Goal: Task Accomplishment & Management: Use online tool/utility

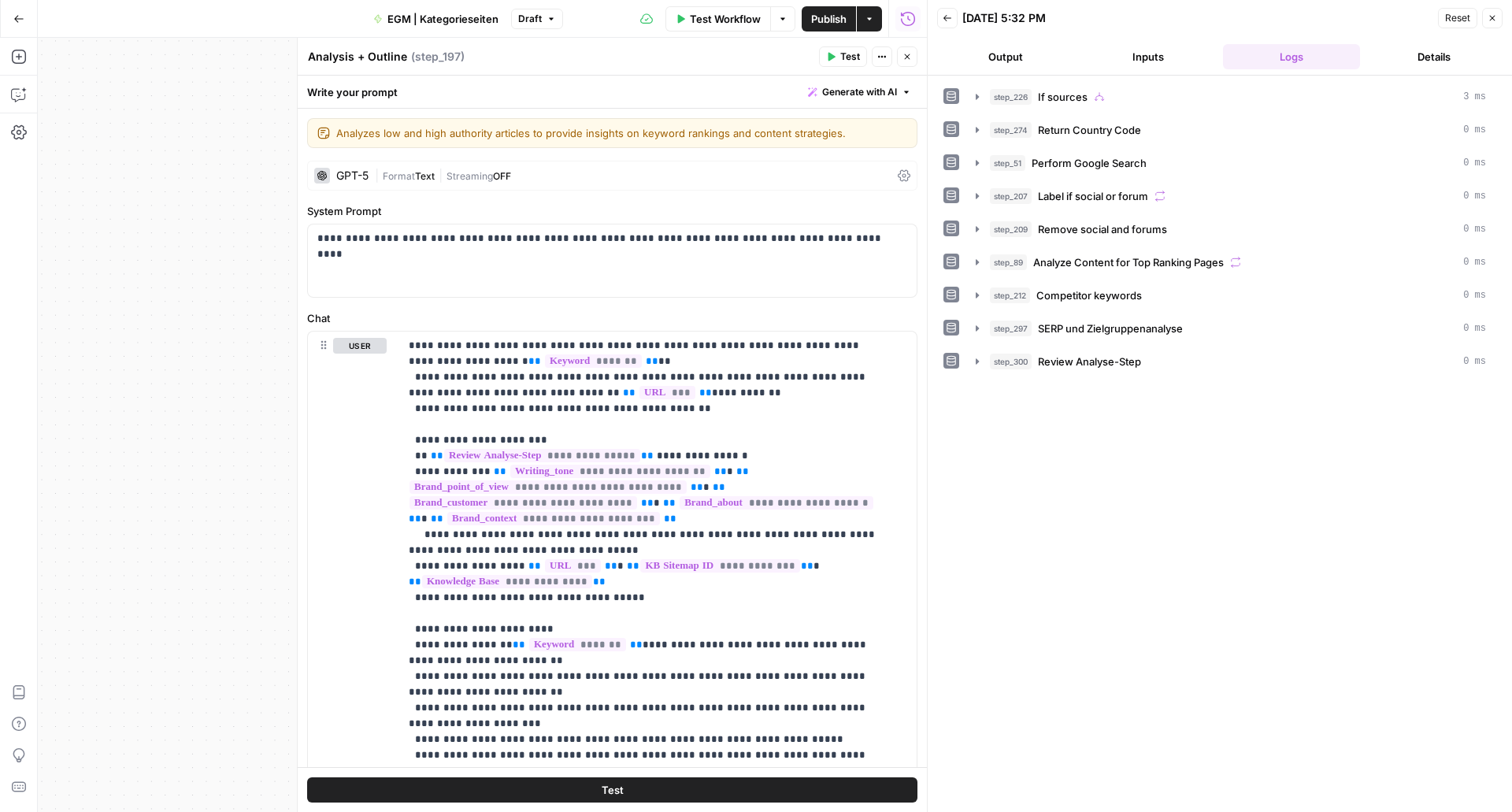
scroll to position [148, 0]
click at [822, 19] on span "Publish" at bounding box center [829, 18] width 36 height 15
click at [18, 7] on button "Go Back" at bounding box center [18, 18] width 28 height 28
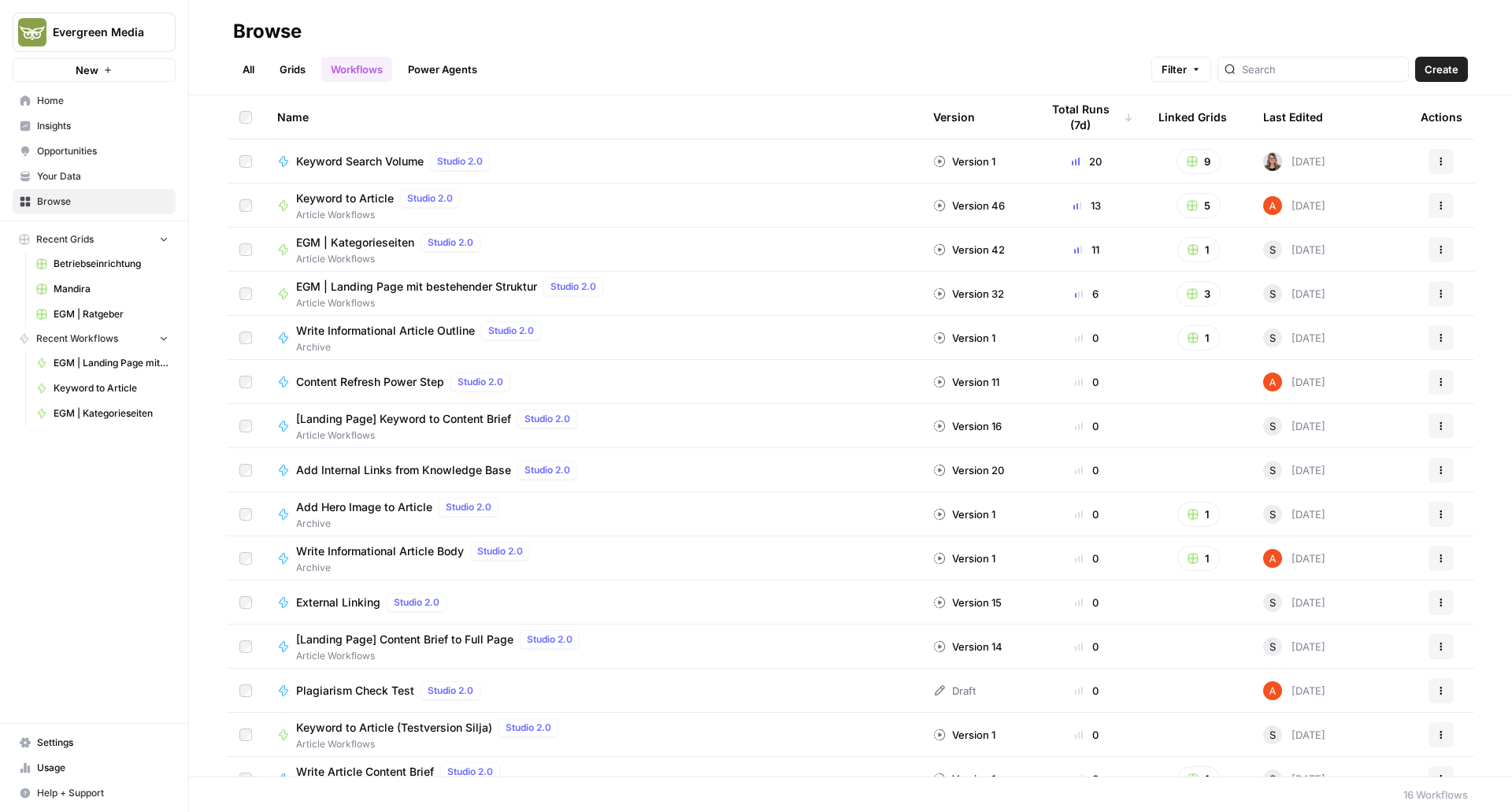
click at [110, 100] on span "Home" at bounding box center [102, 100] width 131 height 14
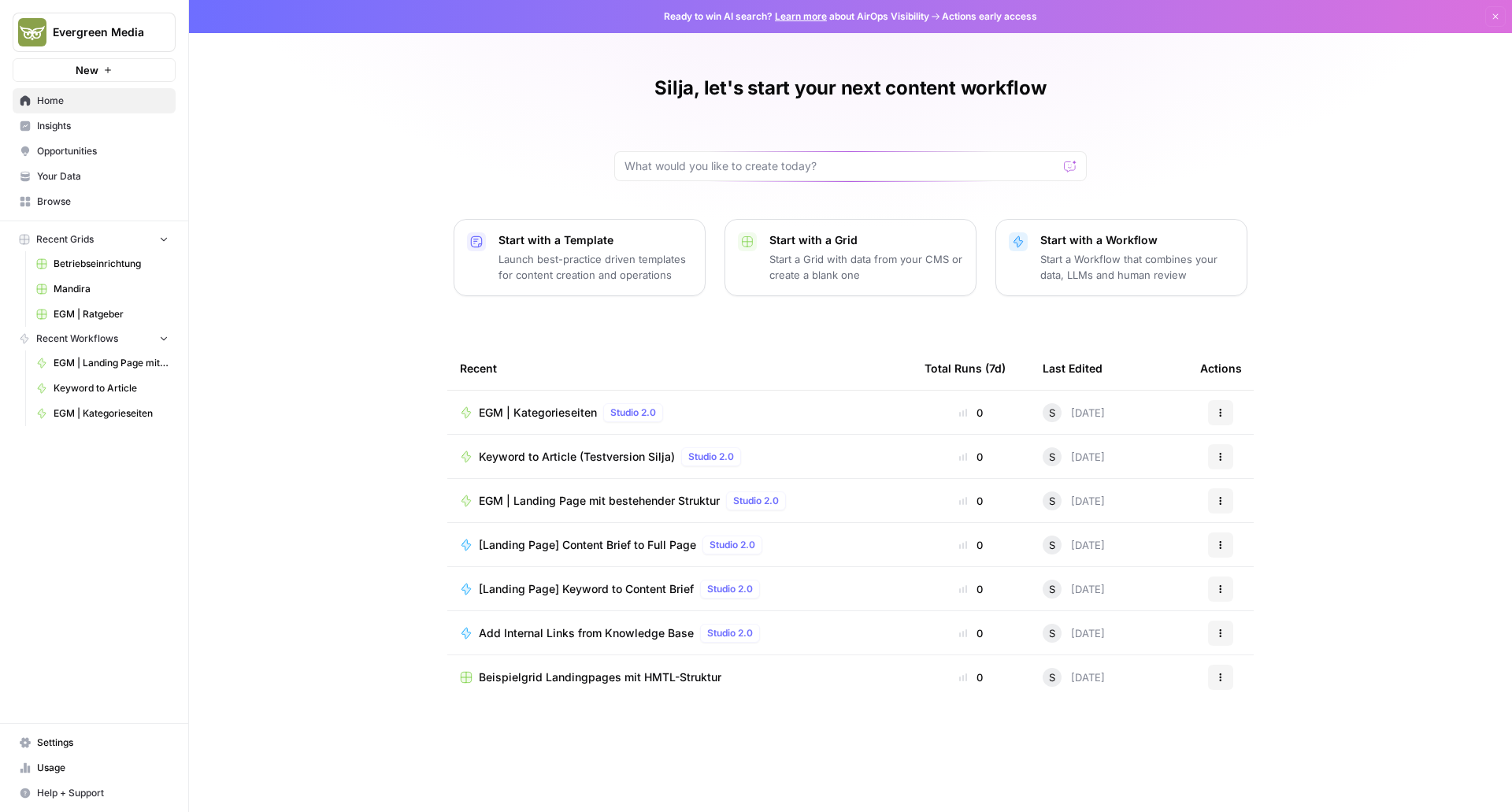
click at [60, 138] on link "Insights" at bounding box center [94, 126] width 163 height 25
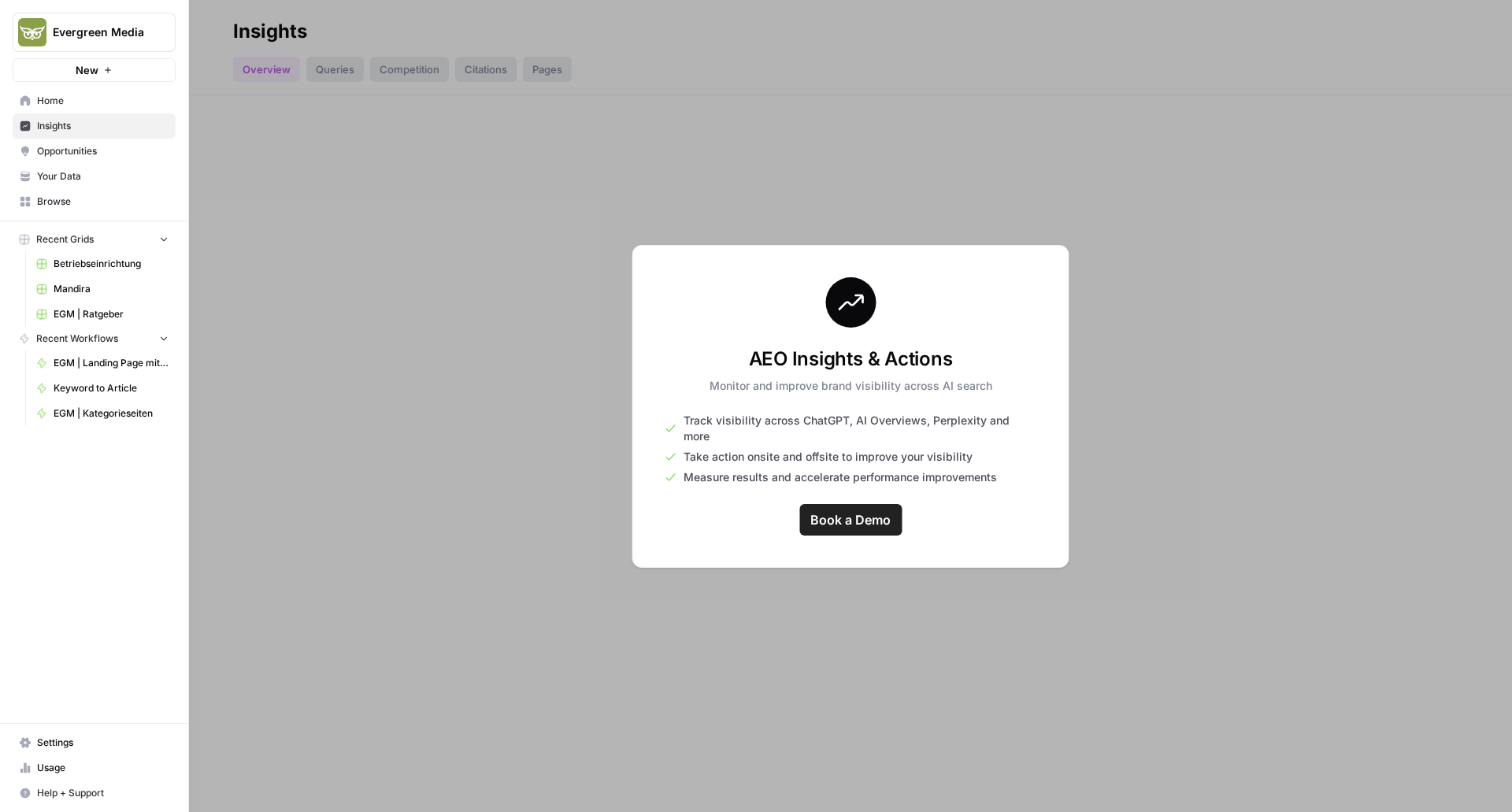
click at [65, 161] on link "Opportunities" at bounding box center [94, 151] width 163 height 25
click at [76, 186] on link "Your Data" at bounding box center [94, 176] width 163 height 25
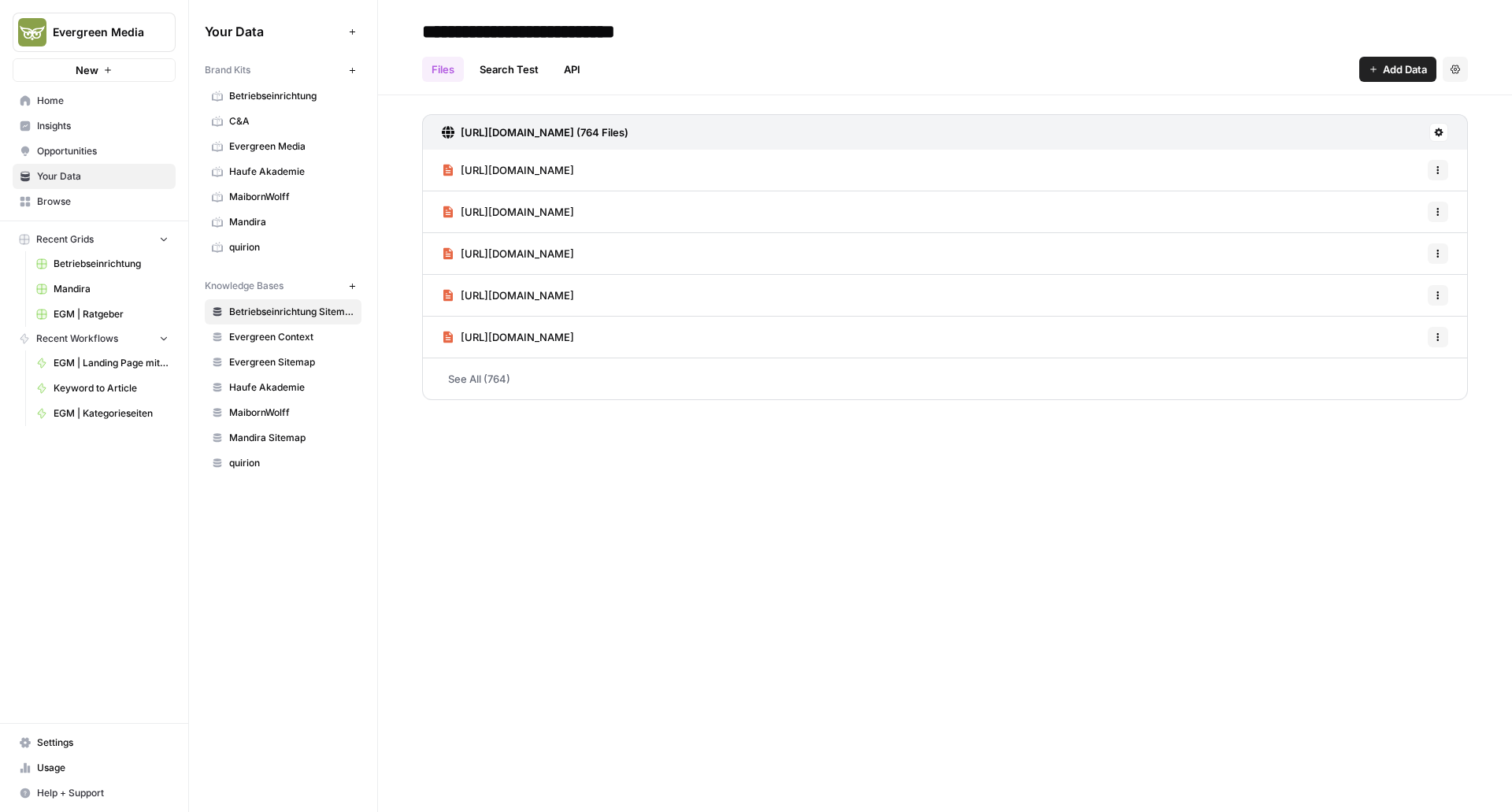
click at [75, 105] on span "Home" at bounding box center [102, 100] width 131 height 14
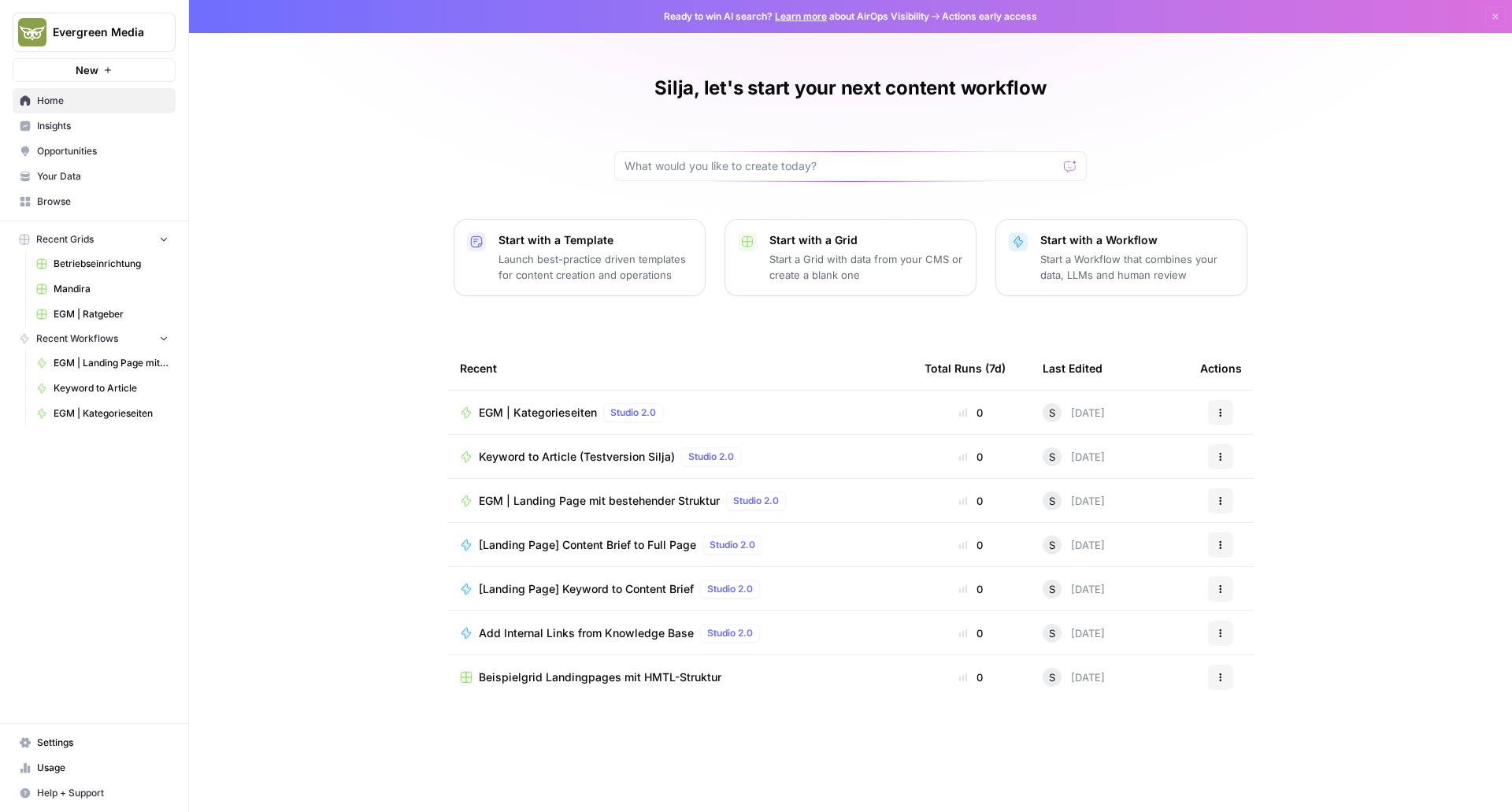
click at [76, 126] on span "Insights" at bounding box center [102, 125] width 131 height 14
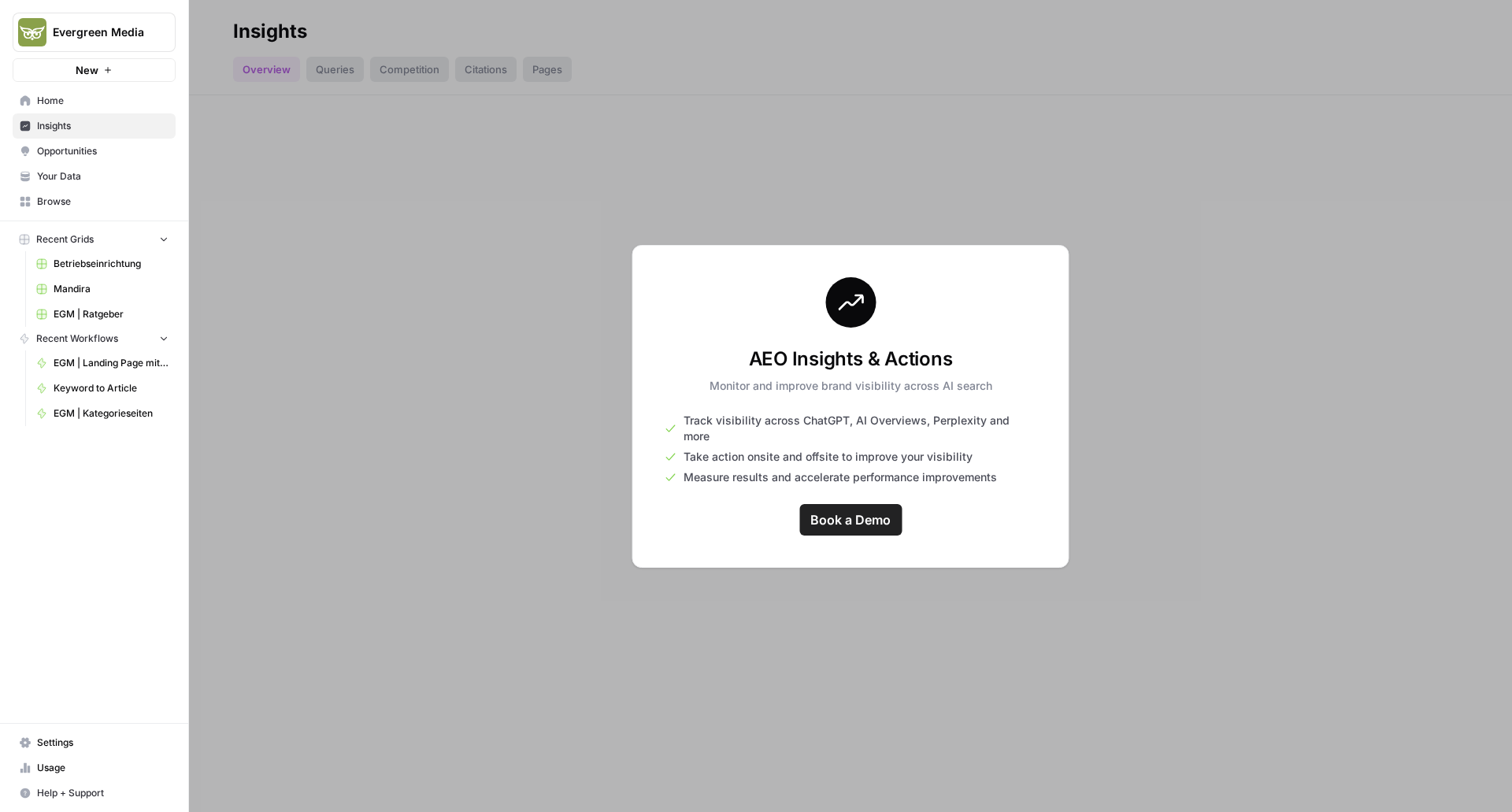
click at [859, 515] on span "Book a Demo" at bounding box center [850, 520] width 80 height 19
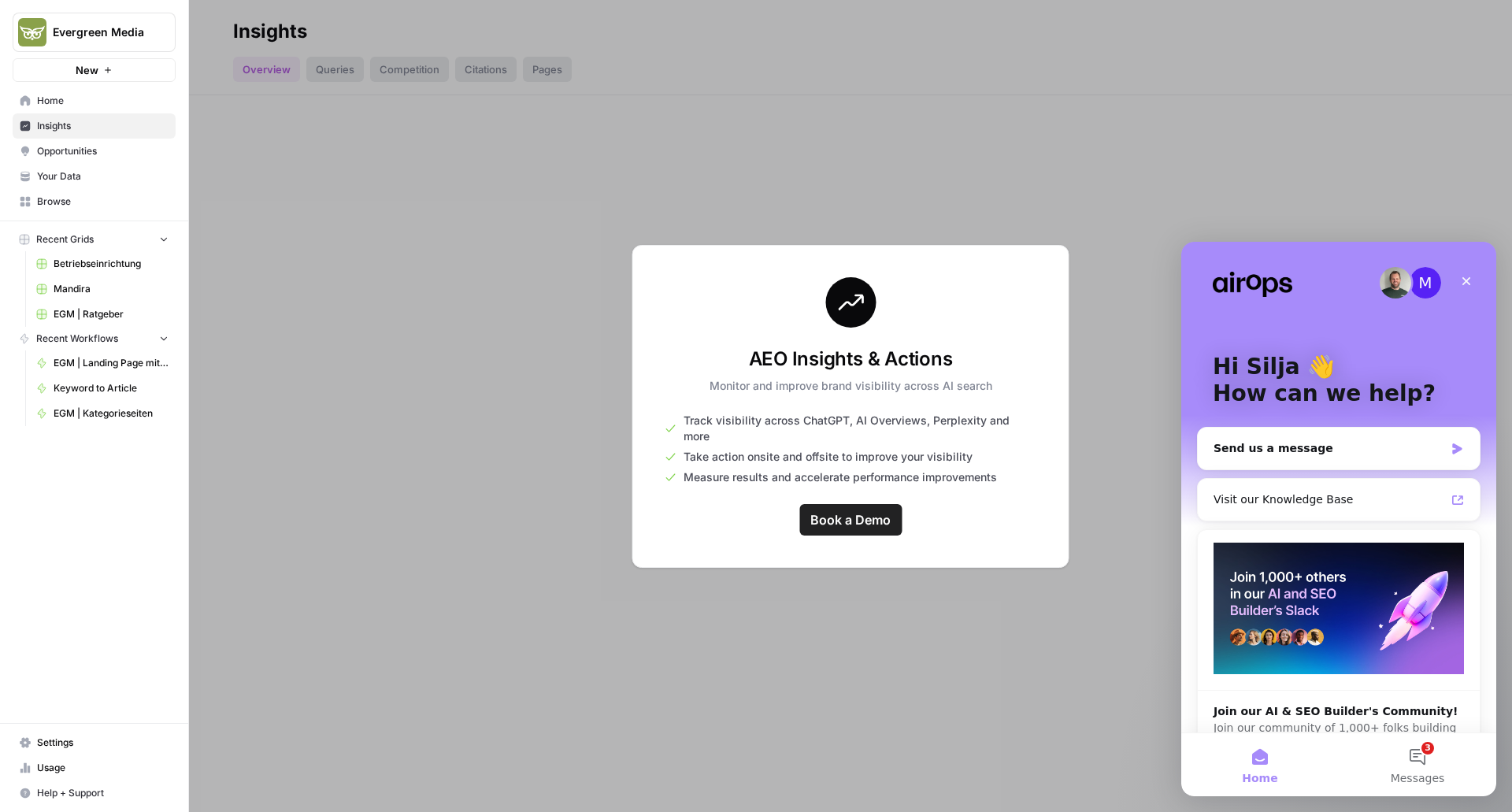
click at [103, 148] on span "Opportunities" at bounding box center [102, 150] width 131 height 14
click at [102, 151] on span "Opportunities" at bounding box center [102, 150] width 131 height 14
click at [79, 172] on span "Your Data" at bounding box center [102, 176] width 131 height 14
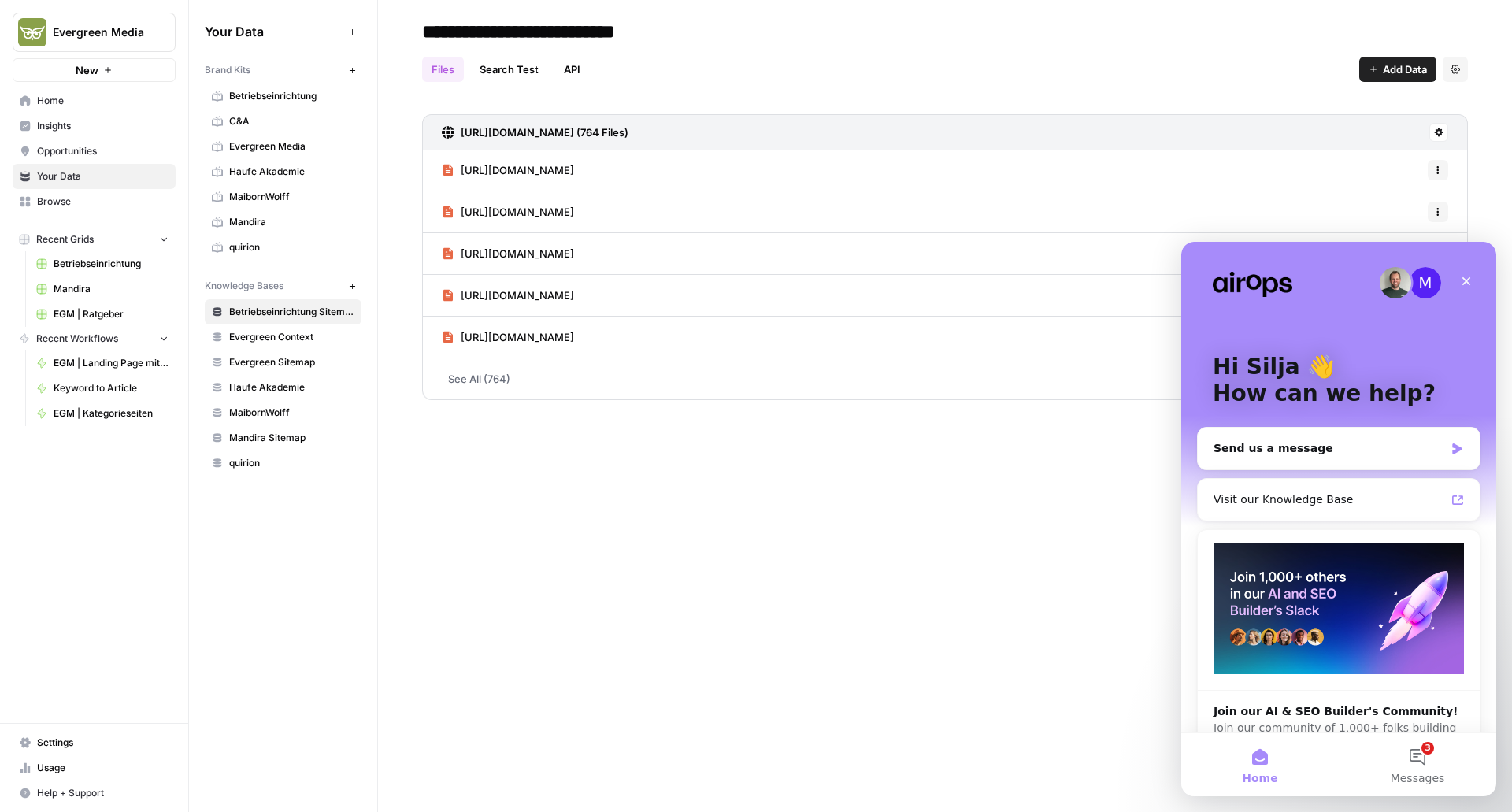
click at [87, 99] on span "Home" at bounding box center [102, 100] width 131 height 14
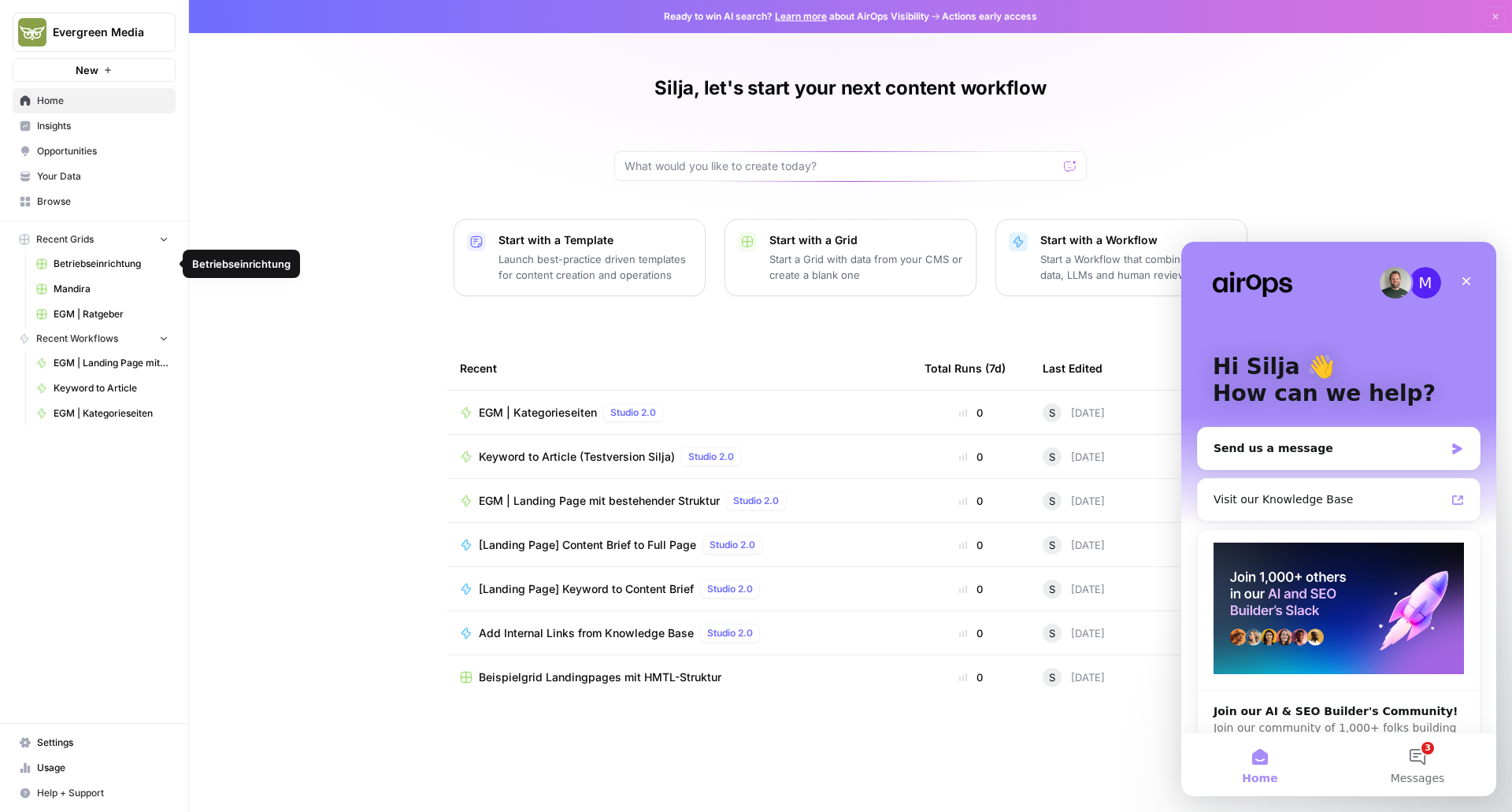
click at [105, 264] on span "Betriebseinrichtung" at bounding box center [111, 263] width 115 height 14
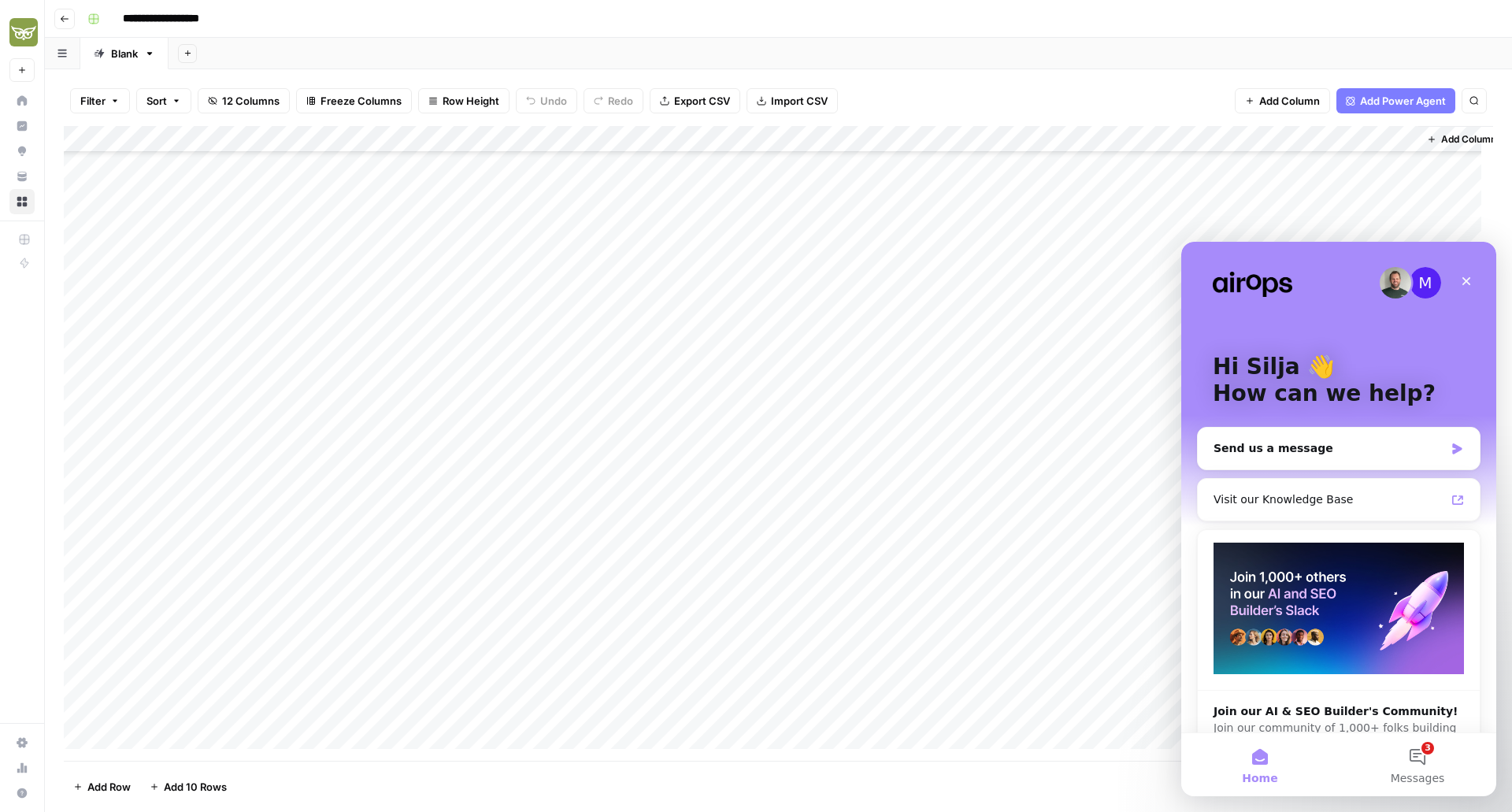
scroll to position [152, 0]
click at [324, 706] on div "Add Column" at bounding box center [778, 444] width 1429 height 635
click at [1473, 277] on div "Close" at bounding box center [1466, 281] width 28 height 28
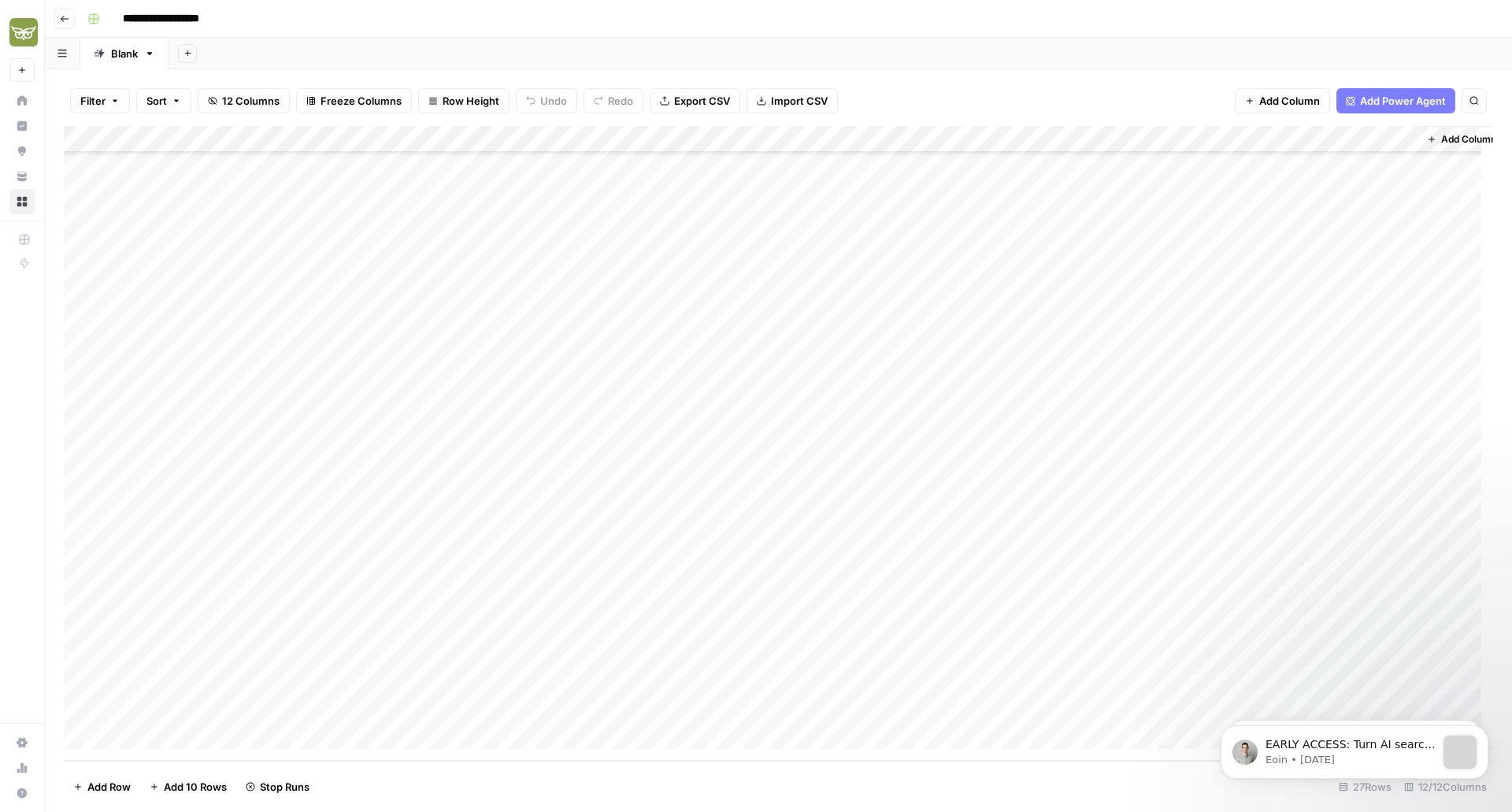
scroll to position [0, 0]
click at [1031, 707] on div "Add Column" at bounding box center [778, 444] width 1429 height 635
click at [303, 710] on div "Add Column" at bounding box center [778, 444] width 1429 height 635
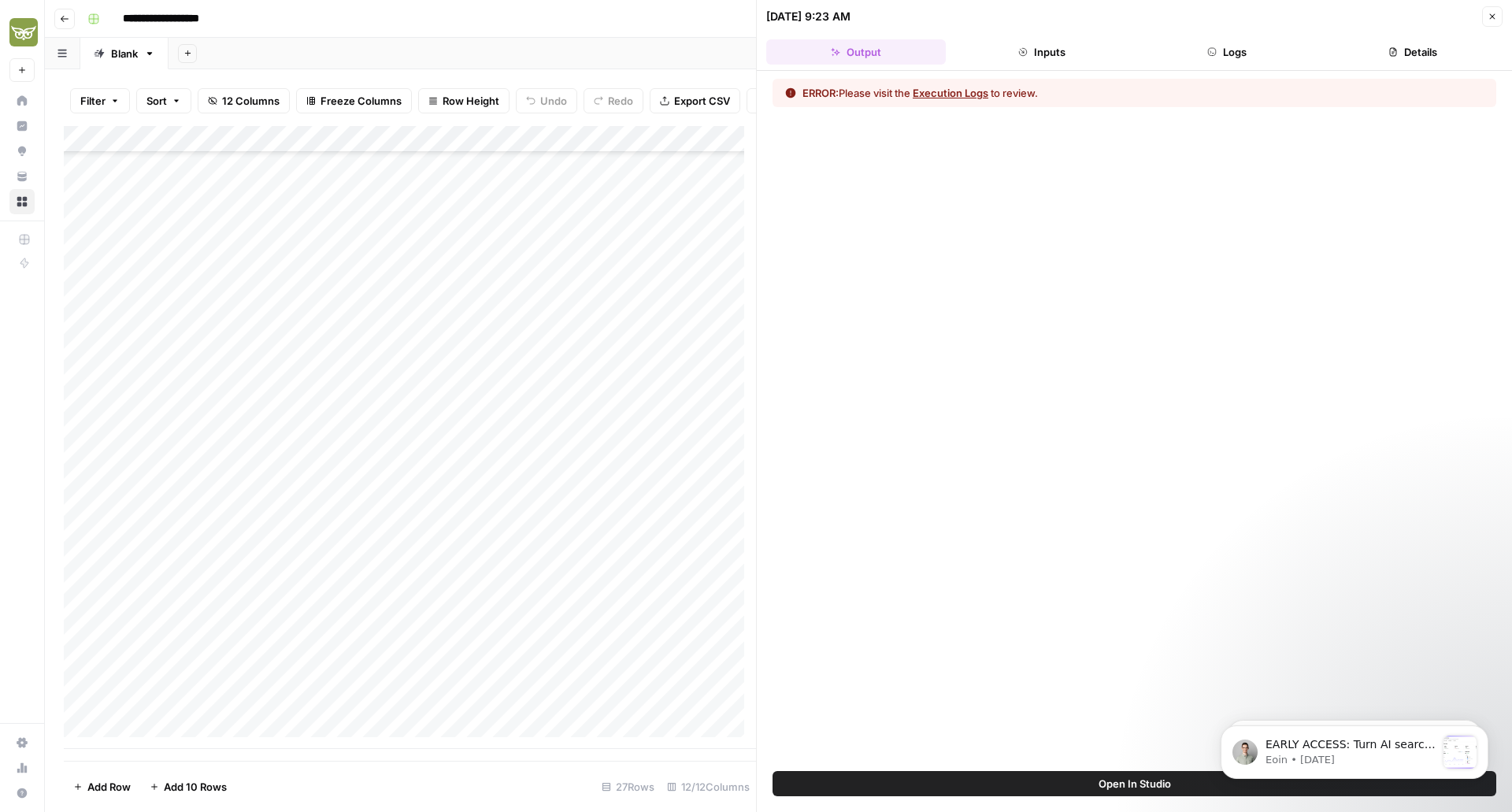
click at [1241, 62] on button "Logs" at bounding box center [1227, 52] width 179 height 25
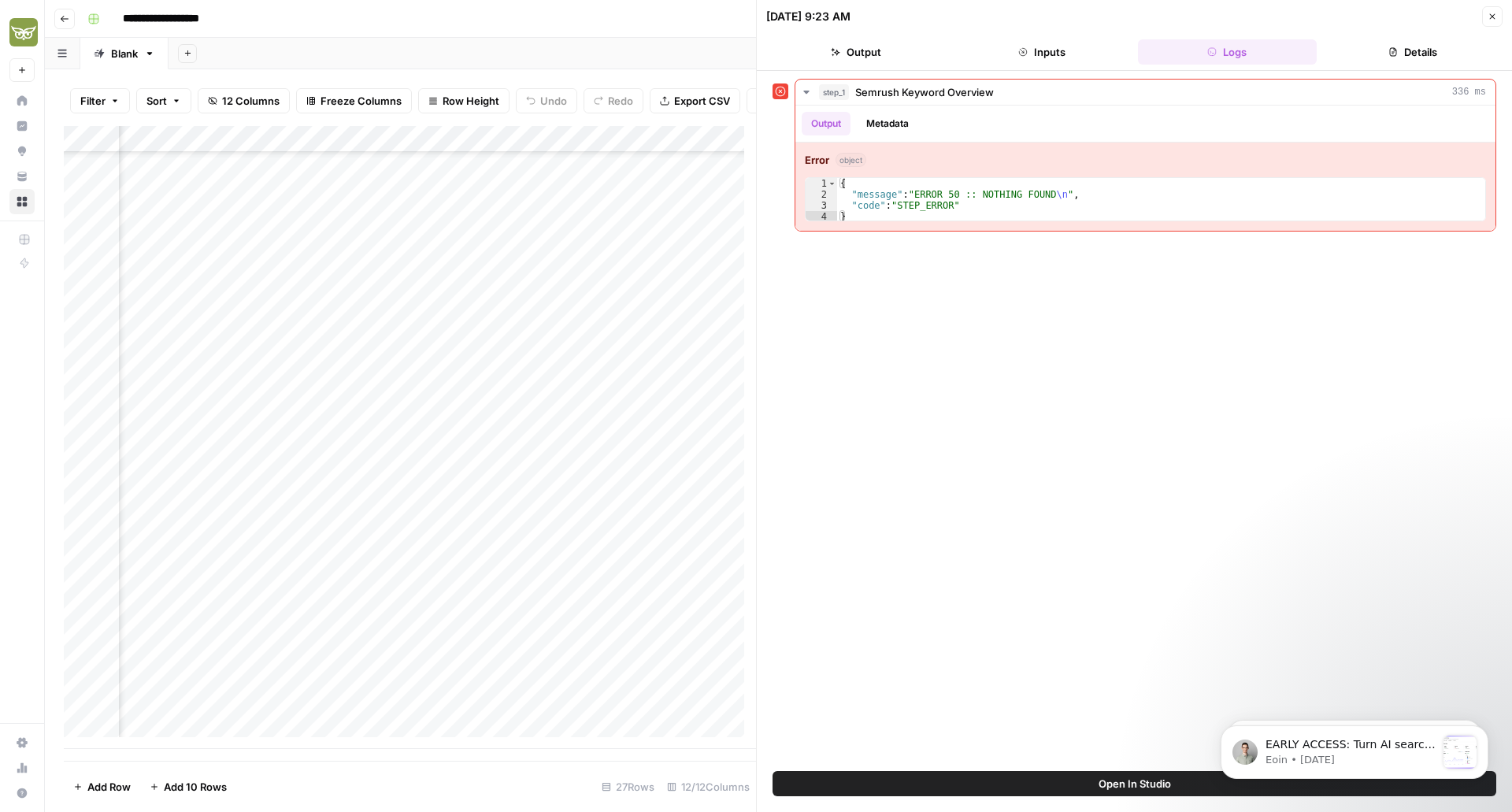
scroll to position [152, 0]
click at [326, 182] on div "Add Column" at bounding box center [409, 438] width 692 height 623
click at [289, 149] on div "Add Column" at bounding box center [409, 438] width 692 height 623
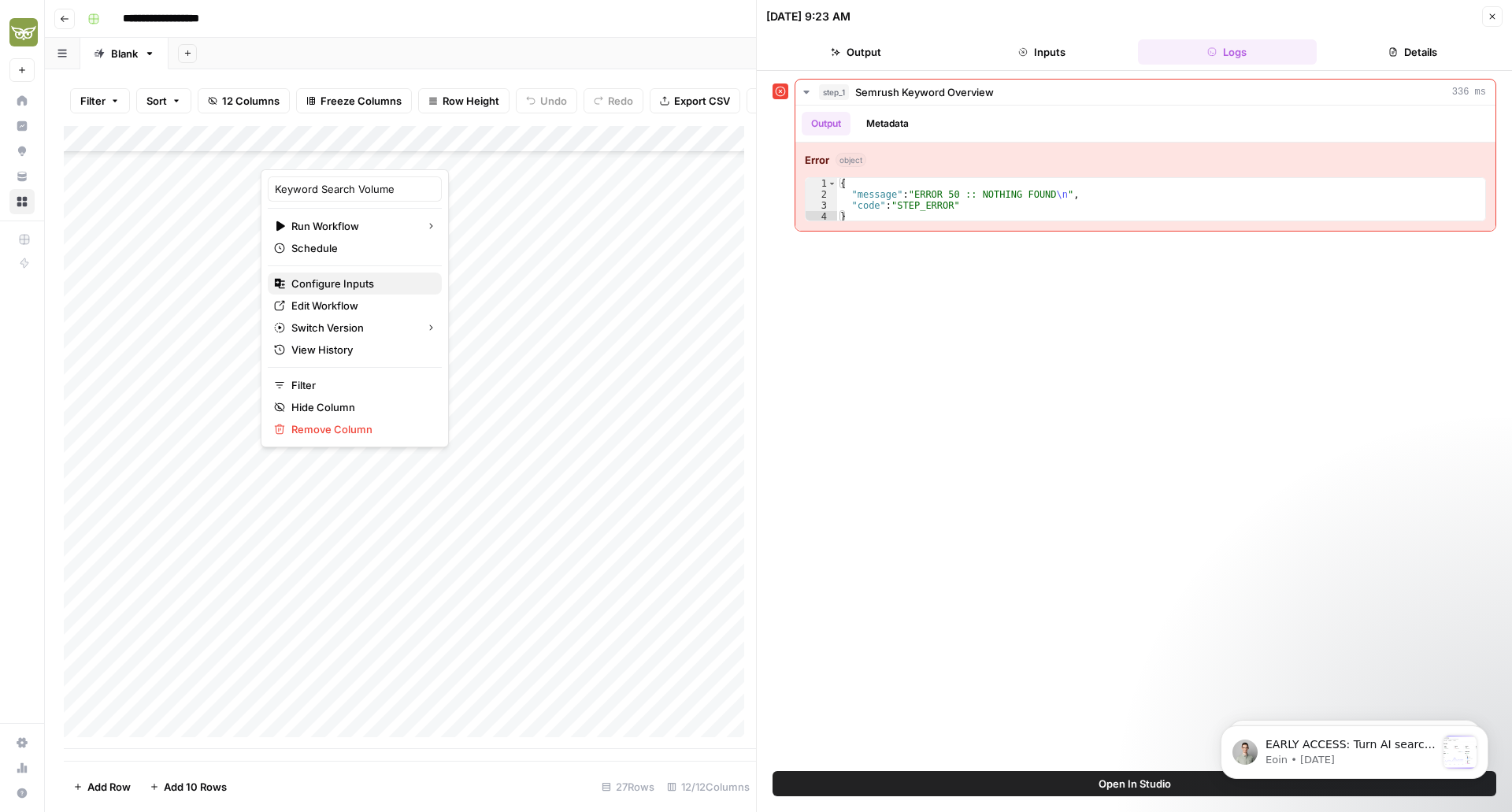
click at [320, 281] on span "Configure Inputs" at bounding box center [360, 284] width 138 height 15
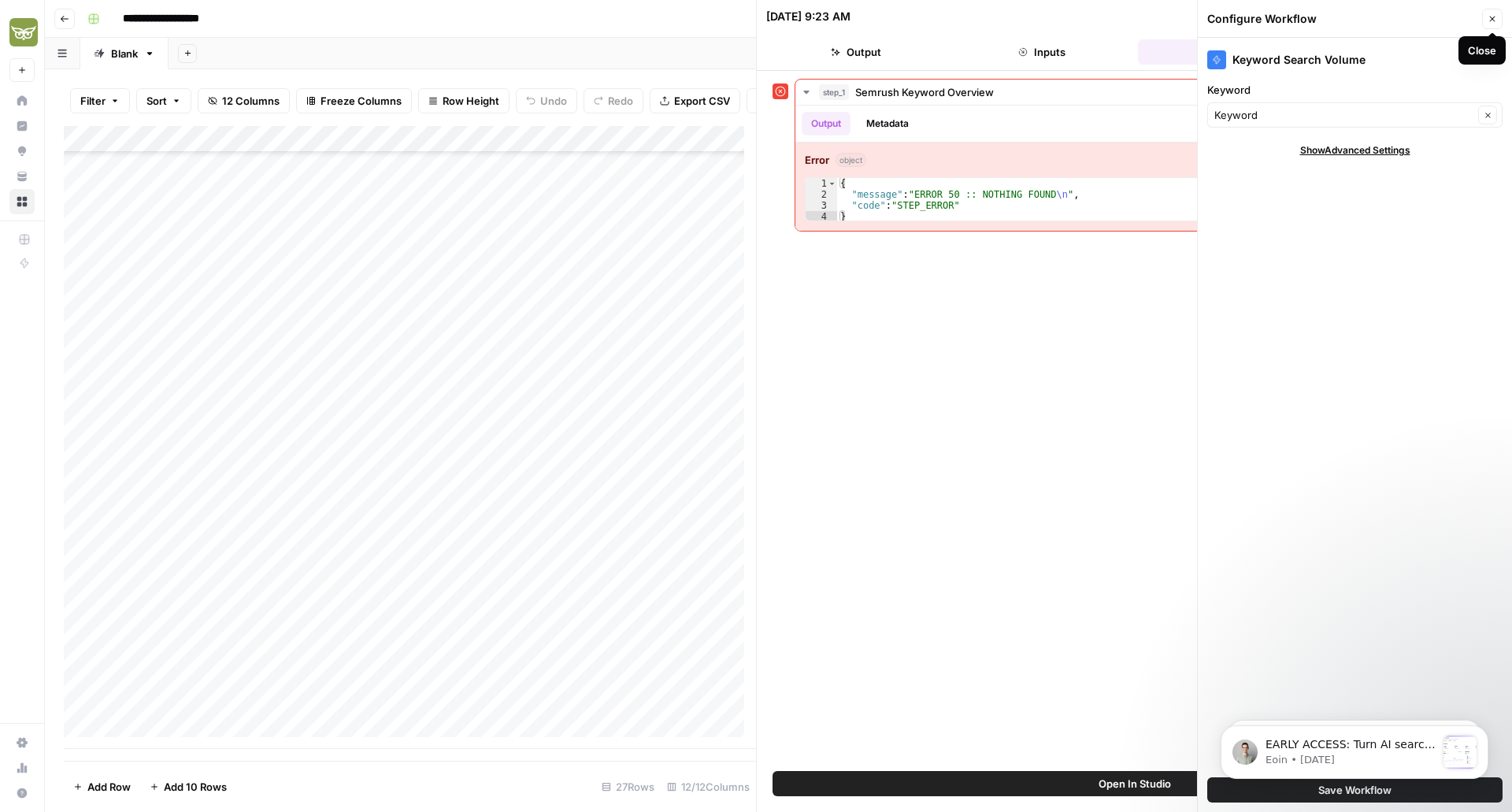
click at [1484, 19] on button "Close" at bounding box center [1492, 18] width 20 height 20
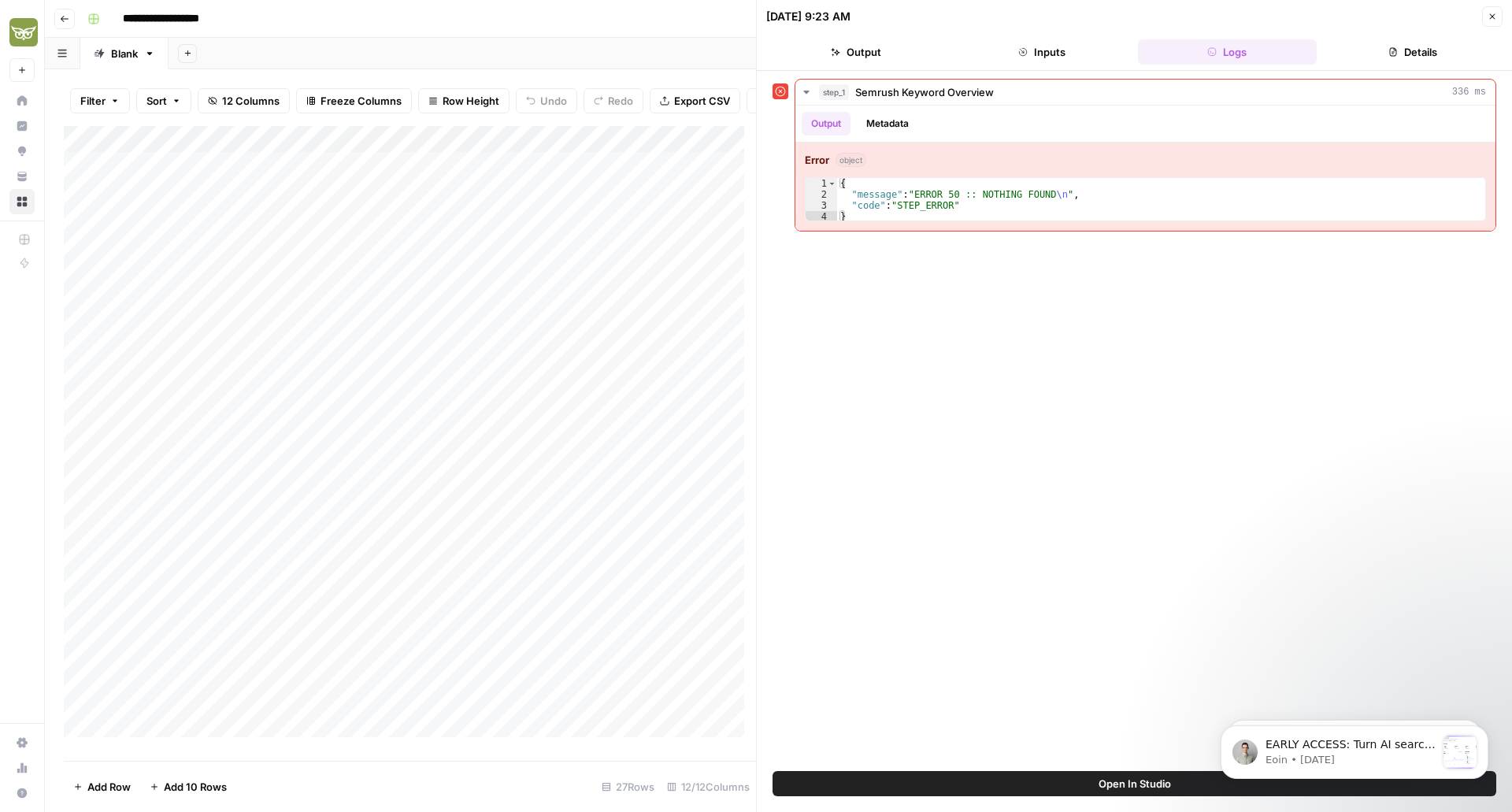
scroll to position [164, 0]
click at [324, 711] on div "Add Column" at bounding box center [409, 438] width 692 height 623
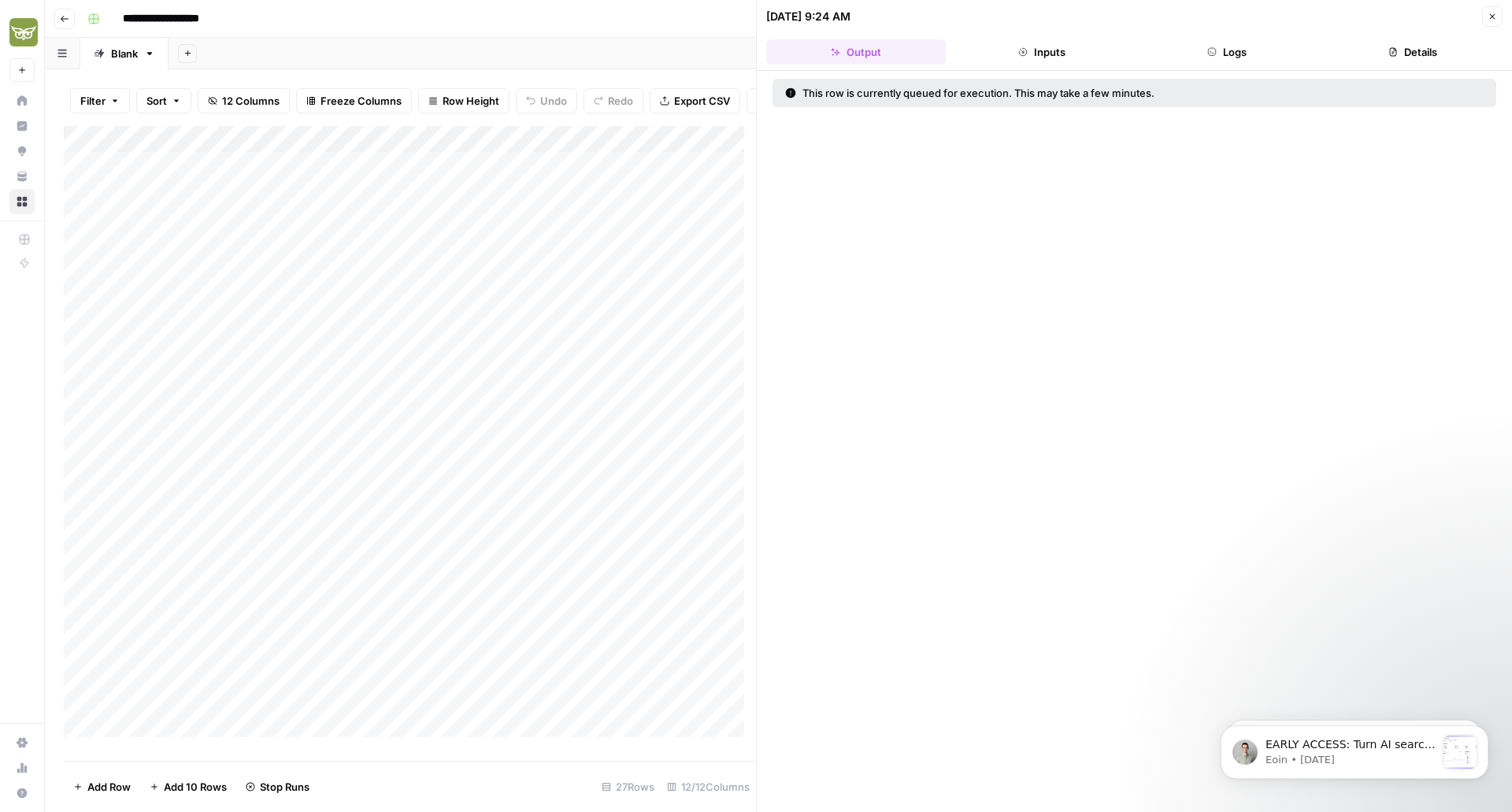
click at [328, 177] on div "Add Column" at bounding box center [409, 438] width 692 height 623
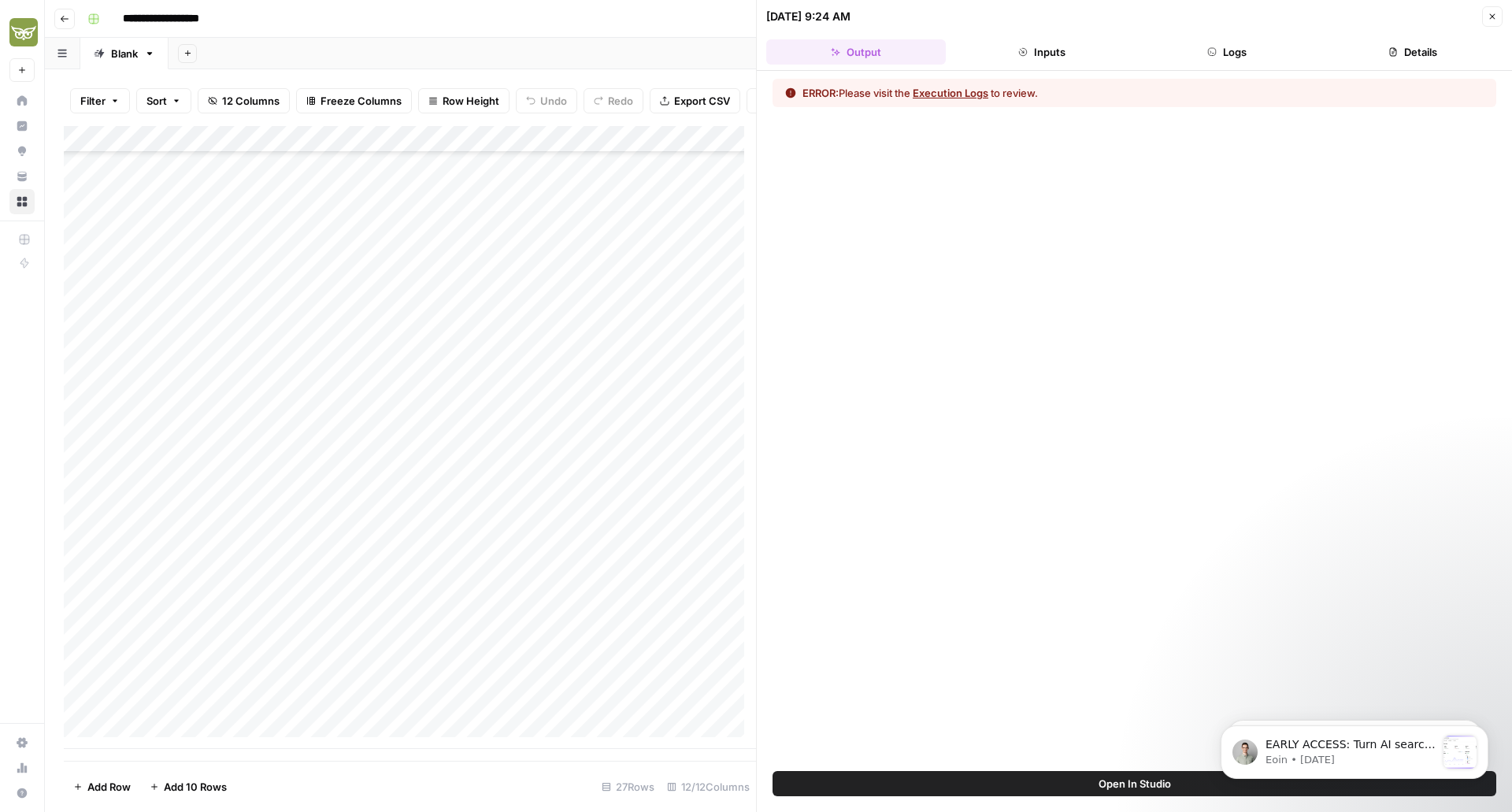
click at [205, 713] on div "Add Column" at bounding box center [409, 438] width 692 height 623
click at [205, 713] on body "**********" at bounding box center [756, 406] width 1512 height 812
click at [1492, 14] on icon "button" at bounding box center [1493, 16] width 10 height 10
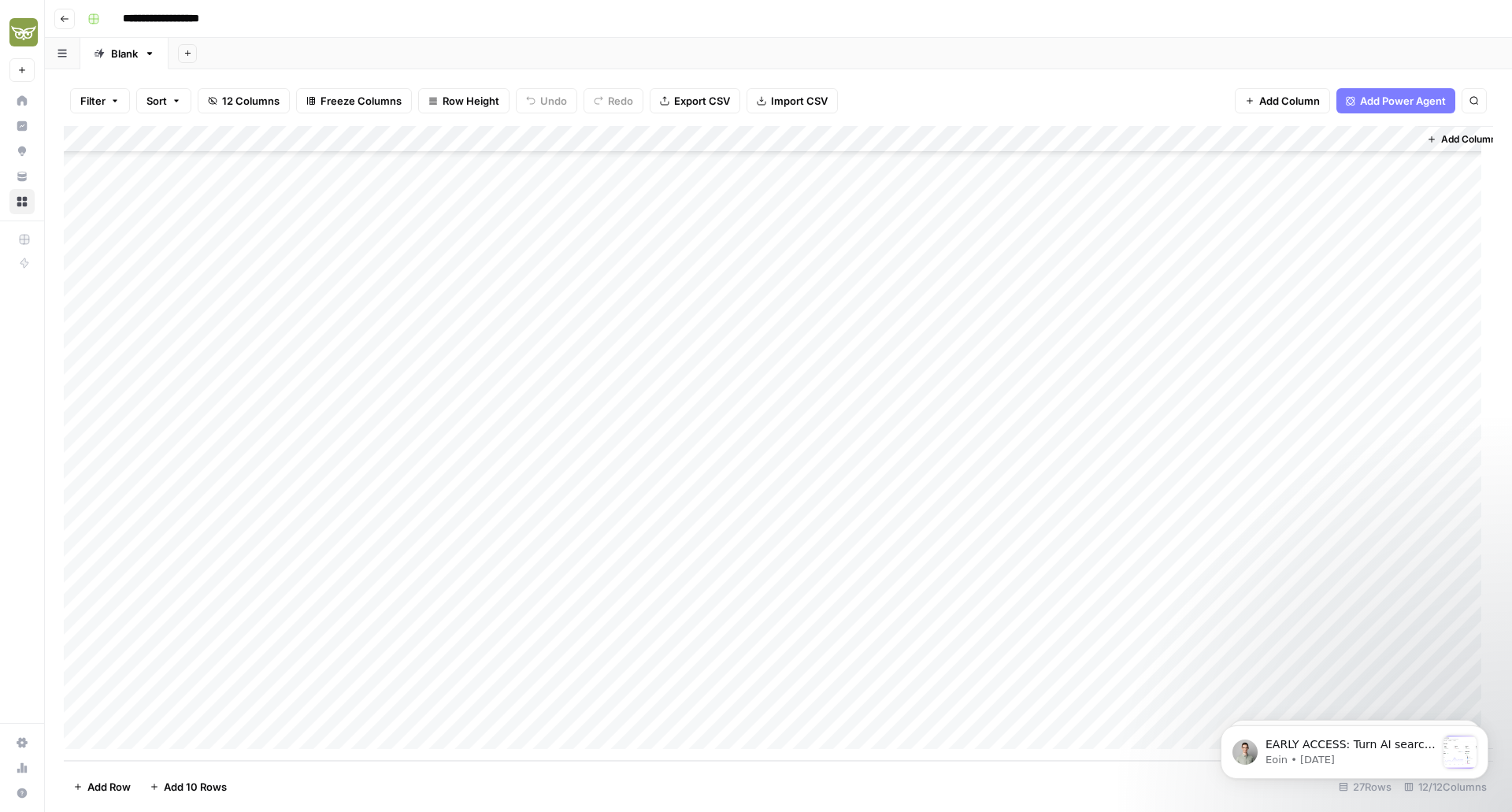
scroll to position [152, 24]
click at [604, 652] on div "Add Column" at bounding box center [778, 444] width 1429 height 635
click at [988, 682] on div "Add Column" at bounding box center [778, 444] width 1429 height 635
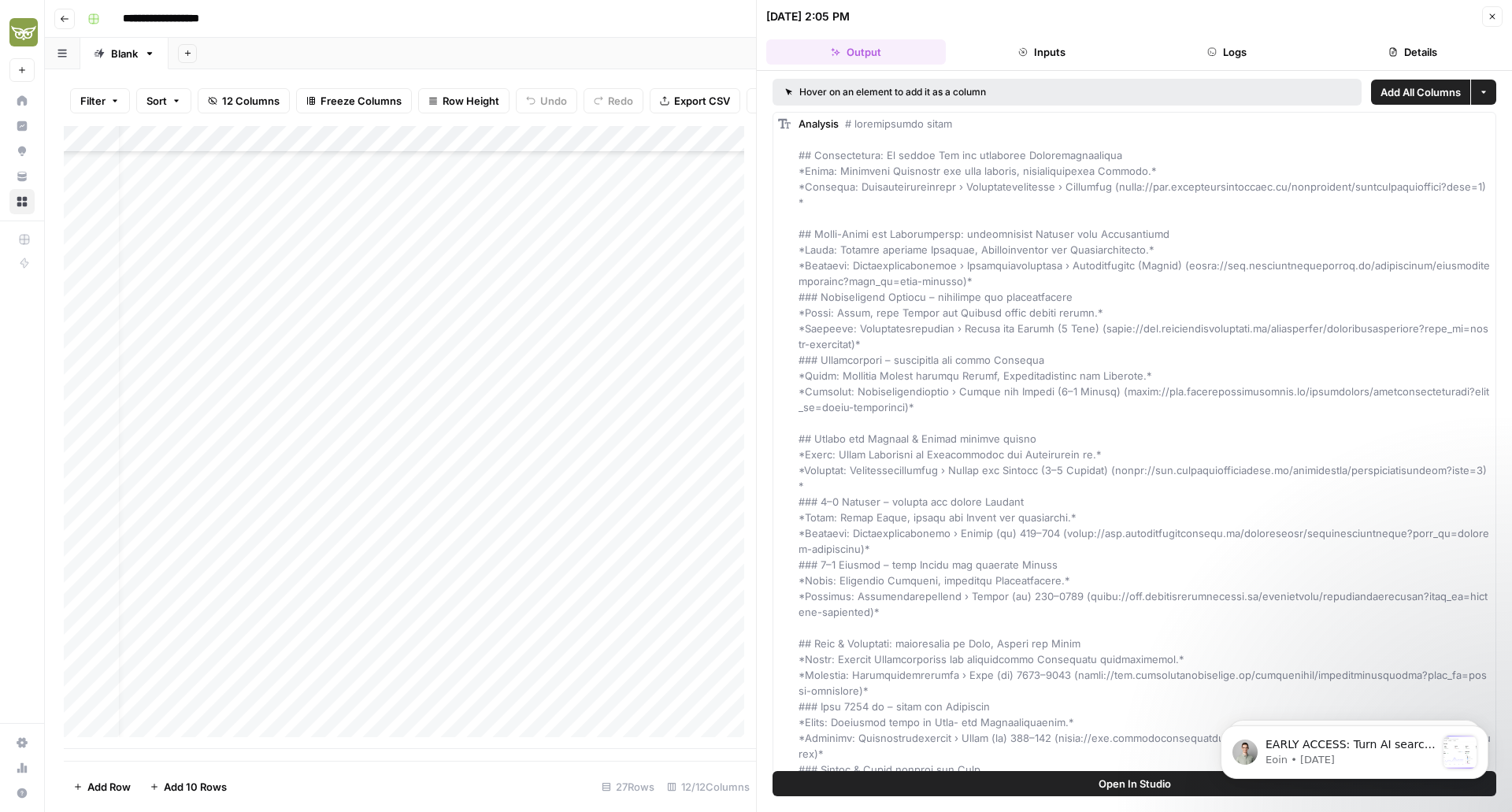
click at [1225, 44] on button "Logs" at bounding box center [1227, 52] width 179 height 25
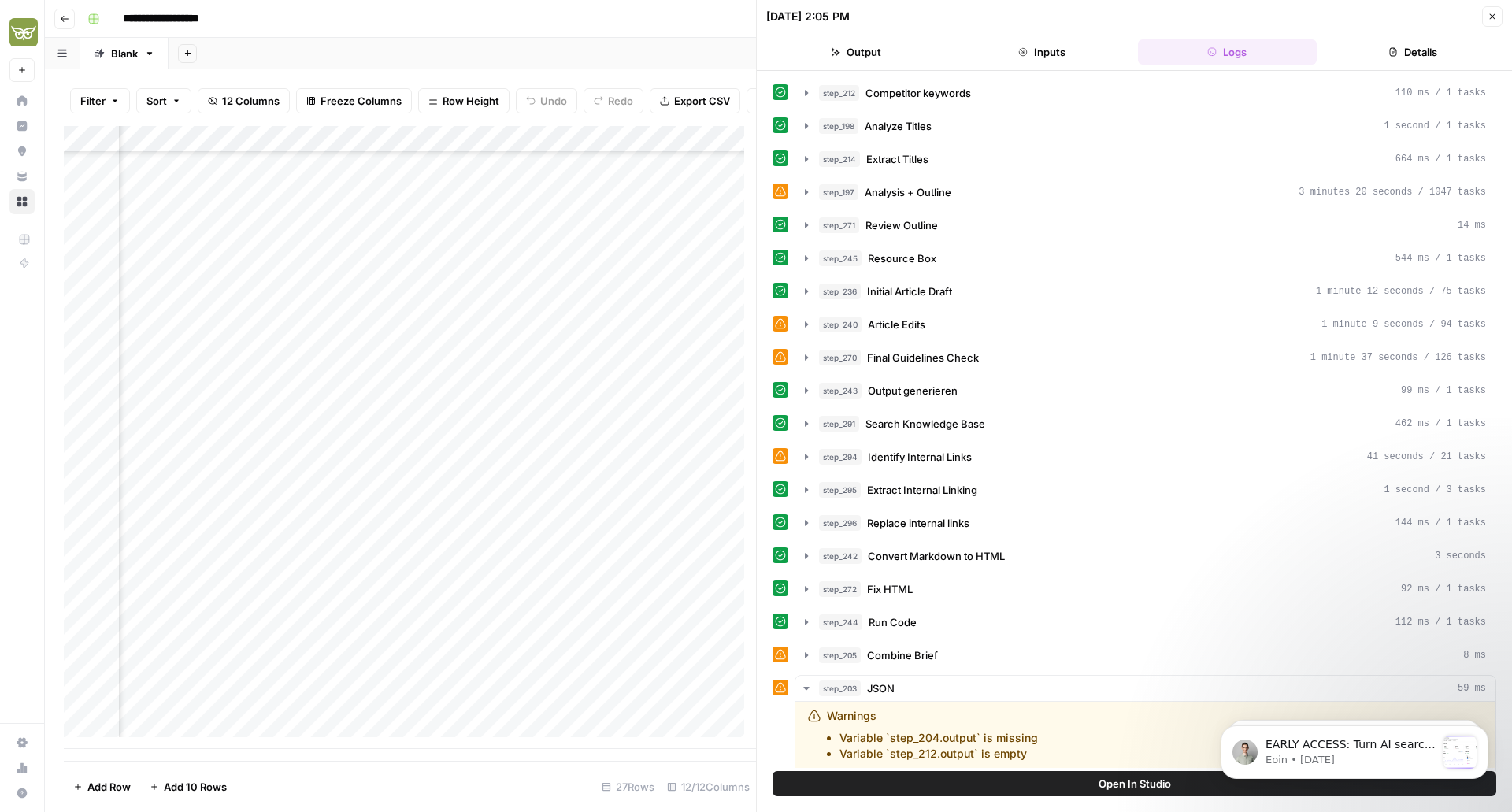
scroll to position [164, 636]
click at [349, 149] on div "Add Column" at bounding box center [409, 438] width 692 height 623
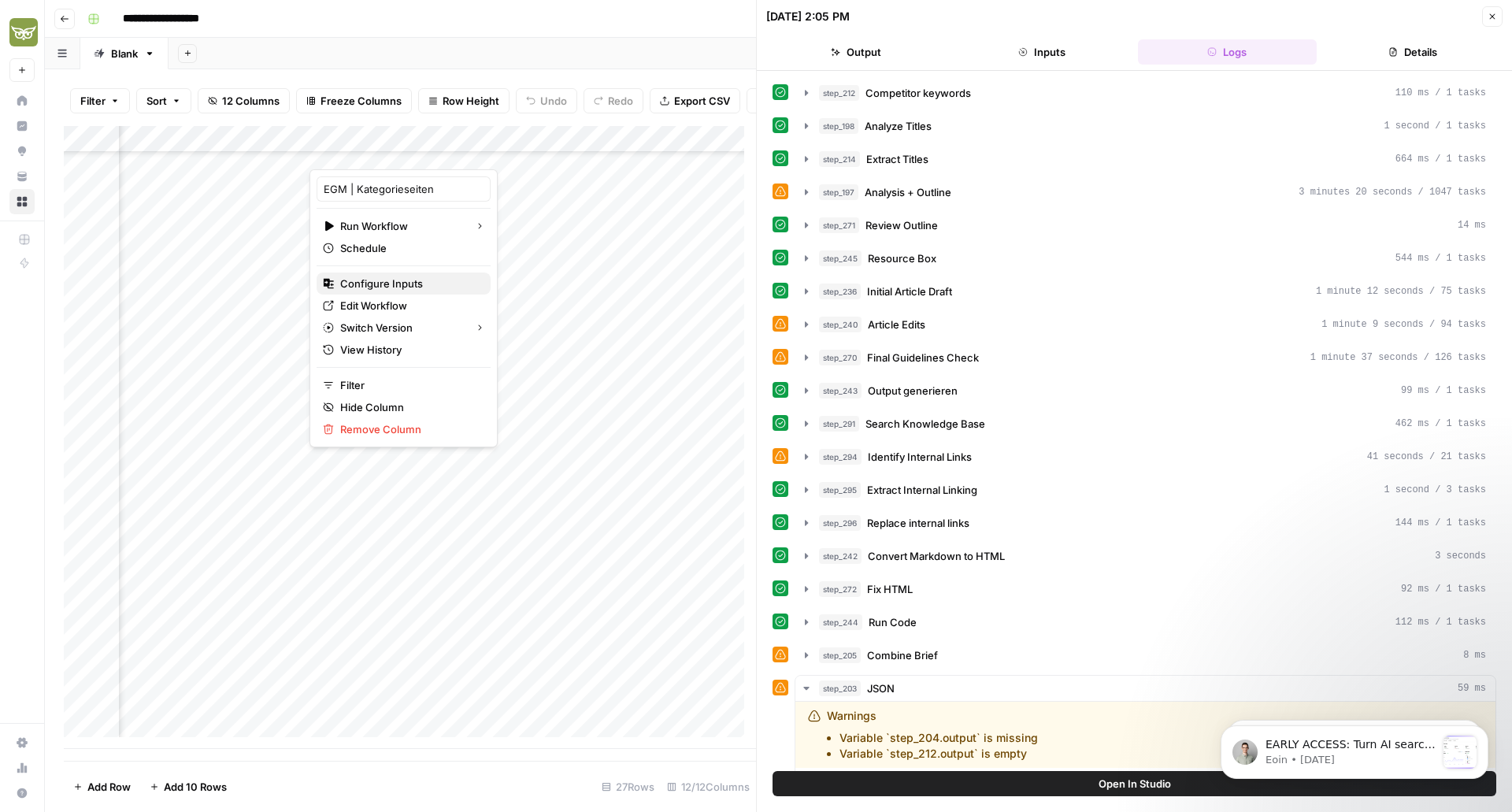
click at [418, 288] on span "Configure Inputs" at bounding box center [409, 284] width 138 height 15
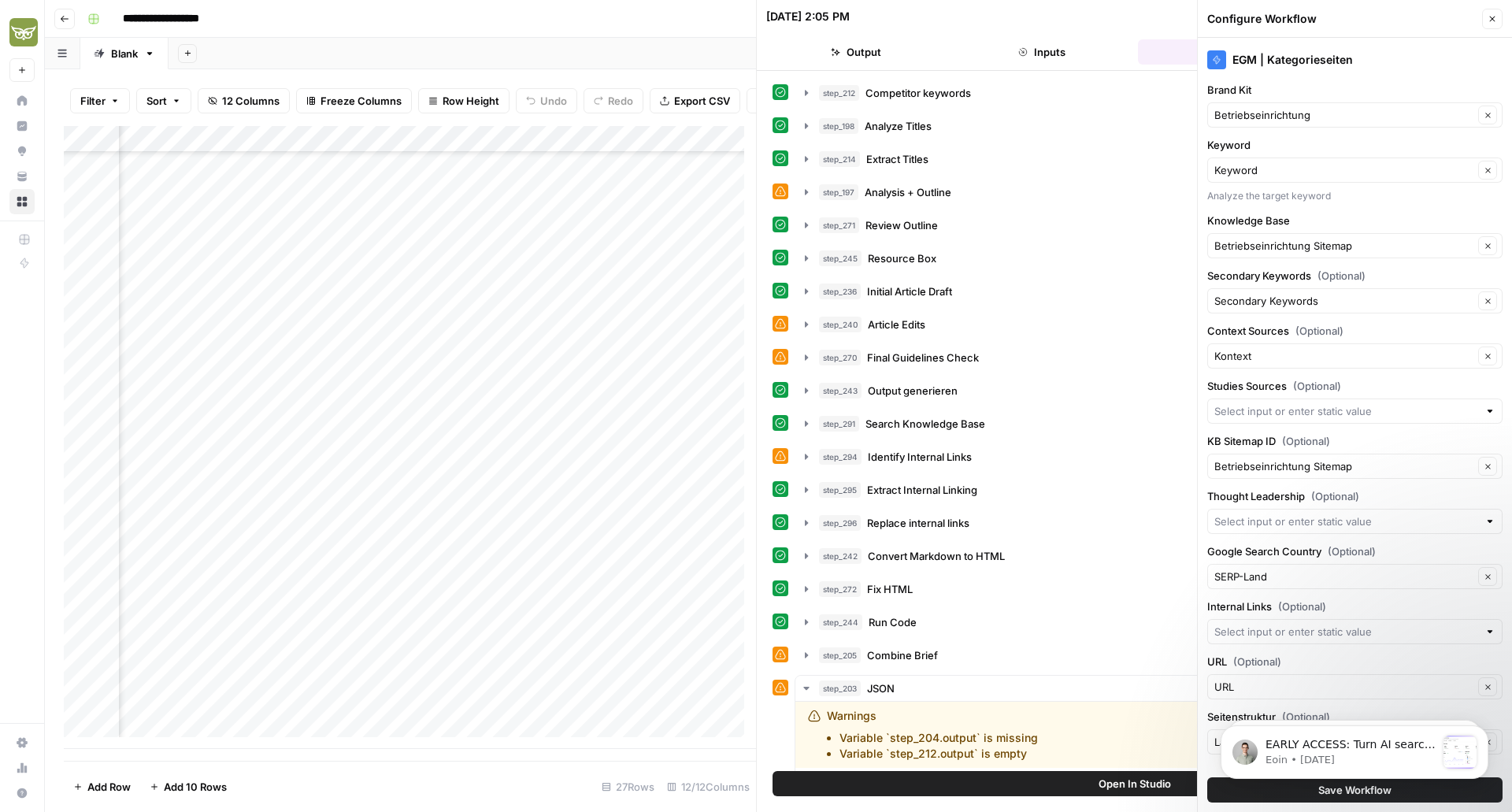
scroll to position [23, 0]
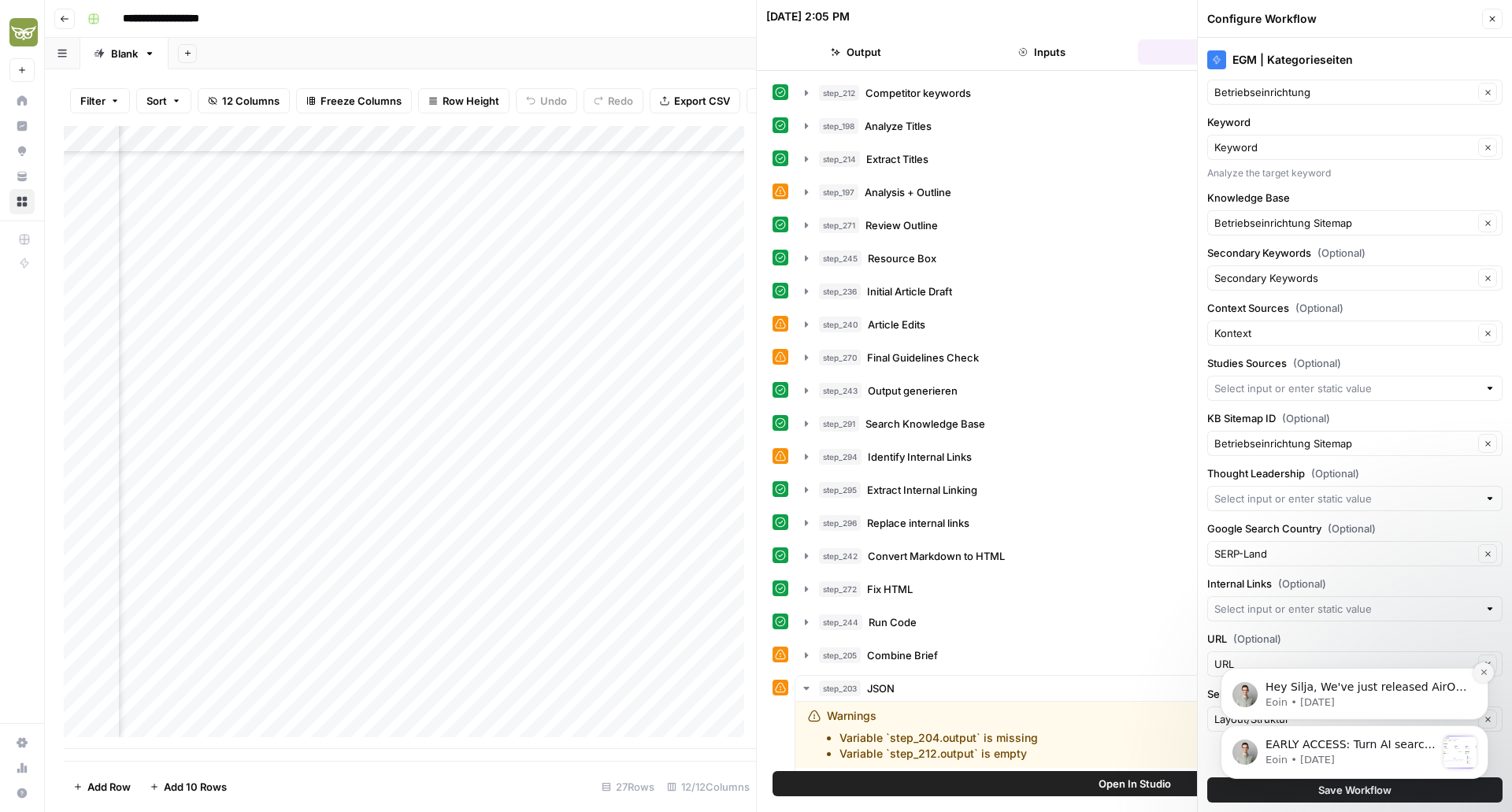
click at [1481, 674] on icon "Dismiss notification" at bounding box center [1484, 671] width 9 height 9
click at [1480, 733] on icon "Dismiss notification" at bounding box center [1484, 730] width 9 height 9
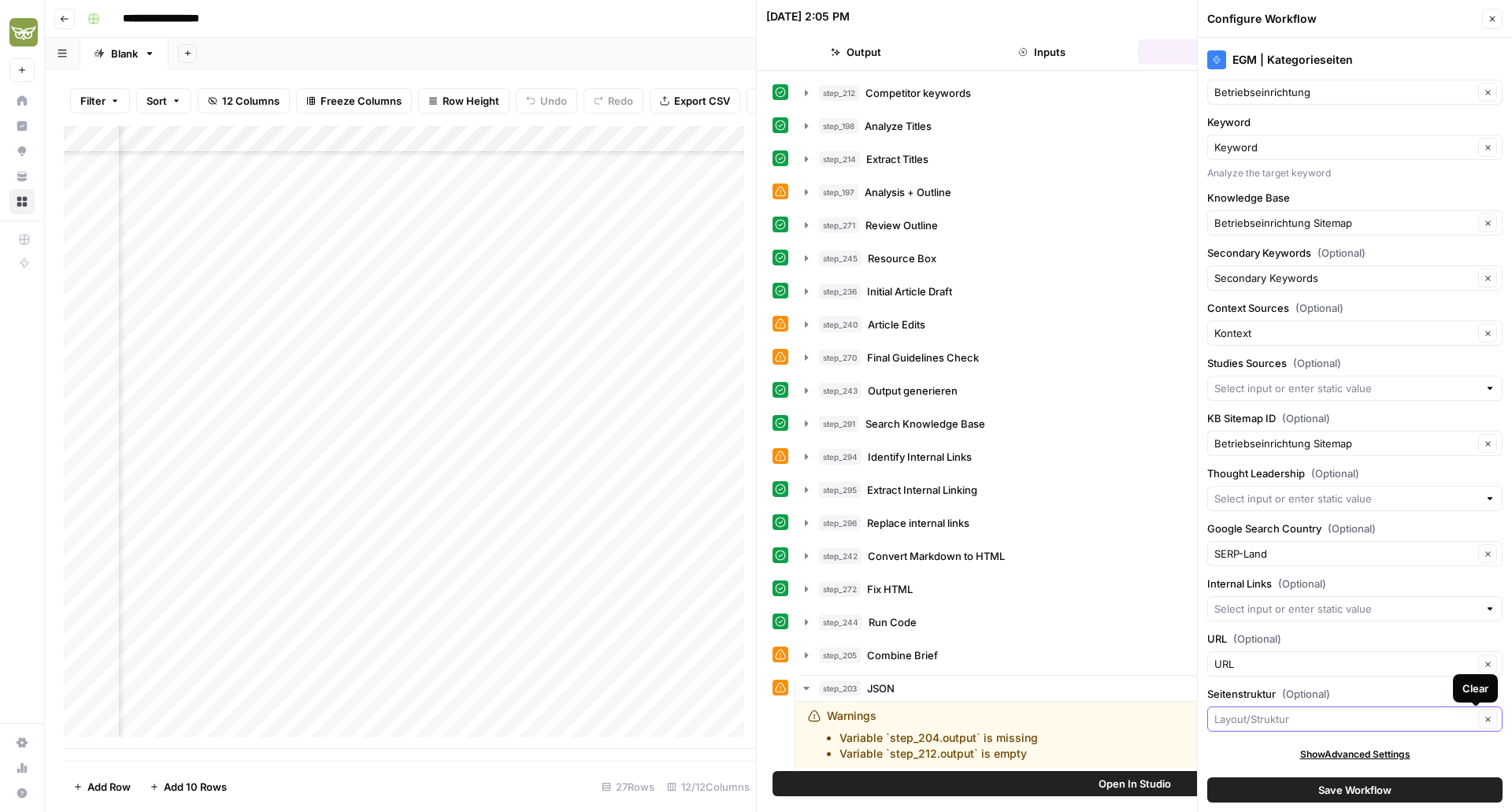
click at [1408, 716] on input "Seitenstruktur (Optional)" at bounding box center [1344, 718] width 260 height 15
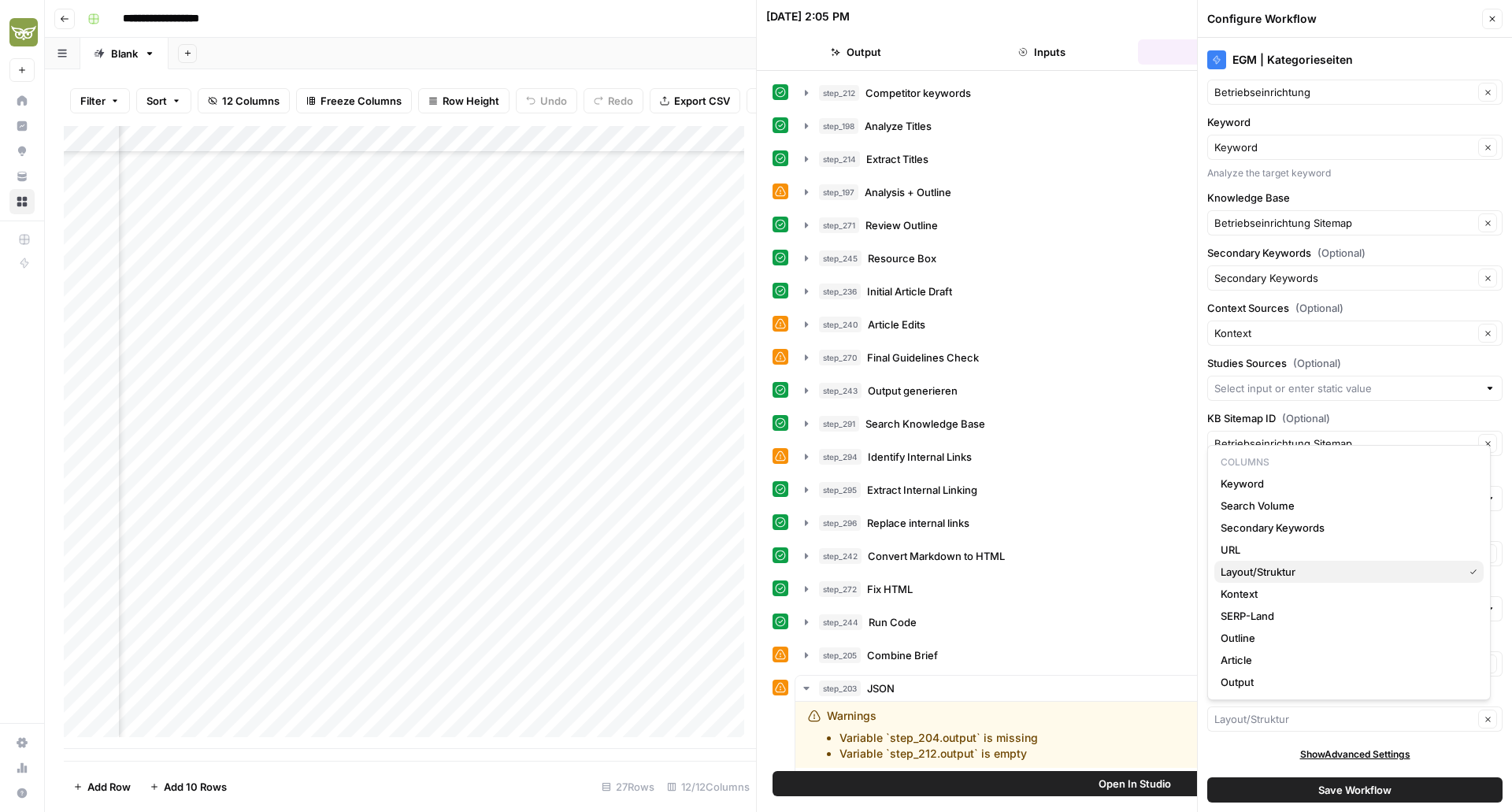
click at [1273, 576] on span "Layout/Struktur" at bounding box center [1338, 571] width 236 height 15
type input "Layout/Struktur"
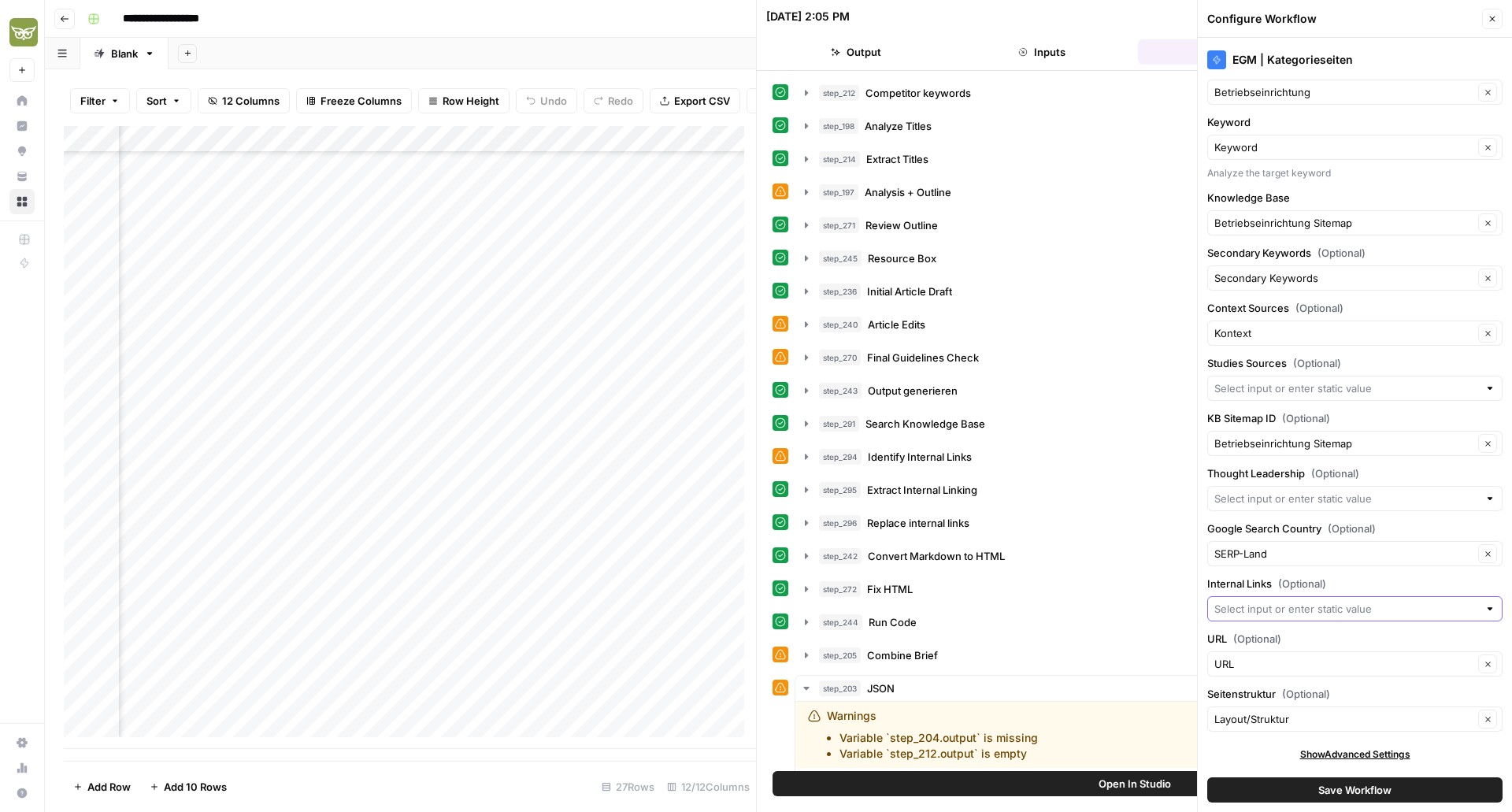
click at [1284, 612] on input "Internal Links (Optional)" at bounding box center [1346, 609] width 263 height 15
click at [1313, 636] on label "URL (Optional)" at bounding box center [1355, 638] width 295 height 15
click at [1313, 656] on input "URL" at bounding box center [1344, 663] width 260 height 15
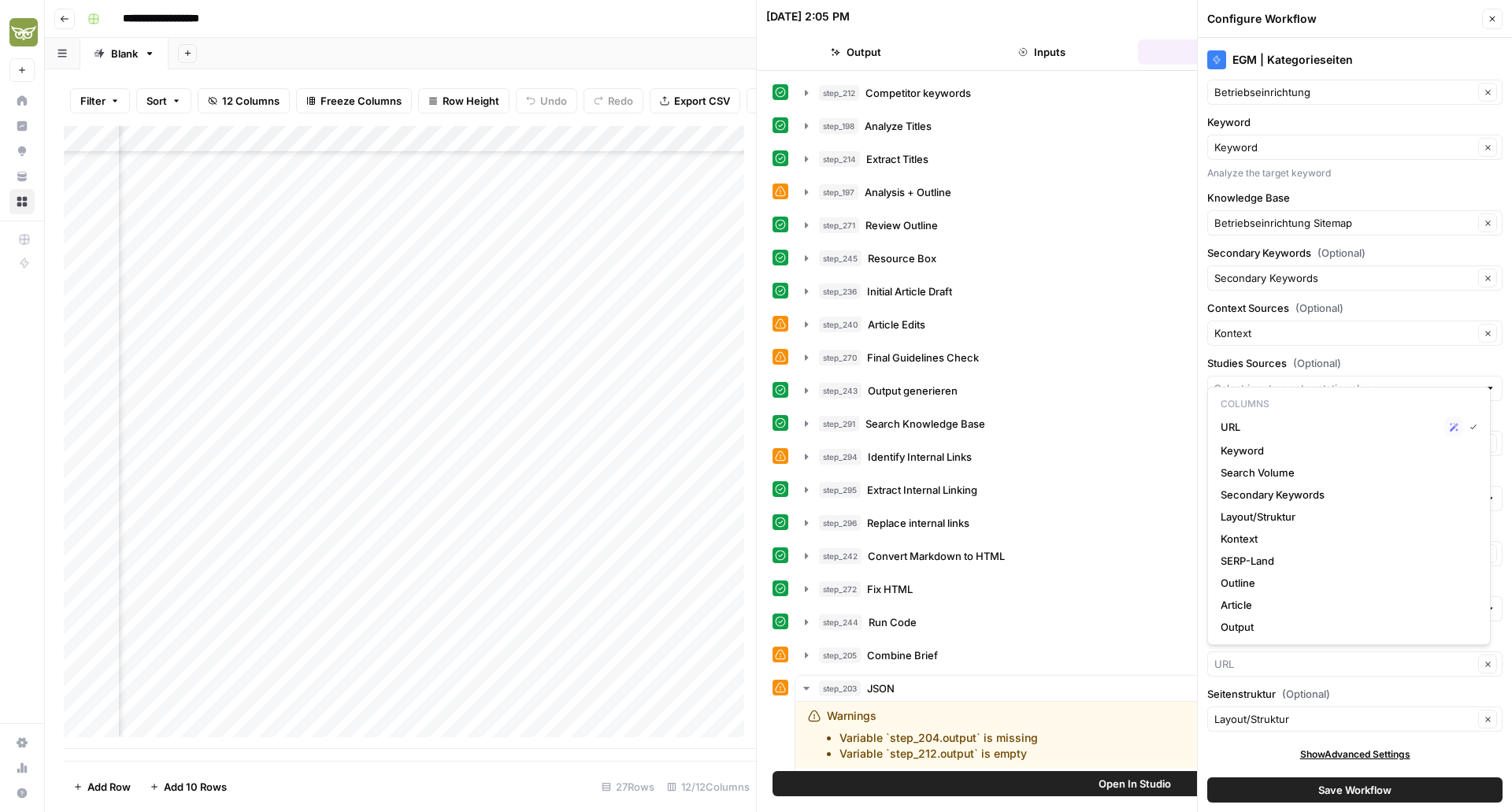
type input "URL"
click at [1346, 356] on label "Studies Sources (Optional)" at bounding box center [1355, 363] width 295 height 15
click at [1346, 380] on input "Studies Sources (Optional)" at bounding box center [1346, 388] width 263 height 15
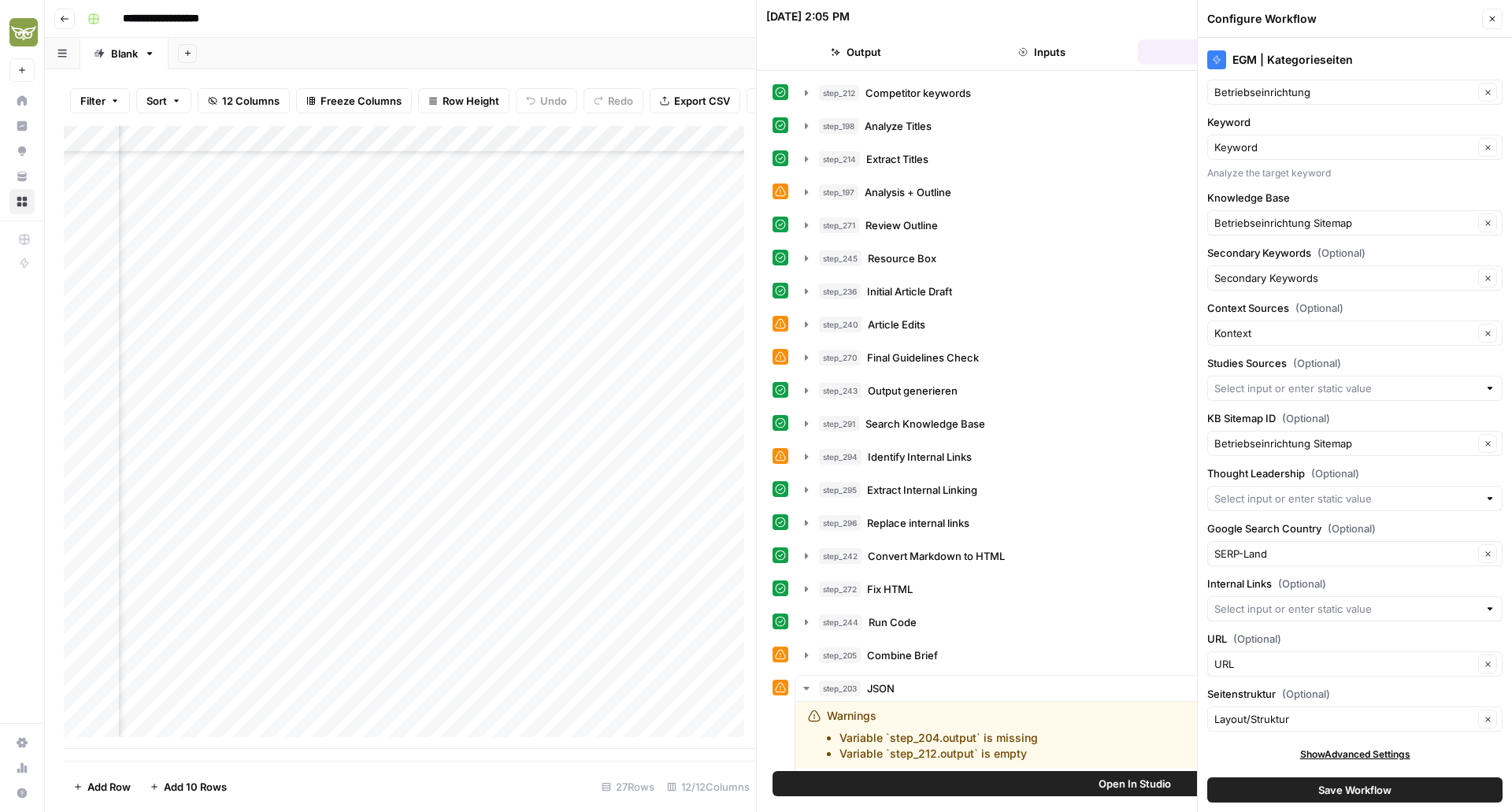
click at [1345, 112] on div "EGM | Kategorieseiten Brand Kit Betriebseinrichtung Clear Keyword Keyword Clear…" at bounding box center [1355, 424] width 315 height 773
click at [1494, 19] on icon "button" at bounding box center [1493, 19] width 10 height 10
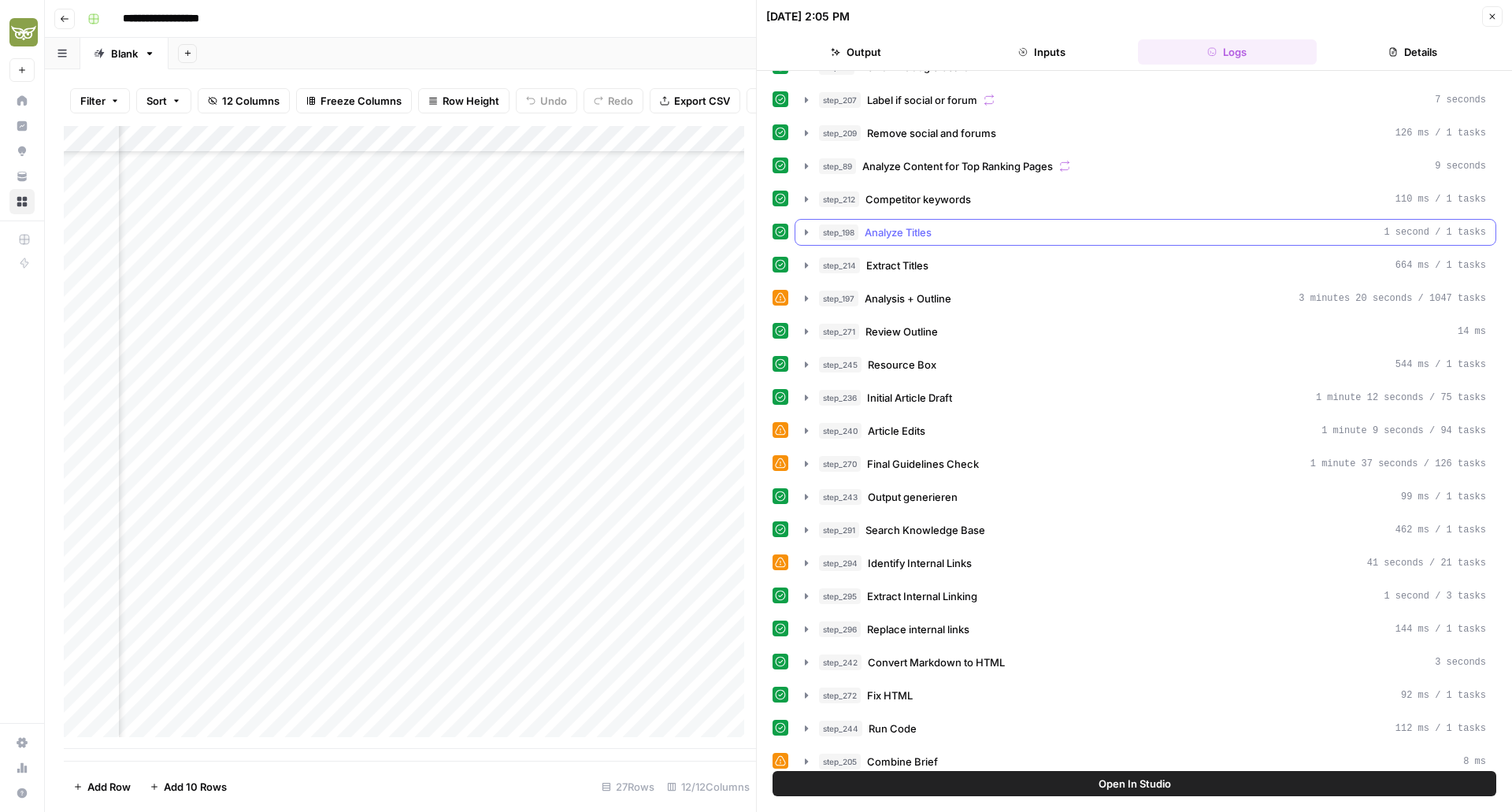
scroll to position [0, 0]
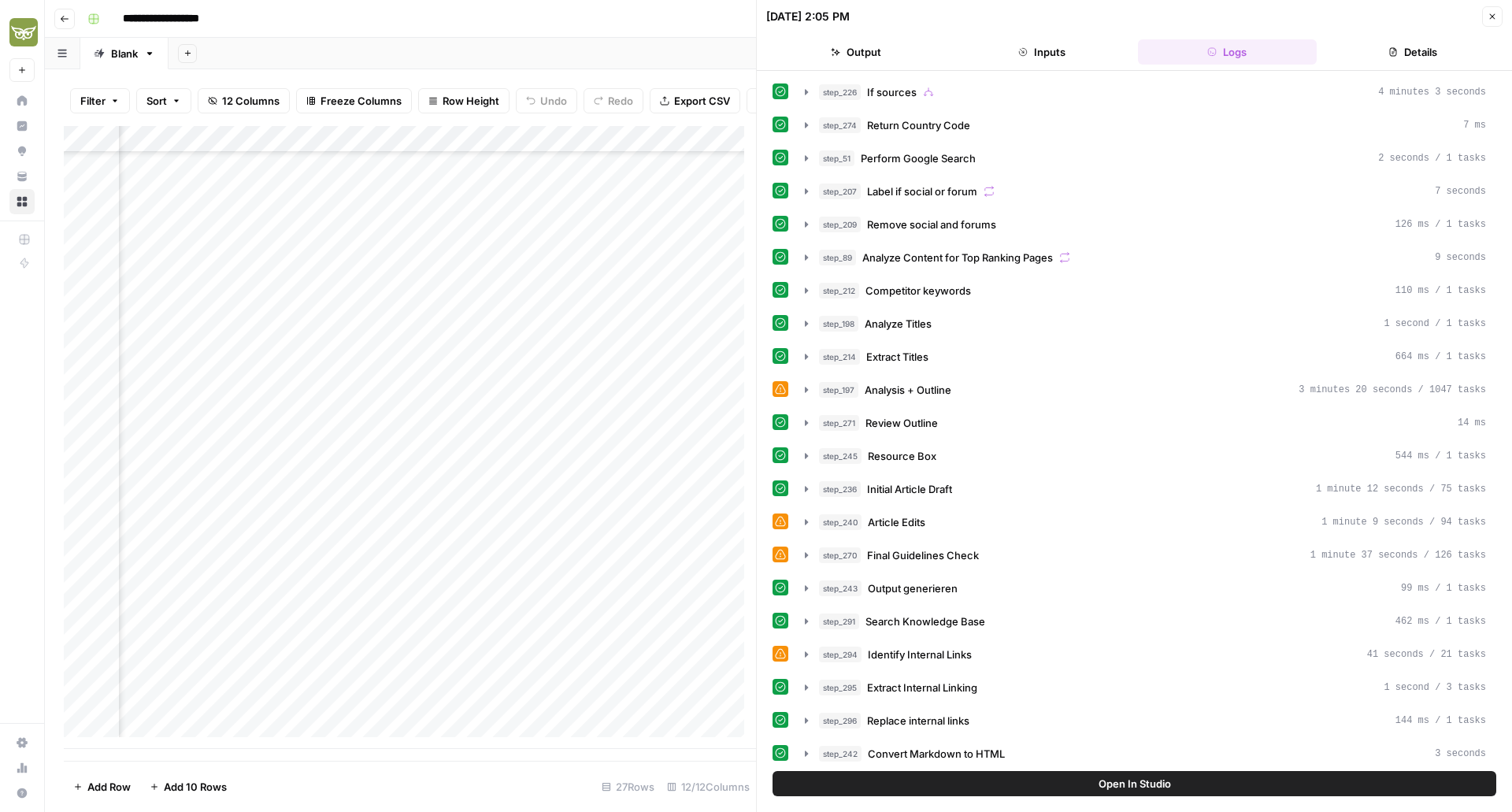
click at [1495, 19] on icon "button" at bounding box center [1493, 17] width 6 height 6
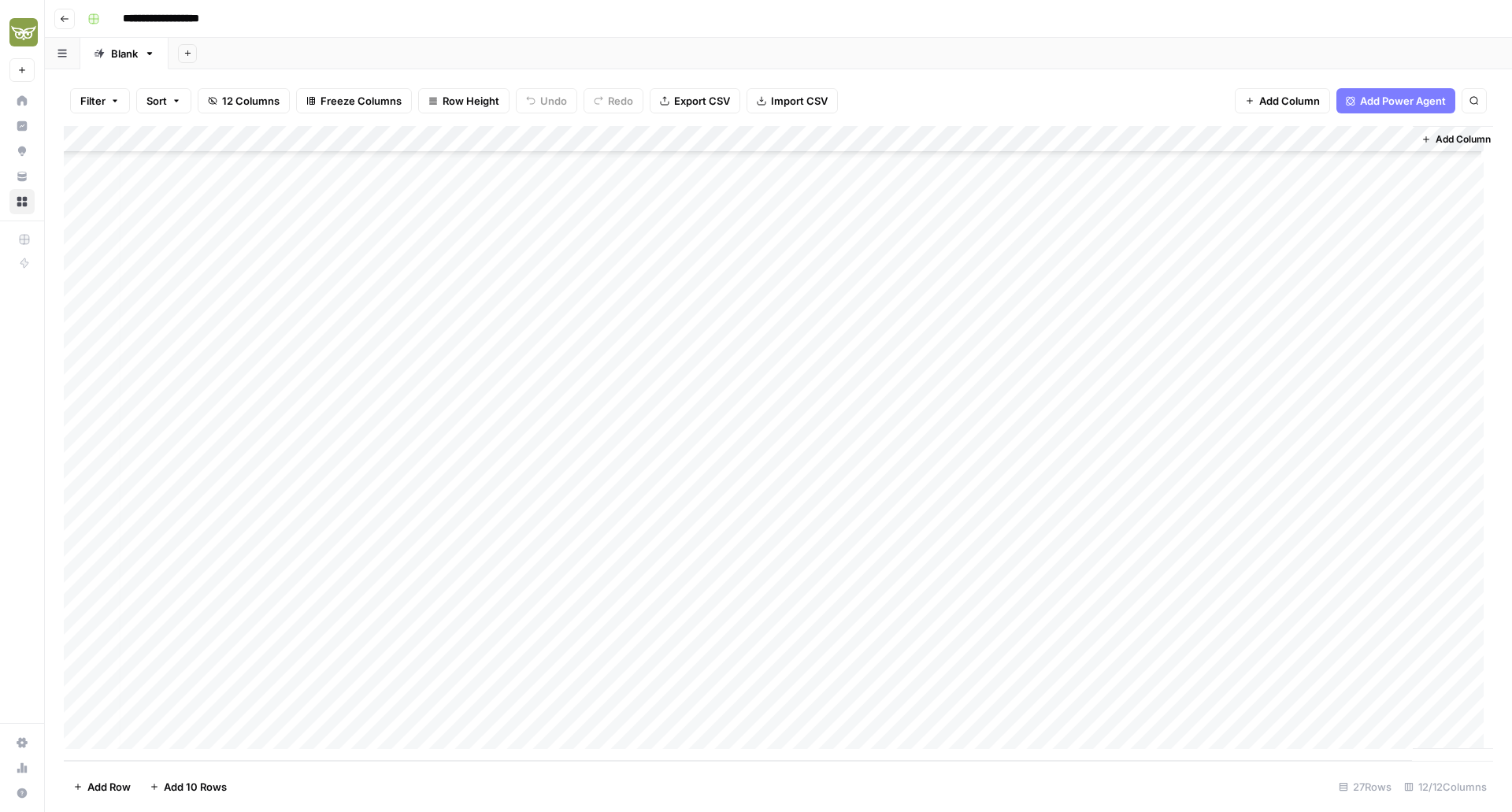
scroll to position [152, 6]
click at [972, 139] on div "Add Column" at bounding box center [778, 444] width 1429 height 635
click at [992, 290] on span "Edit Workflow" at bounding box center [1039, 293] width 138 height 15
click at [49, 625] on div "Filter Sort 12 Columns Freeze Columns Row Height Undo Redo Export CSV Import CS…" at bounding box center [779, 441] width 1468 height 743
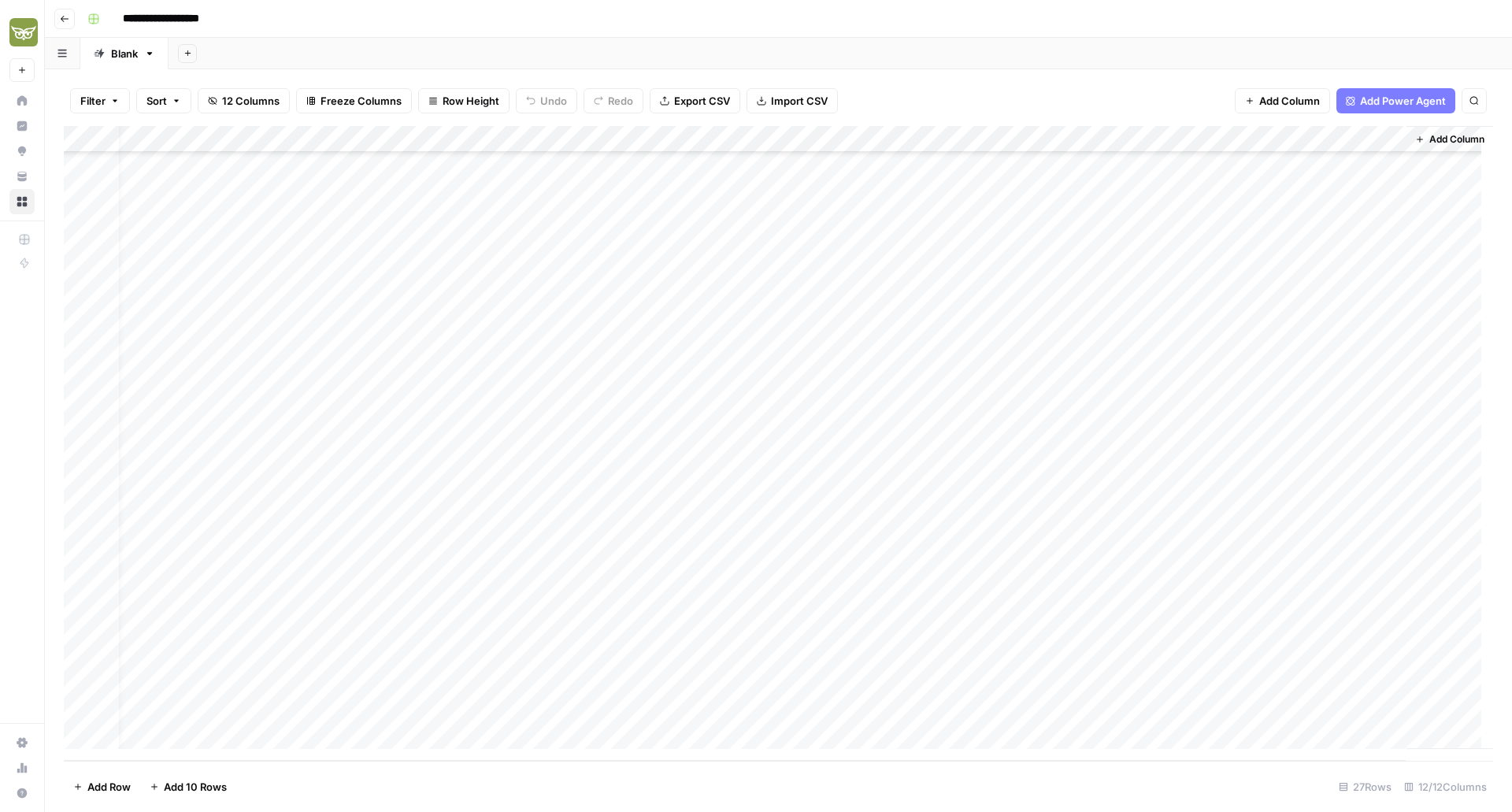
scroll to position [152, 0]
click at [722, 701] on div "Add Column" at bounding box center [778, 444] width 1429 height 635
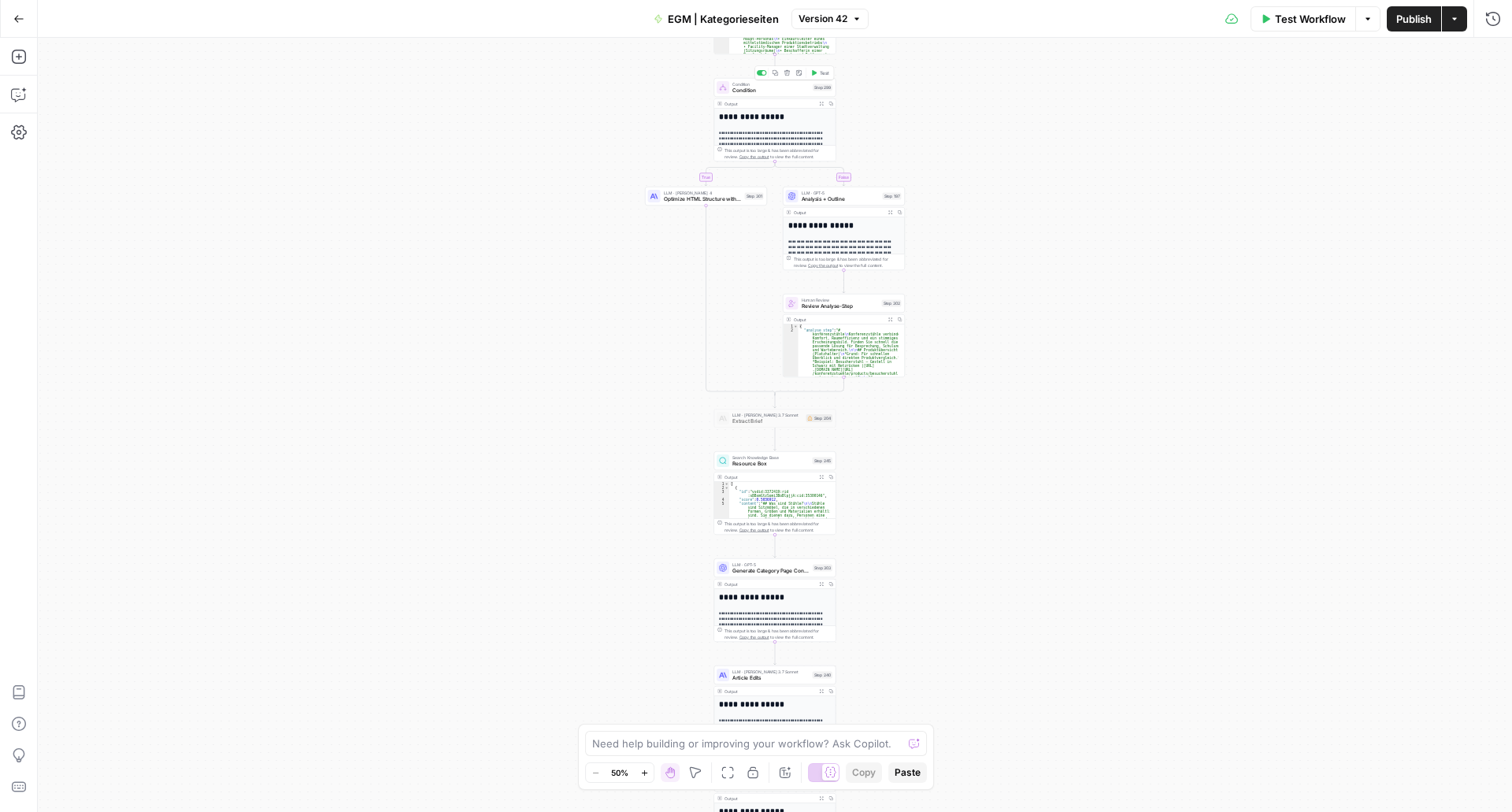
click at [778, 92] on span "Condition" at bounding box center [771, 91] width 77 height 8
click at [1489, 54] on icon "button" at bounding box center [1493, 57] width 10 height 10
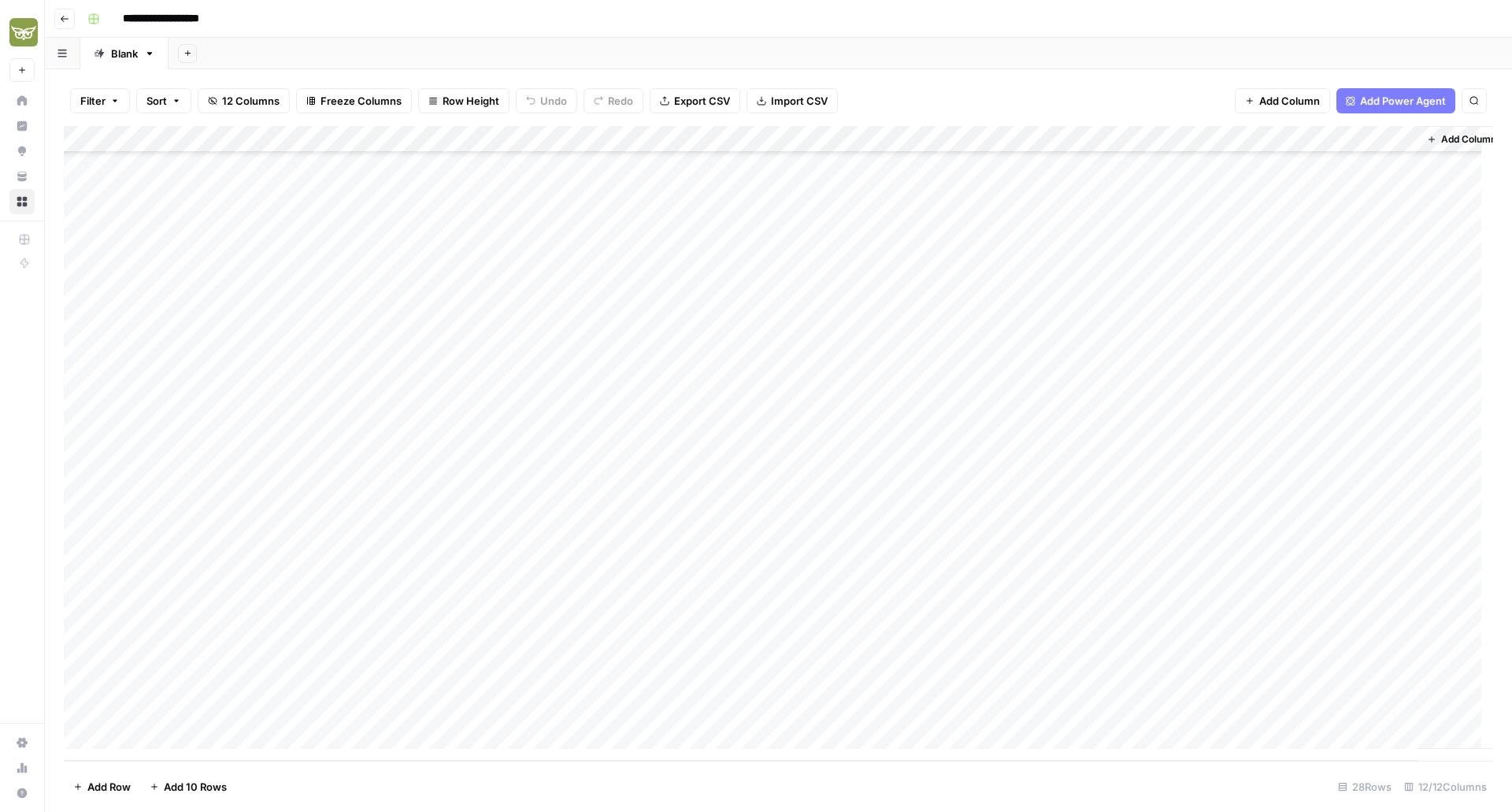
scroll to position [178, 24]
click at [989, 708] on div "Add Column" at bounding box center [778, 444] width 1429 height 635
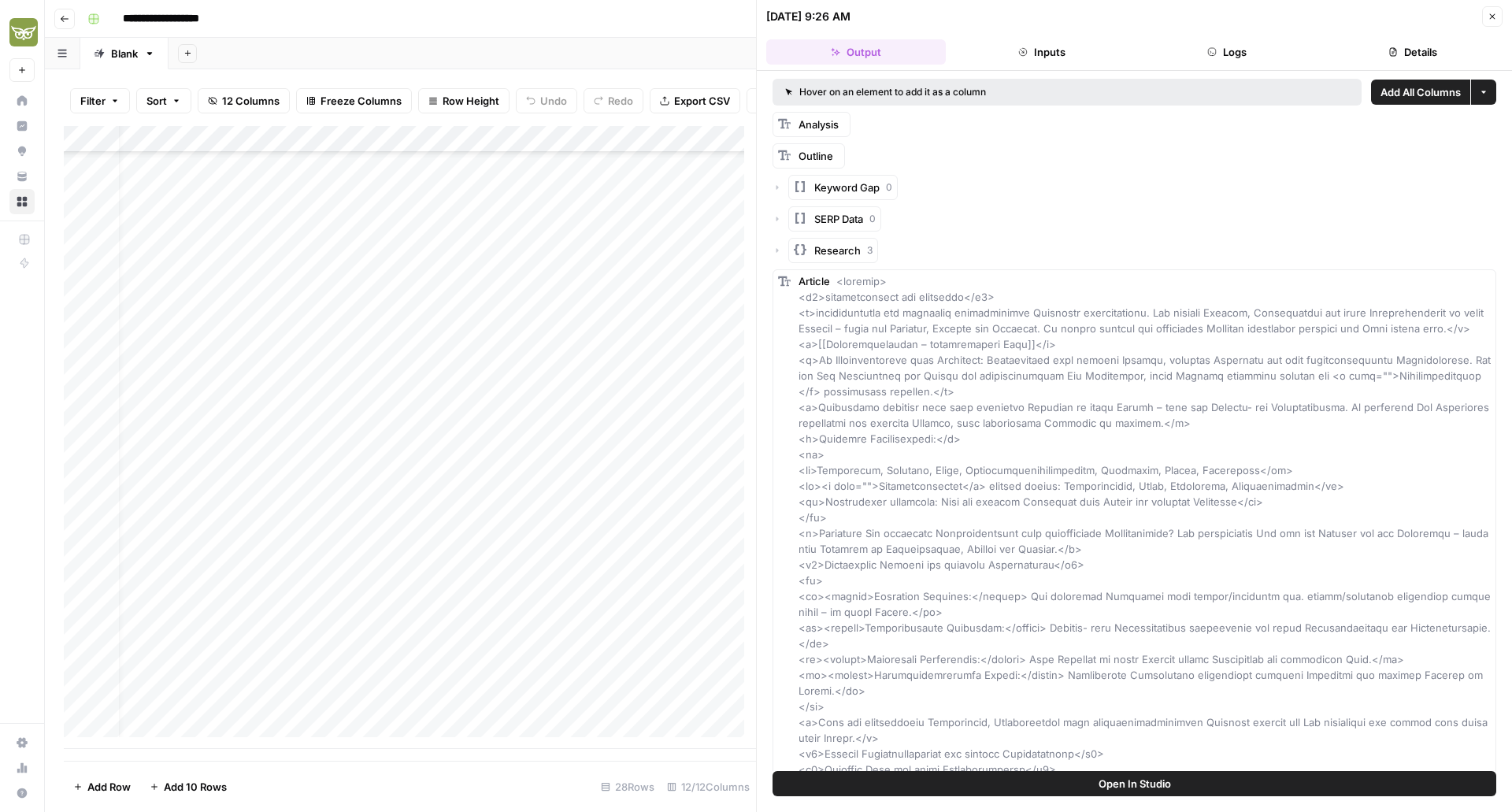
click at [1221, 49] on button "Logs" at bounding box center [1227, 52] width 179 height 25
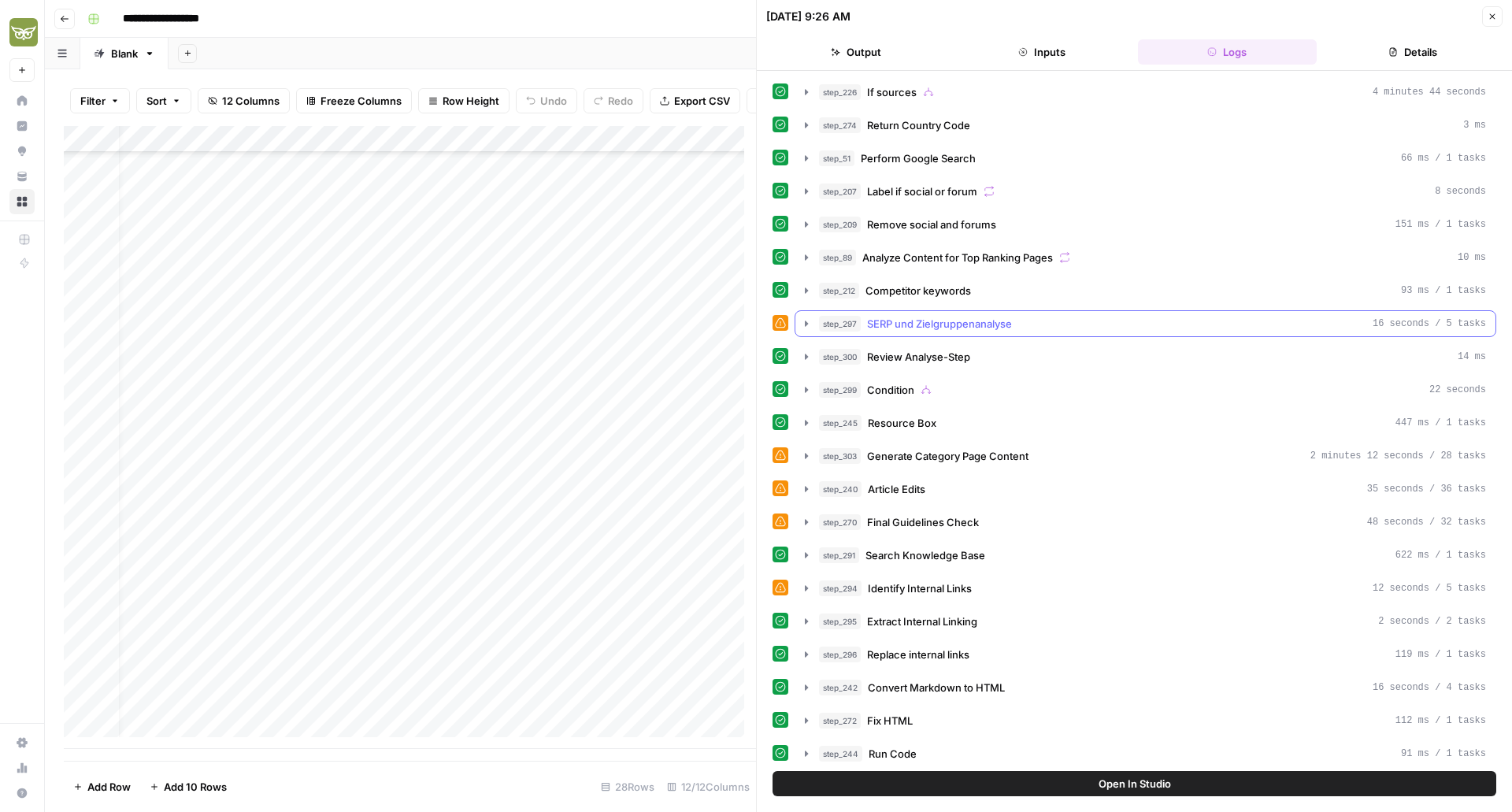
click at [799, 323] on button "step_297 SERP und Zielgruppenanalyse 16 seconds / 5 tasks" at bounding box center [1145, 323] width 701 height 25
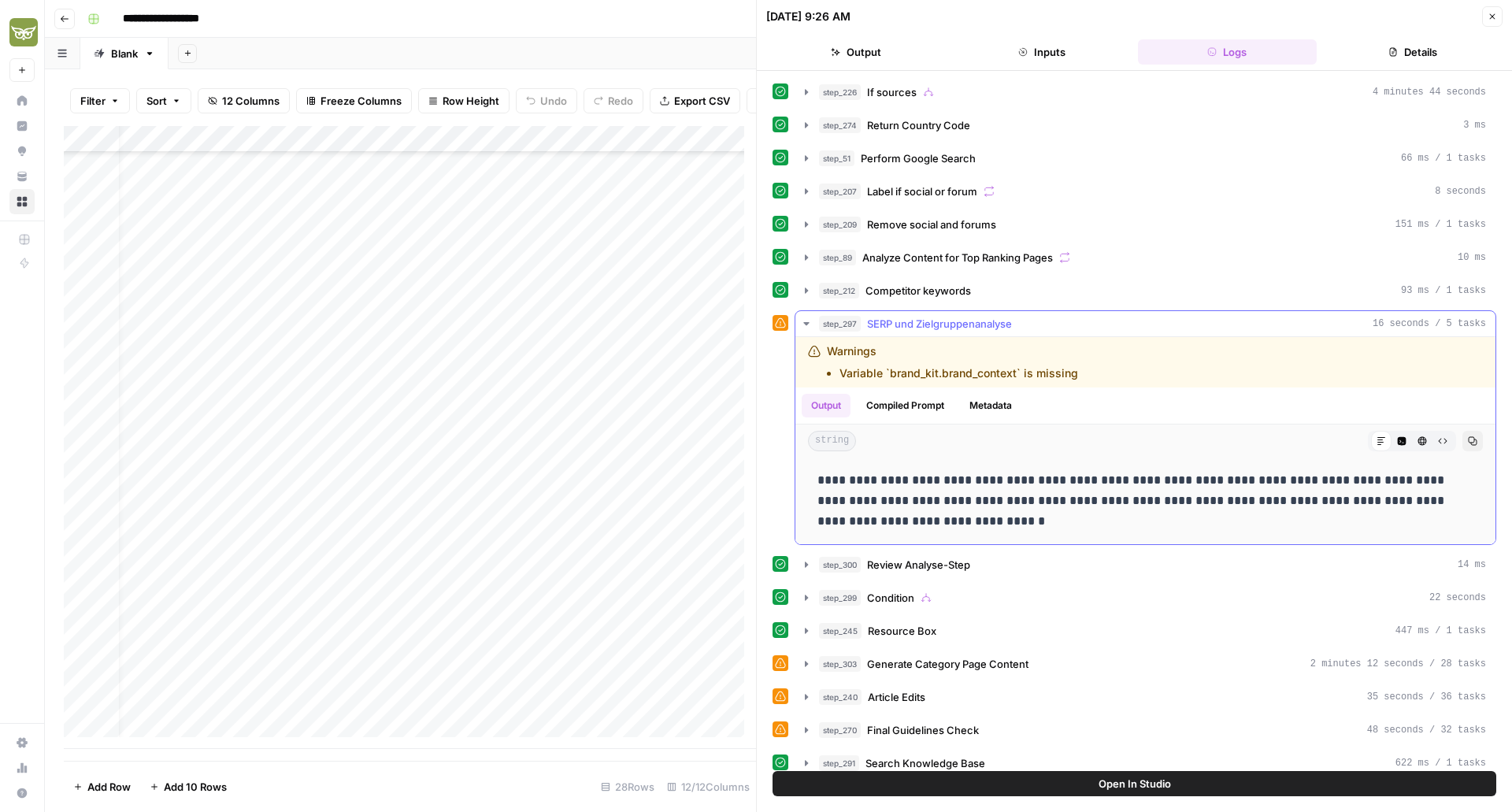
click at [906, 477] on p "**********" at bounding box center [1140, 501] width 645 height 62
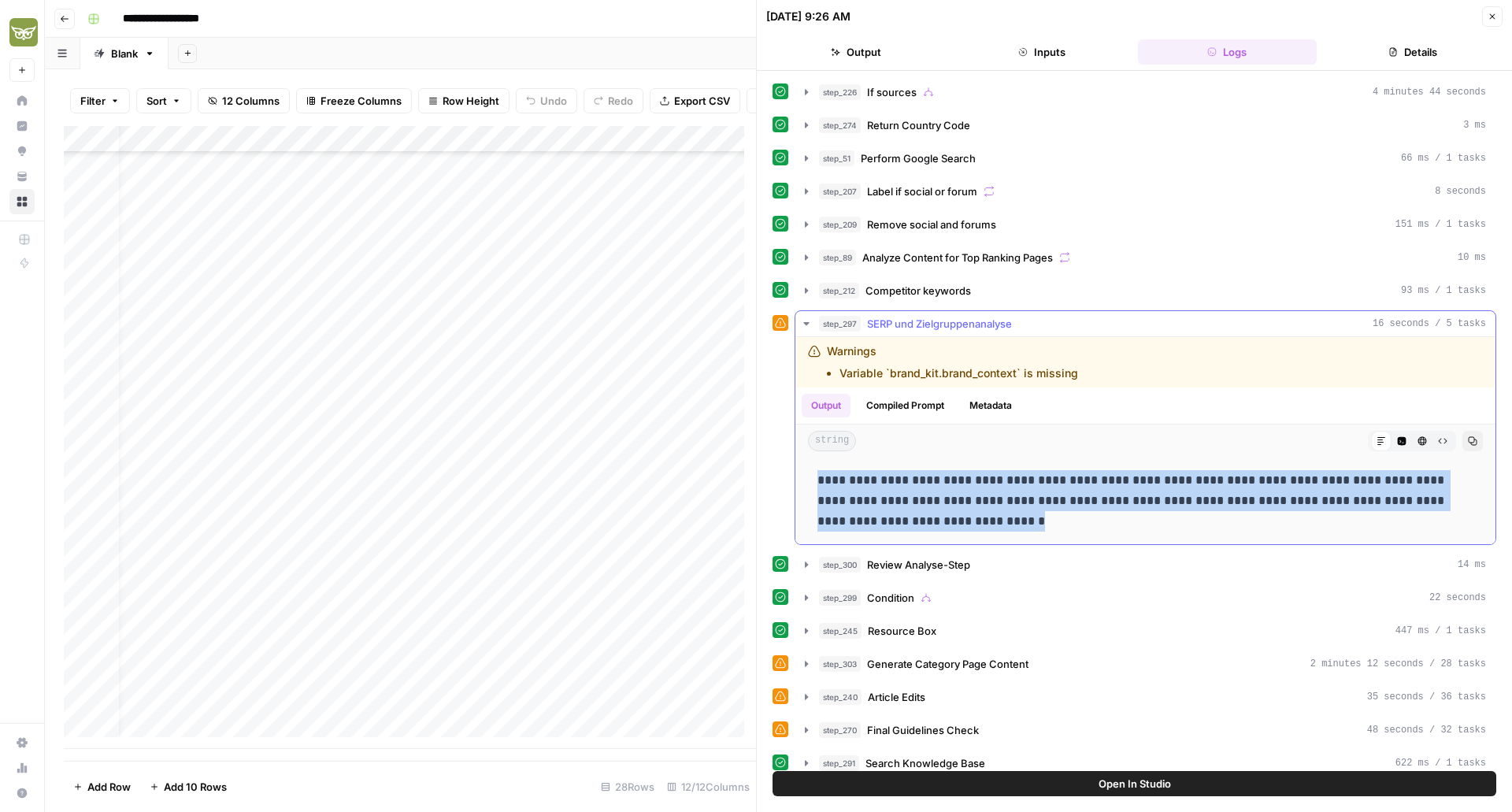
click at [906, 477] on p "**********" at bounding box center [1140, 501] width 645 height 62
click at [997, 471] on p "**********" at bounding box center [1140, 501] width 645 height 62
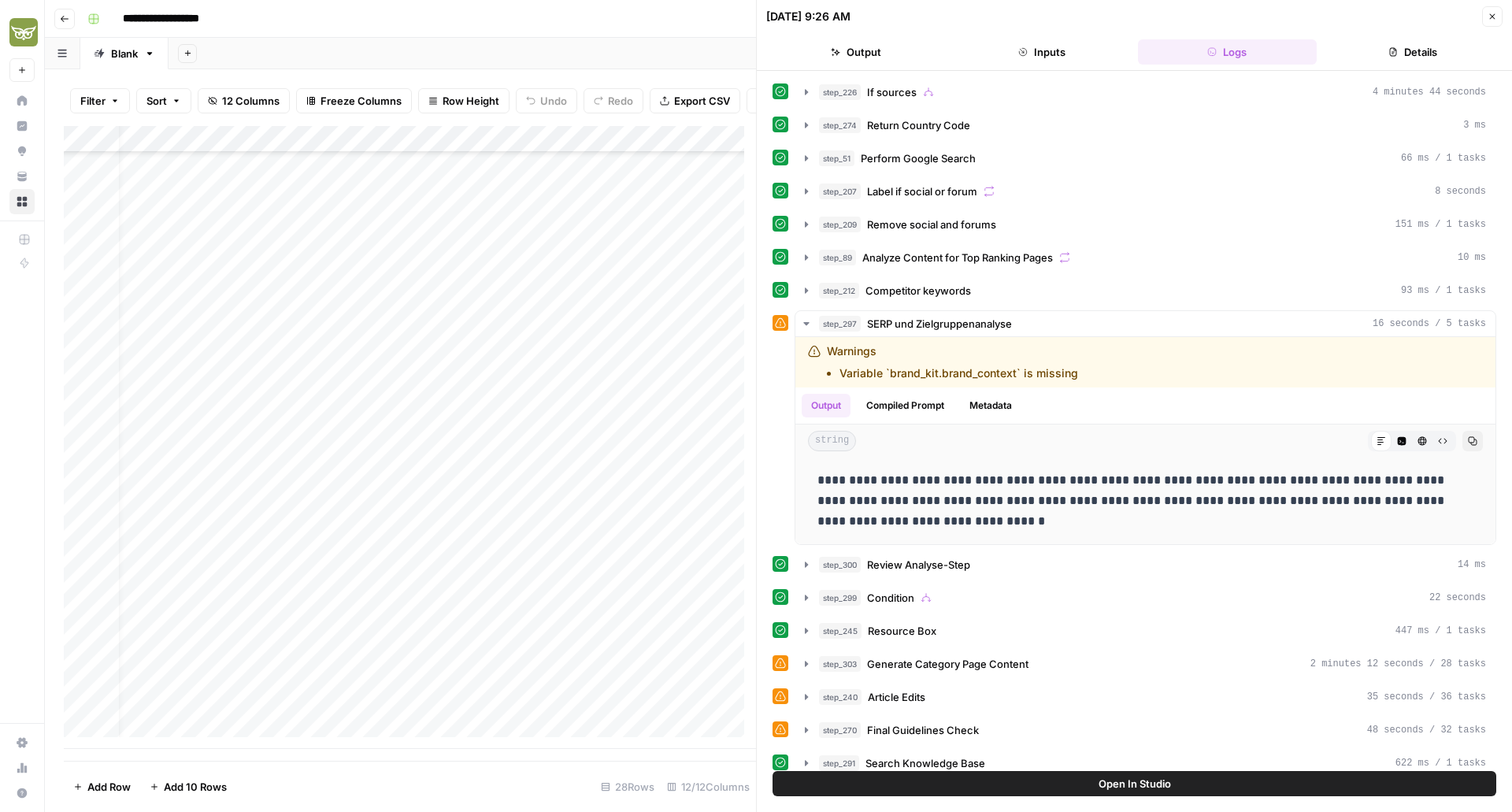
click at [1491, 22] on button "Close" at bounding box center [1492, 16] width 20 height 20
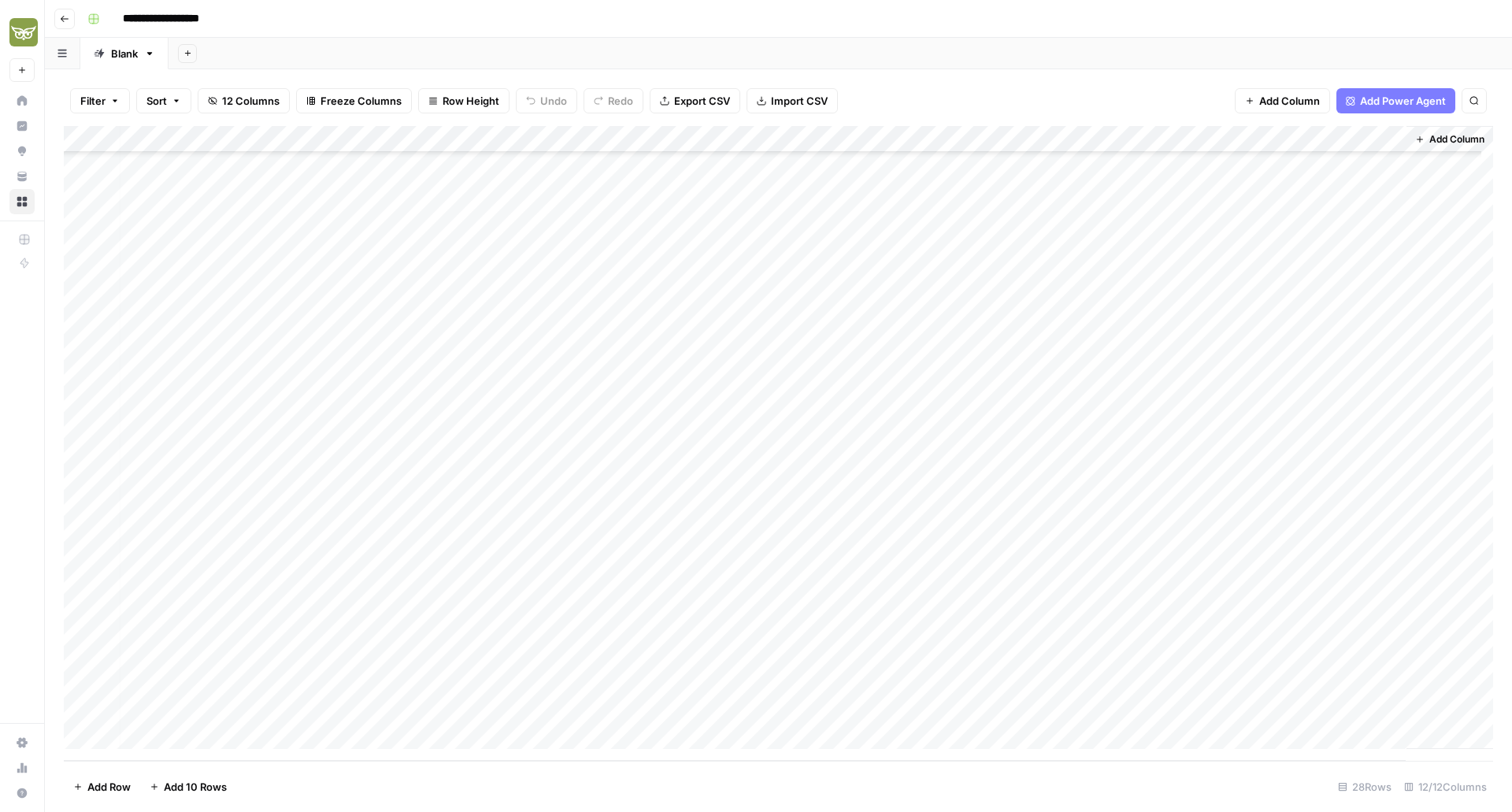
scroll to position [178, 6]
click at [586, 712] on div "Add Column" at bounding box center [778, 444] width 1429 height 635
click at [992, 709] on div "Add Column" at bounding box center [778, 444] width 1429 height 635
click at [1007, 711] on div "Add Column" at bounding box center [778, 444] width 1429 height 635
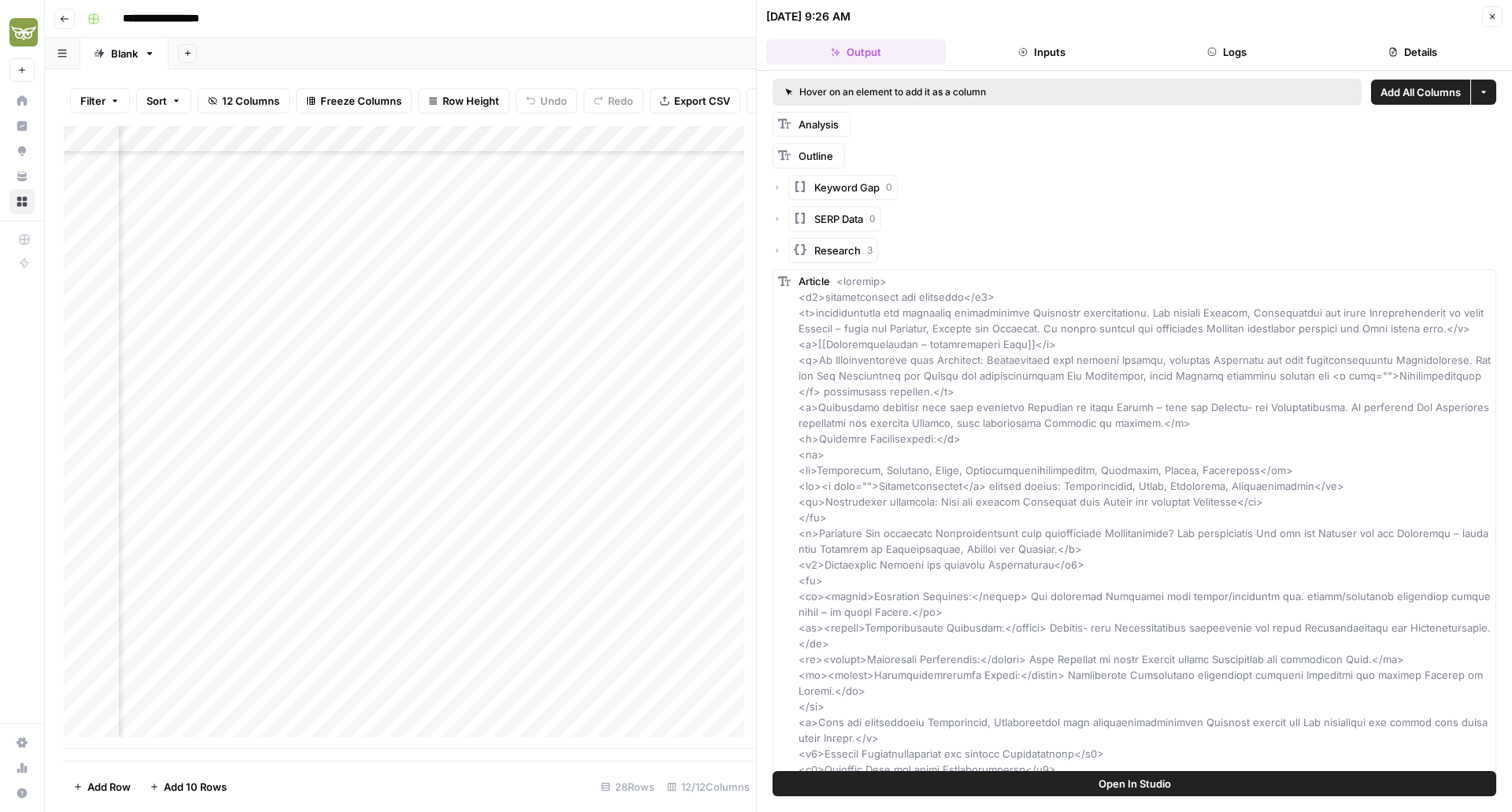
scroll to position [178, 100]
click at [580, 718] on div "Add Column" at bounding box center [409, 438] width 692 height 623
click at [1489, 14] on icon "button" at bounding box center [1493, 16] width 10 height 10
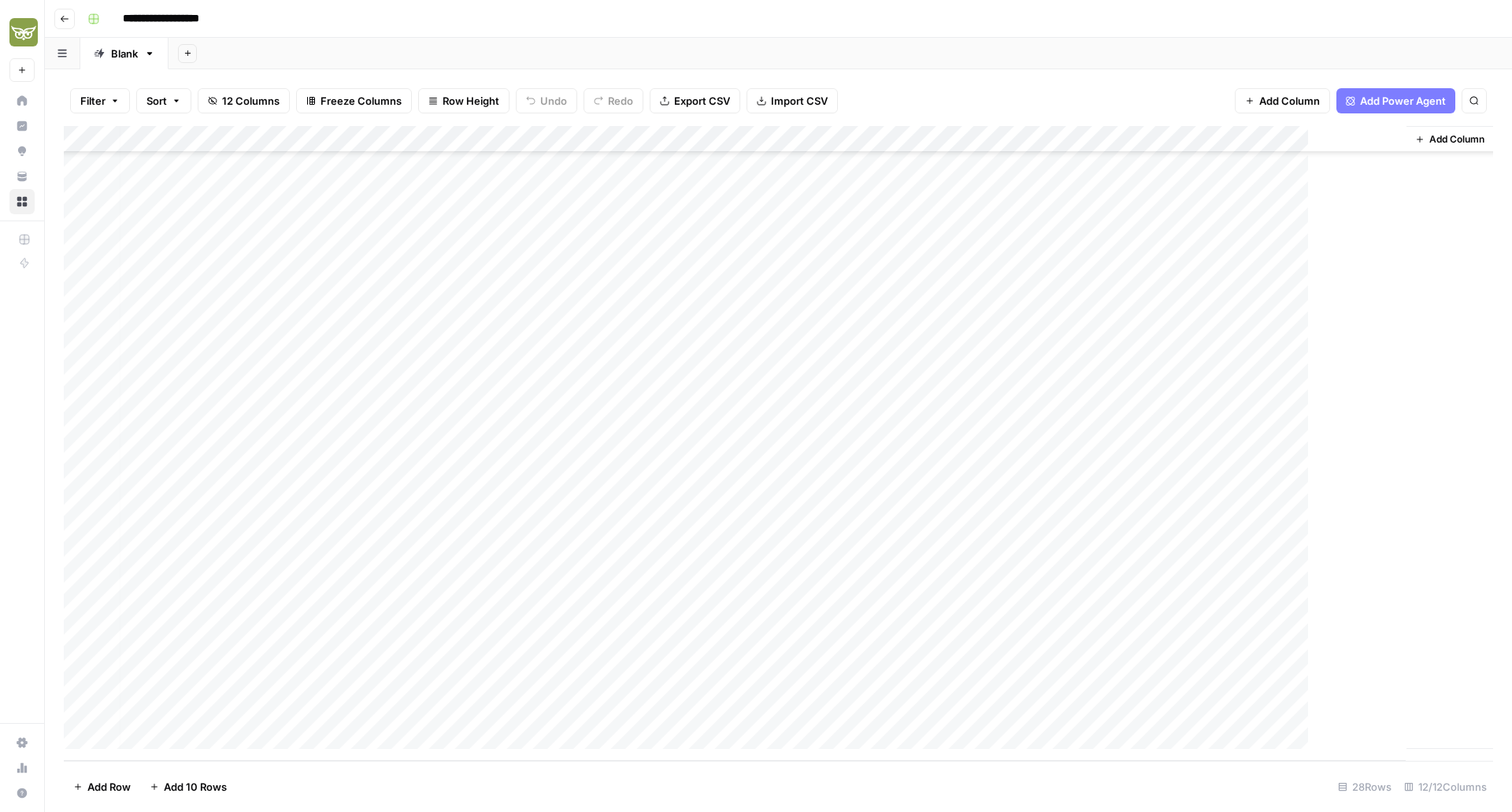
scroll to position [178, 6]
click at [975, 138] on div "Add Column" at bounding box center [778, 444] width 1429 height 635
click at [1009, 297] on span "Edit Workflow" at bounding box center [1039, 293] width 138 height 15
click at [1007, 707] on div "Add Column" at bounding box center [778, 444] width 1429 height 635
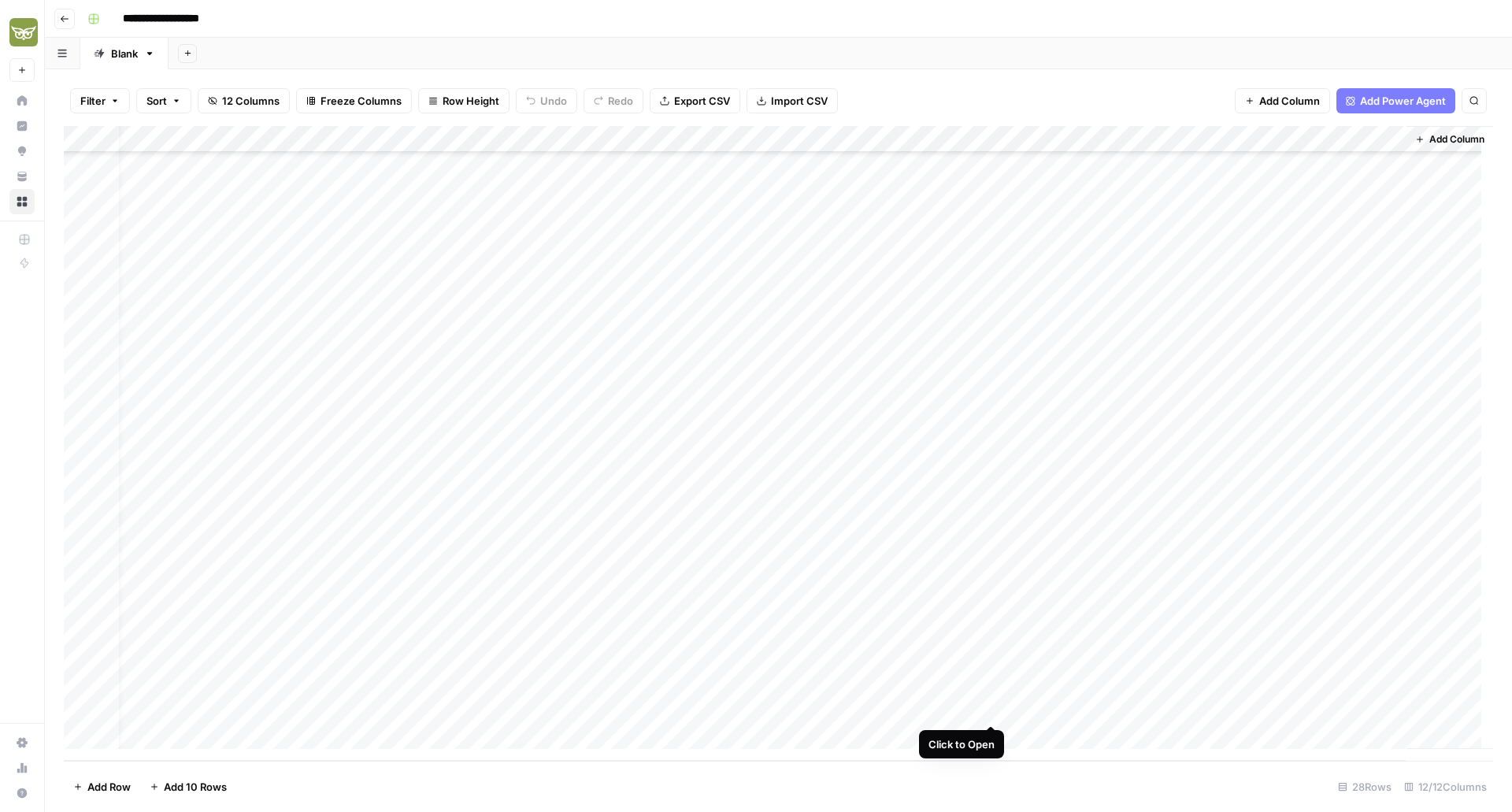
click at [990, 706] on div "Add Column" at bounding box center [778, 444] width 1429 height 635
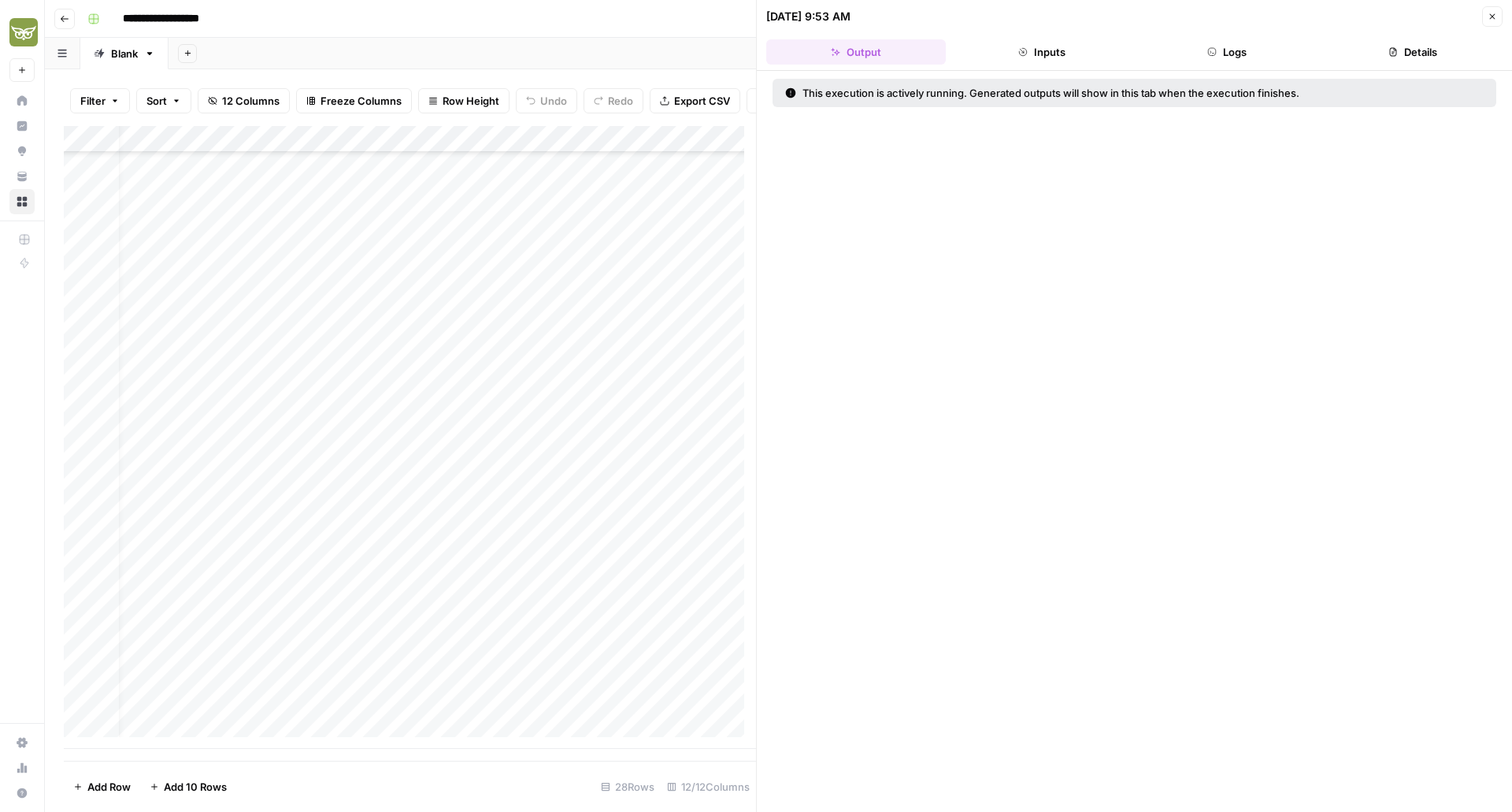
click at [1498, 16] on button "Close" at bounding box center [1492, 16] width 20 height 20
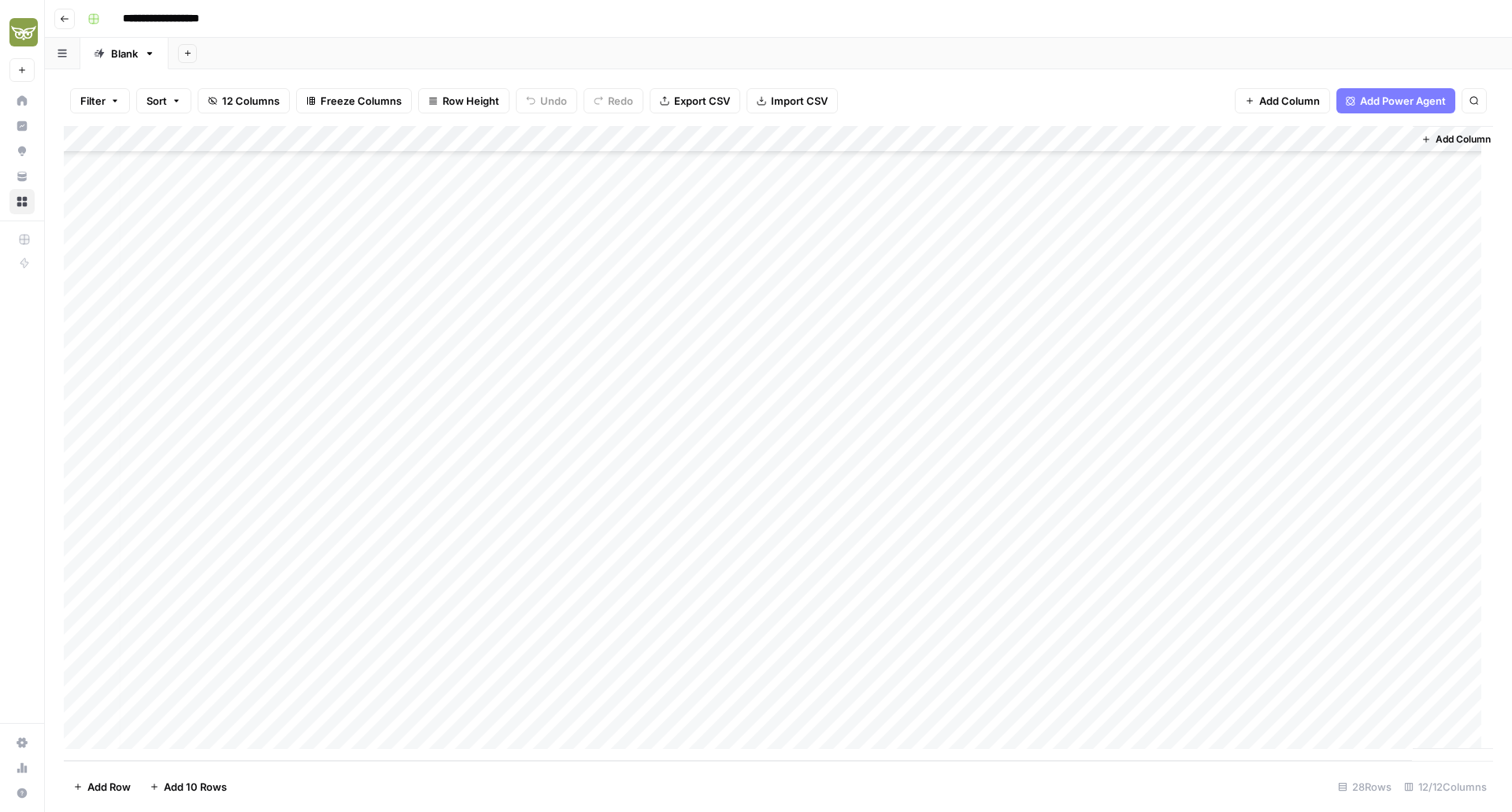
scroll to position [178, 24]
click at [992, 713] on div "Add Column" at bounding box center [778, 444] width 1429 height 635
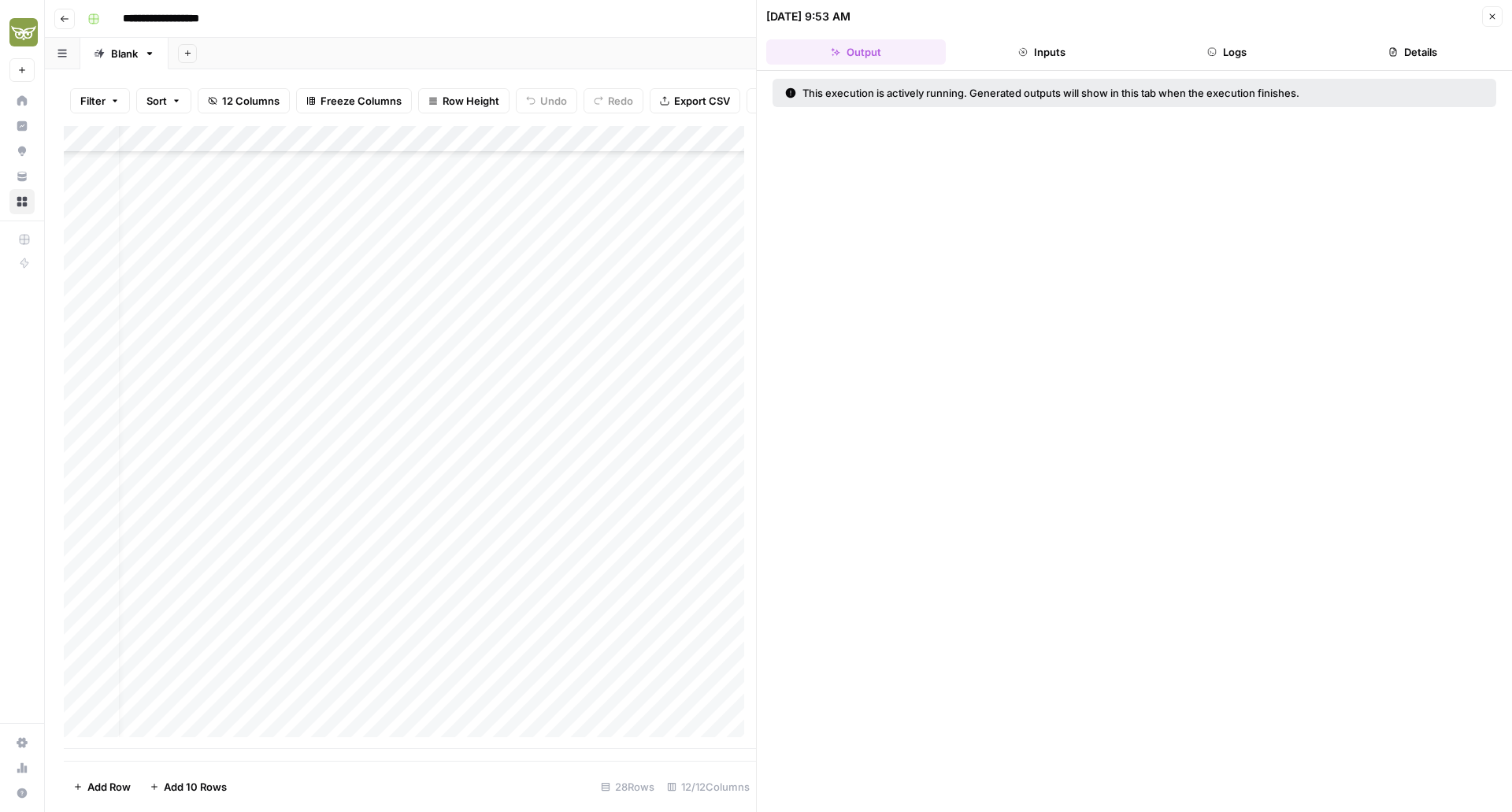
click at [1240, 47] on button "Logs" at bounding box center [1227, 52] width 179 height 25
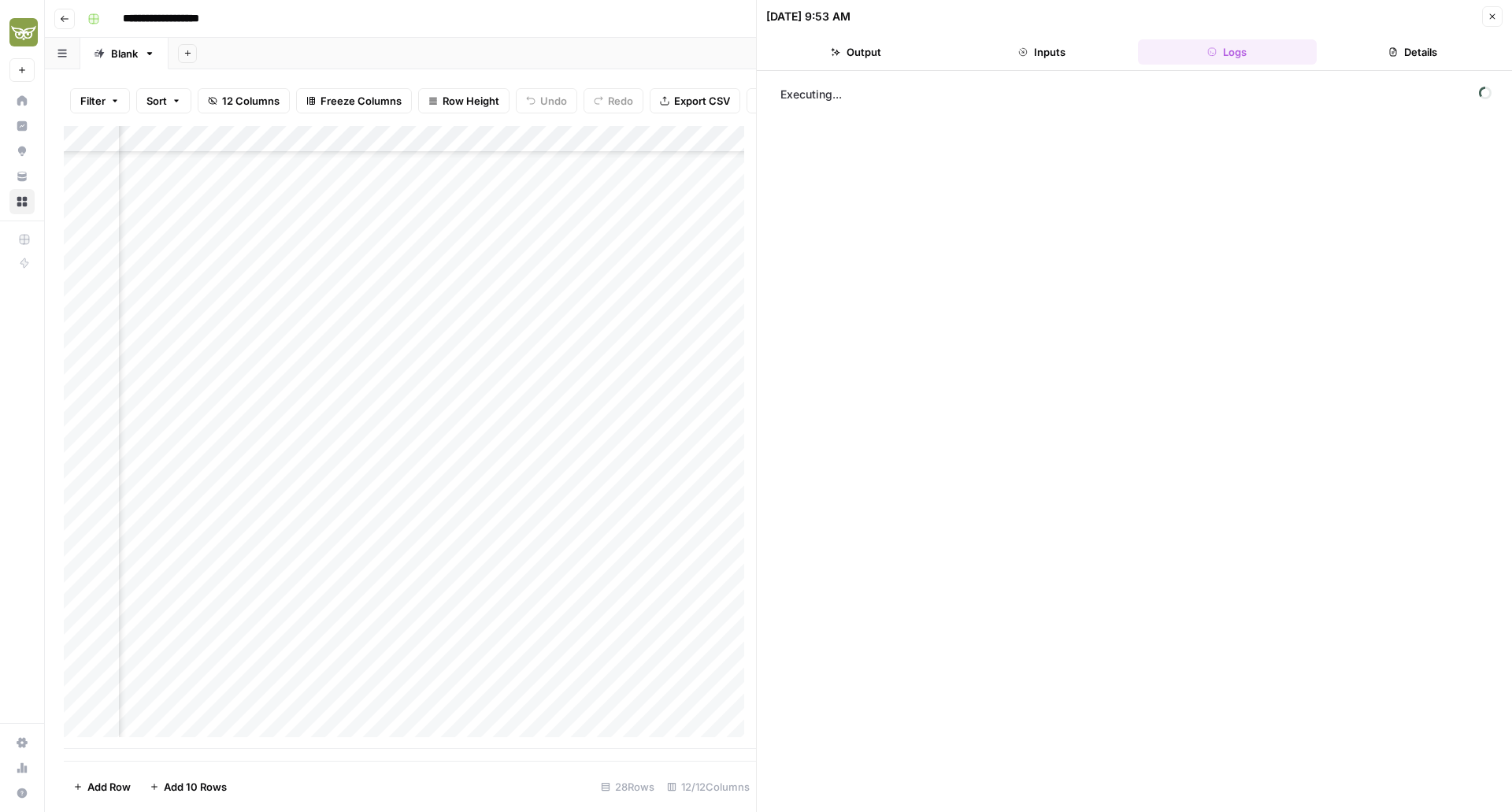
scroll to position [178, 84]
click at [541, 723] on div "Add Column" at bounding box center [409, 438] width 692 height 623
click at [541, 723] on textarea "**********" at bounding box center [595, 729] width 315 height 38
click at [383, 711] on div "Add Column" at bounding box center [409, 438] width 692 height 623
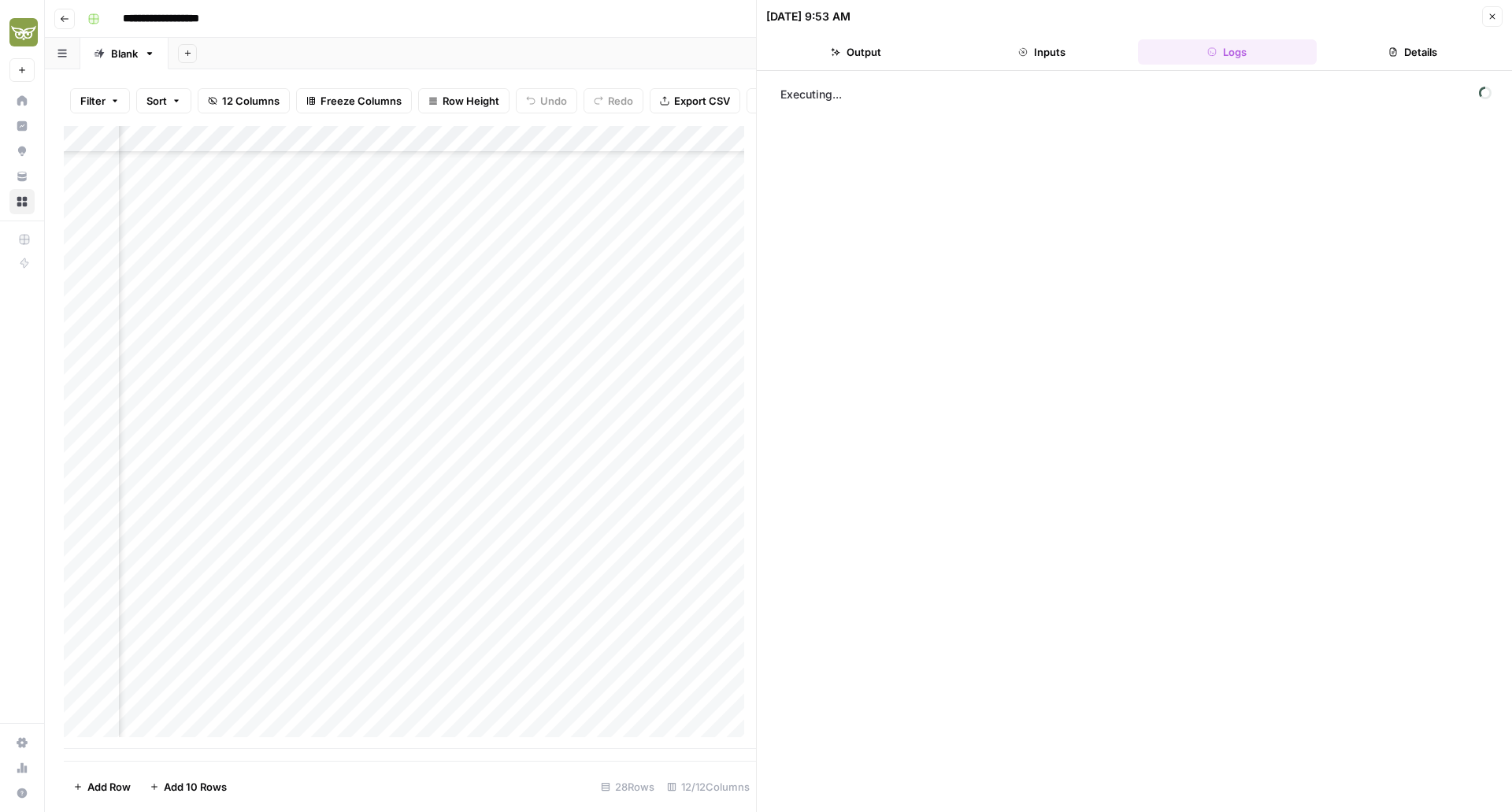
click at [640, 718] on div "Add Column" at bounding box center [409, 438] width 692 height 623
click at [503, 721] on div "Add Column" at bounding box center [409, 438] width 692 height 623
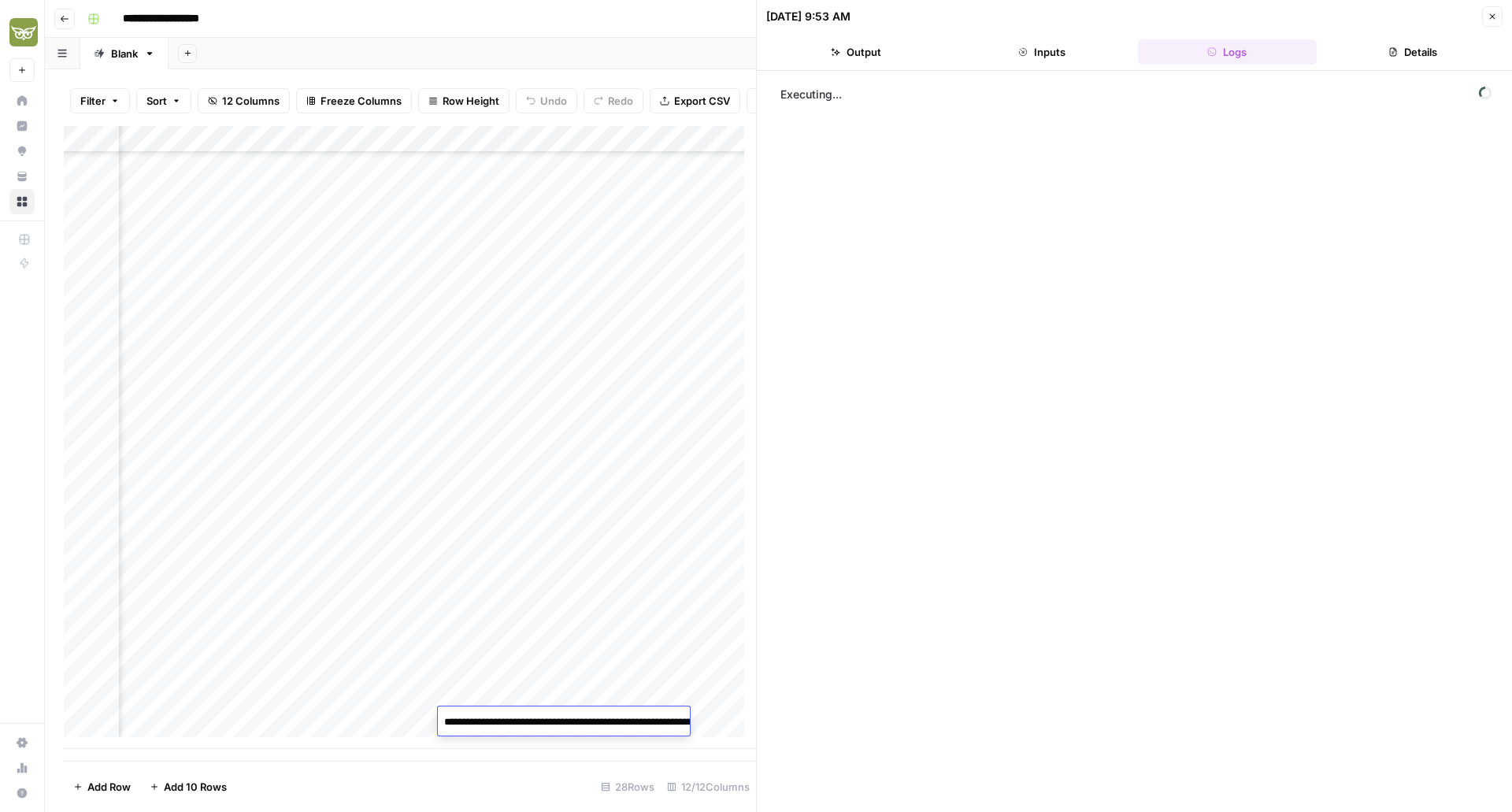
click at [402, 726] on div "Add Column" at bounding box center [409, 438] width 692 height 623
click at [647, 679] on div "Add Column" at bounding box center [409, 438] width 692 height 623
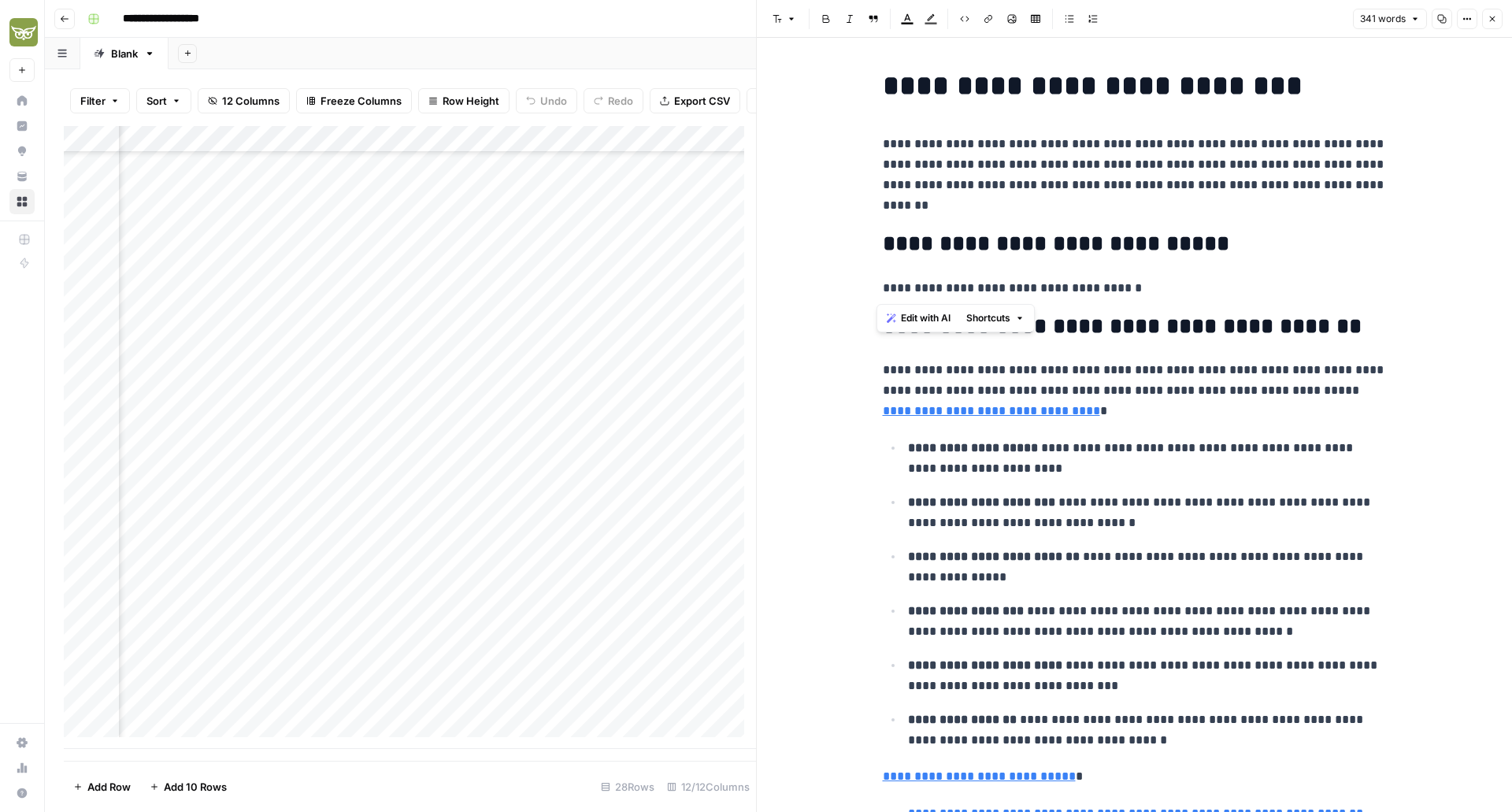
drag, startPoint x: 1138, startPoint y: 295, endPoint x: 863, endPoint y: 251, distance: 278.5
click at [1004, 285] on p "**********" at bounding box center [1135, 287] width 504 height 20
click at [893, 79] on h1 "**********" at bounding box center [1135, 86] width 504 height 33
click at [1152, 89] on h1 "**********" at bounding box center [1135, 86] width 504 height 33
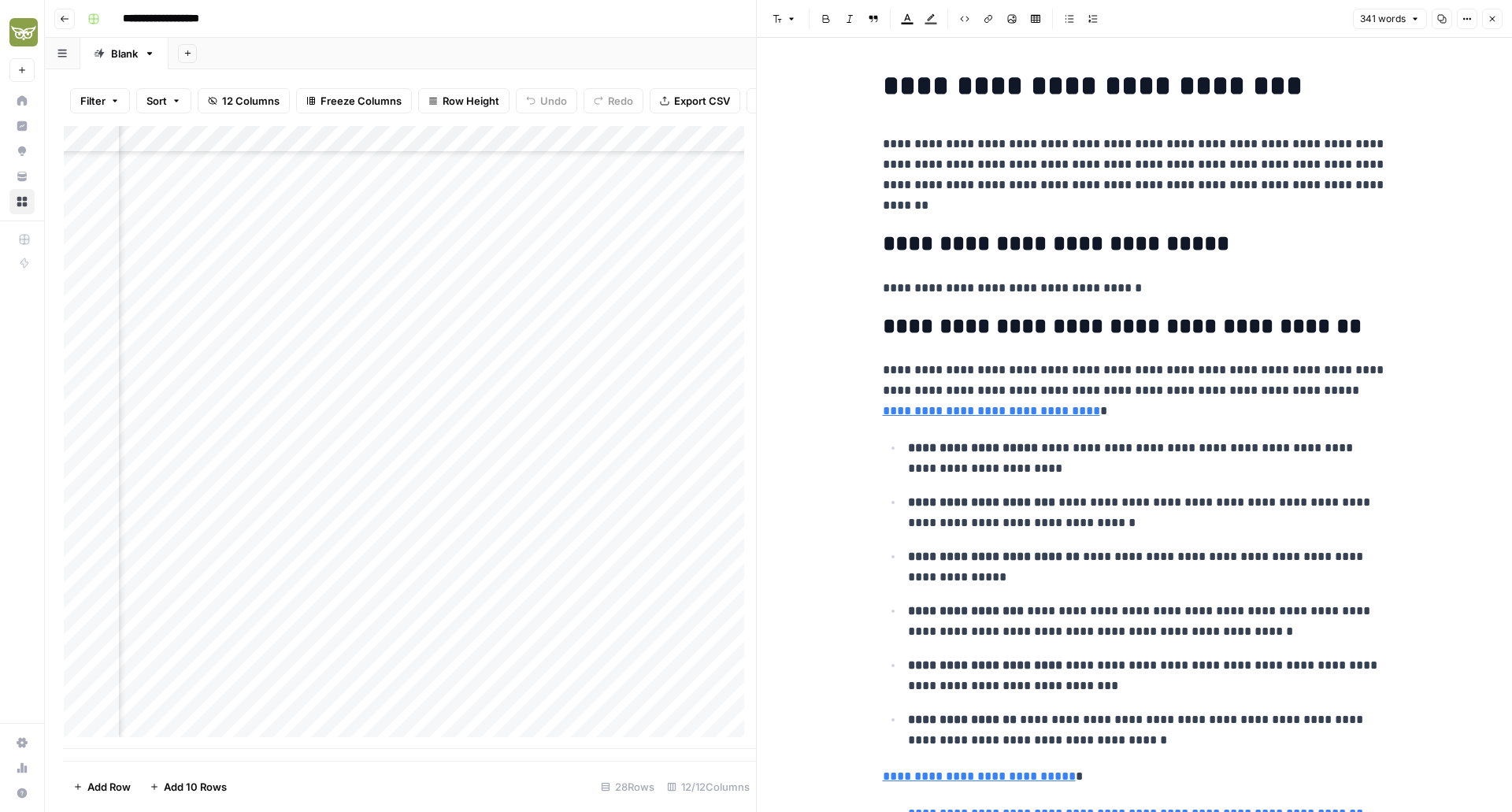
click at [1157, 143] on p "**********" at bounding box center [1135, 175] width 504 height 82
click at [1266, 144] on p "**********" at bounding box center [1135, 175] width 504 height 82
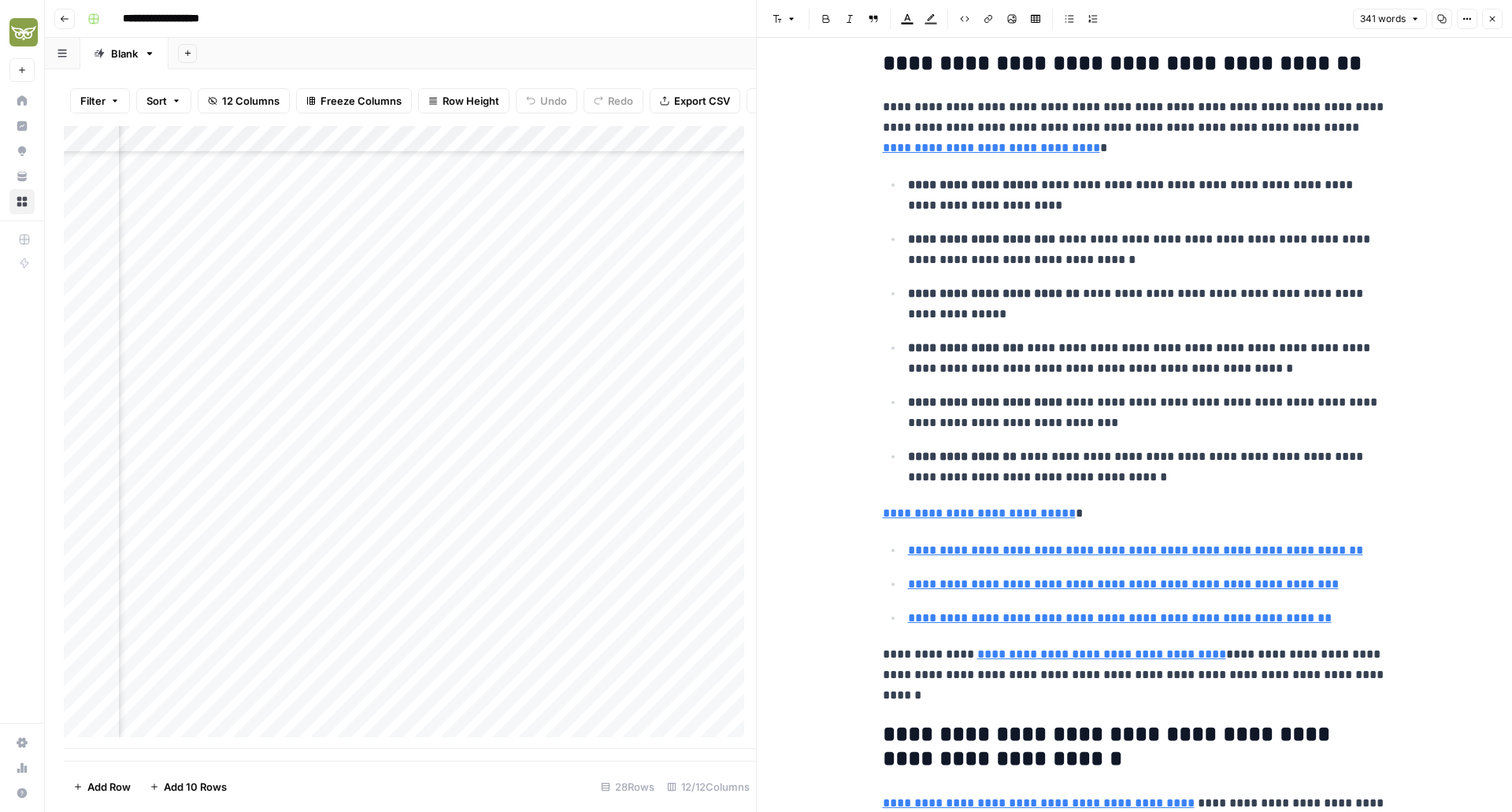
scroll to position [435, 0]
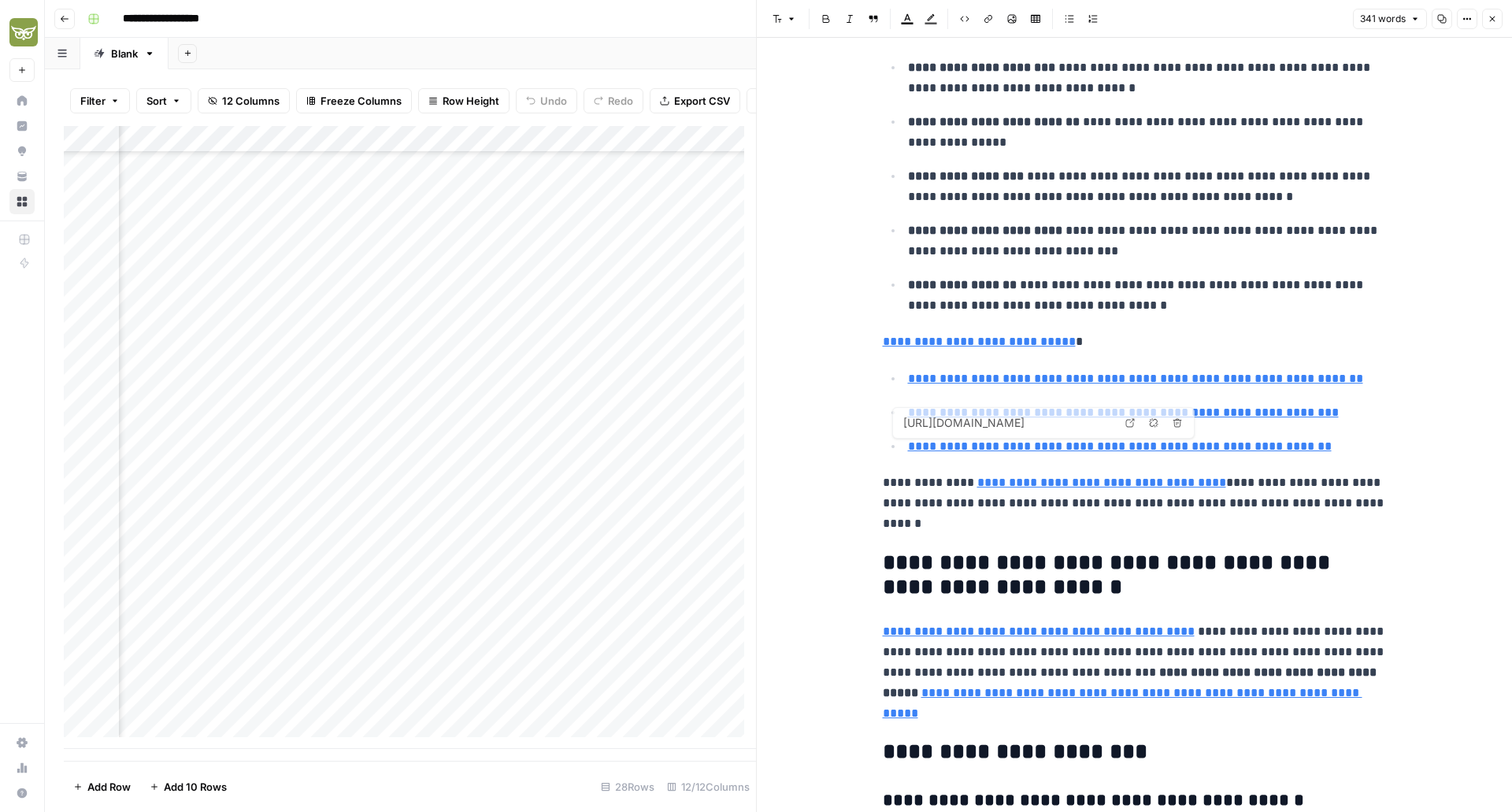
type input "https://www.betriebseinrichtung.de/blogs/news/ral-farbsystem"
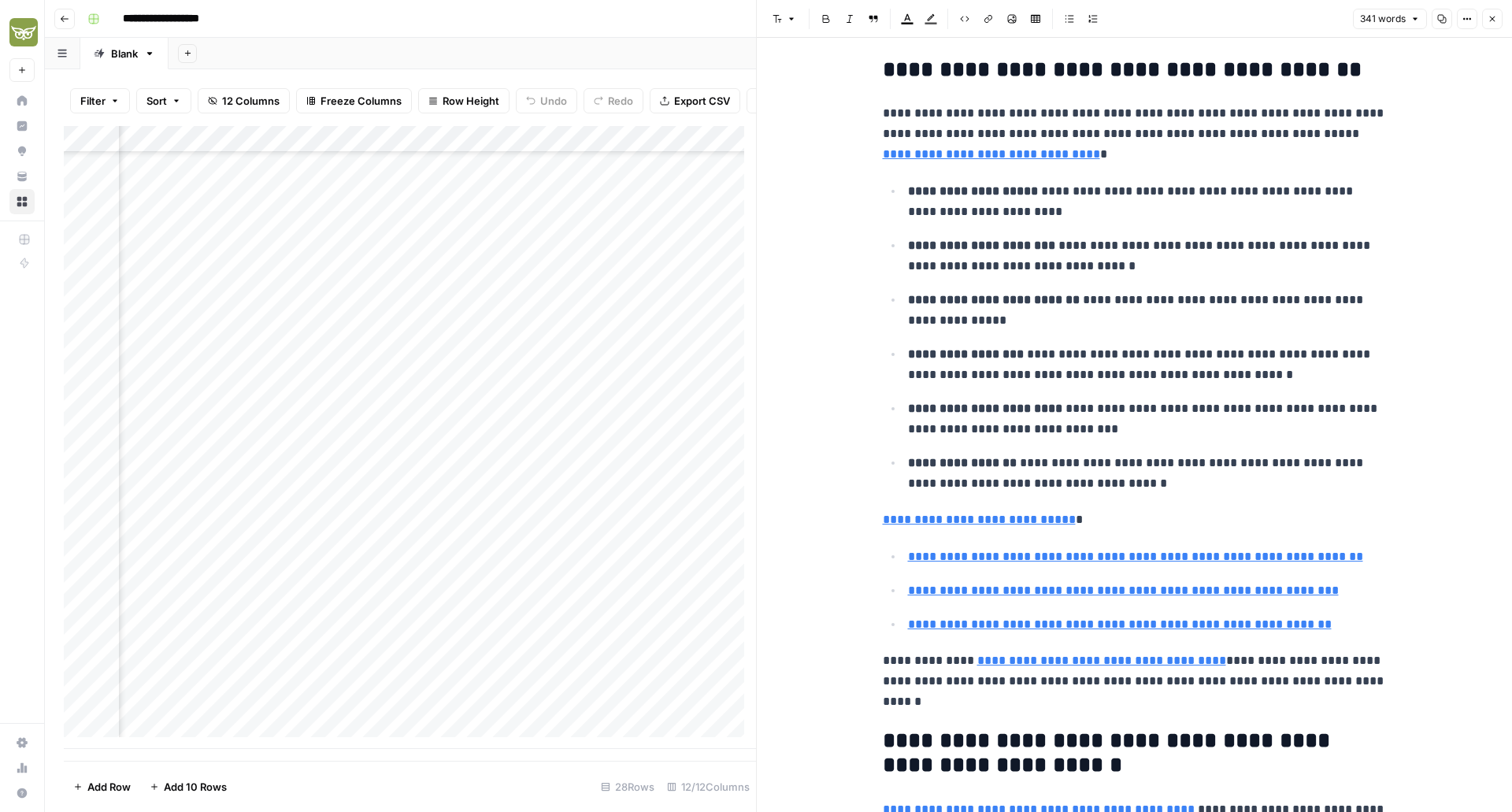
scroll to position [258, 0]
click at [1493, 12] on button "Close" at bounding box center [1492, 18] width 20 height 20
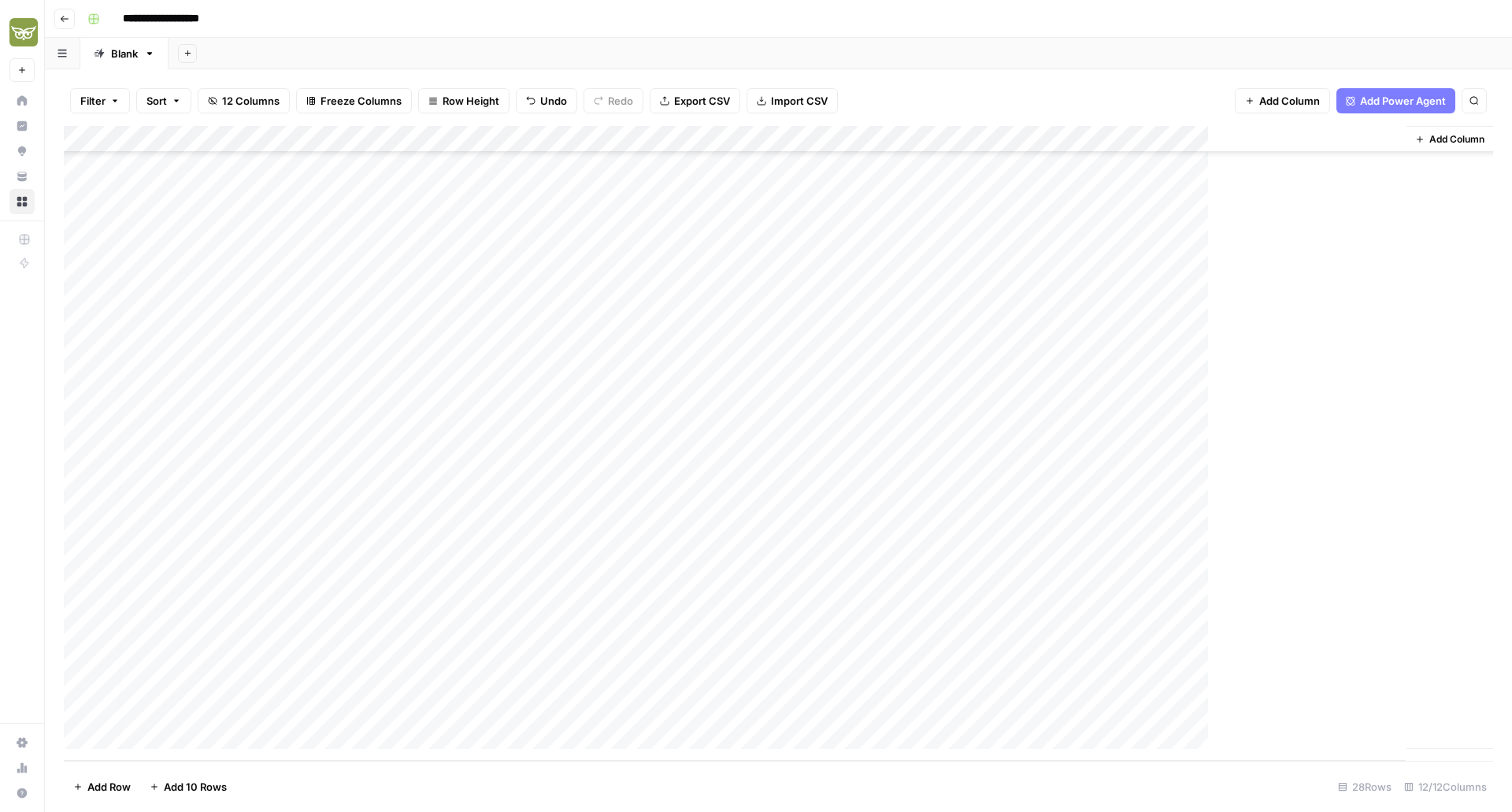
scroll to position [178, 6]
click at [704, 715] on div "Add Column" at bounding box center [778, 444] width 1429 height 635
click at [692, 696] on div "Add Column" at bounding box center [778, 444] width 1429 height 635
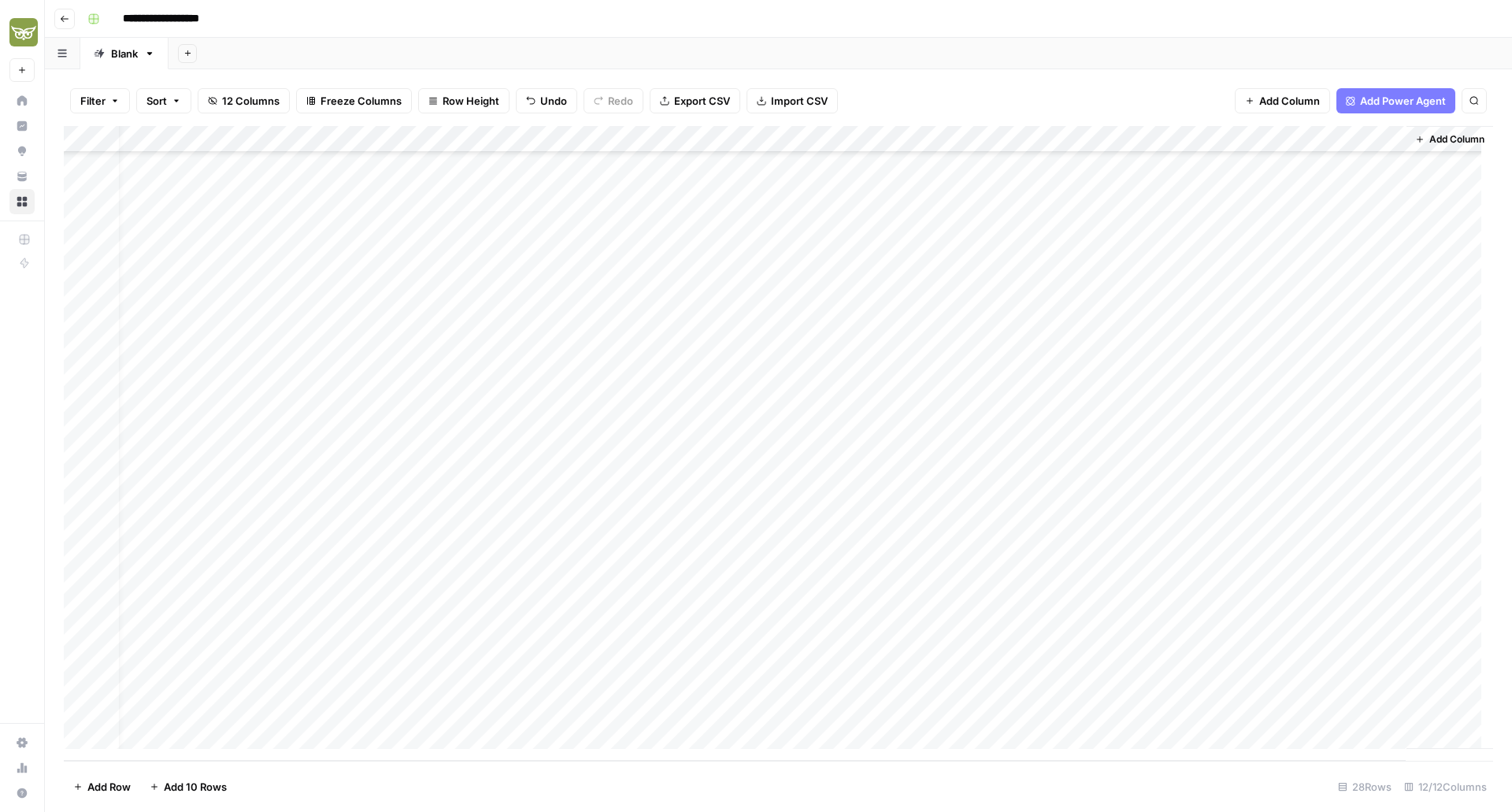
click at [692, 696] on div "Add Column" at bounding box center [778, 444] width 1429 height 635
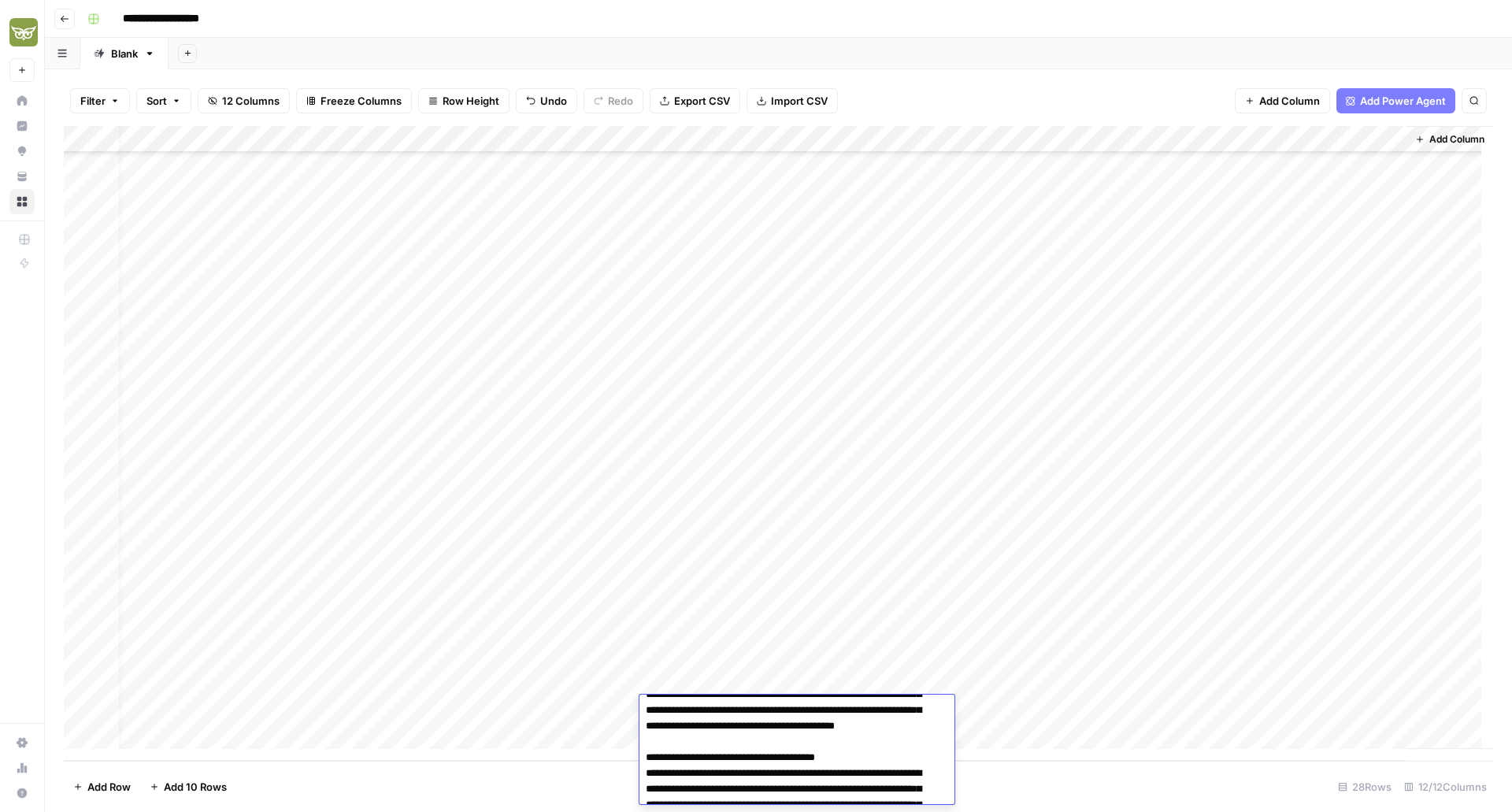
scroll to position [1200, 0]
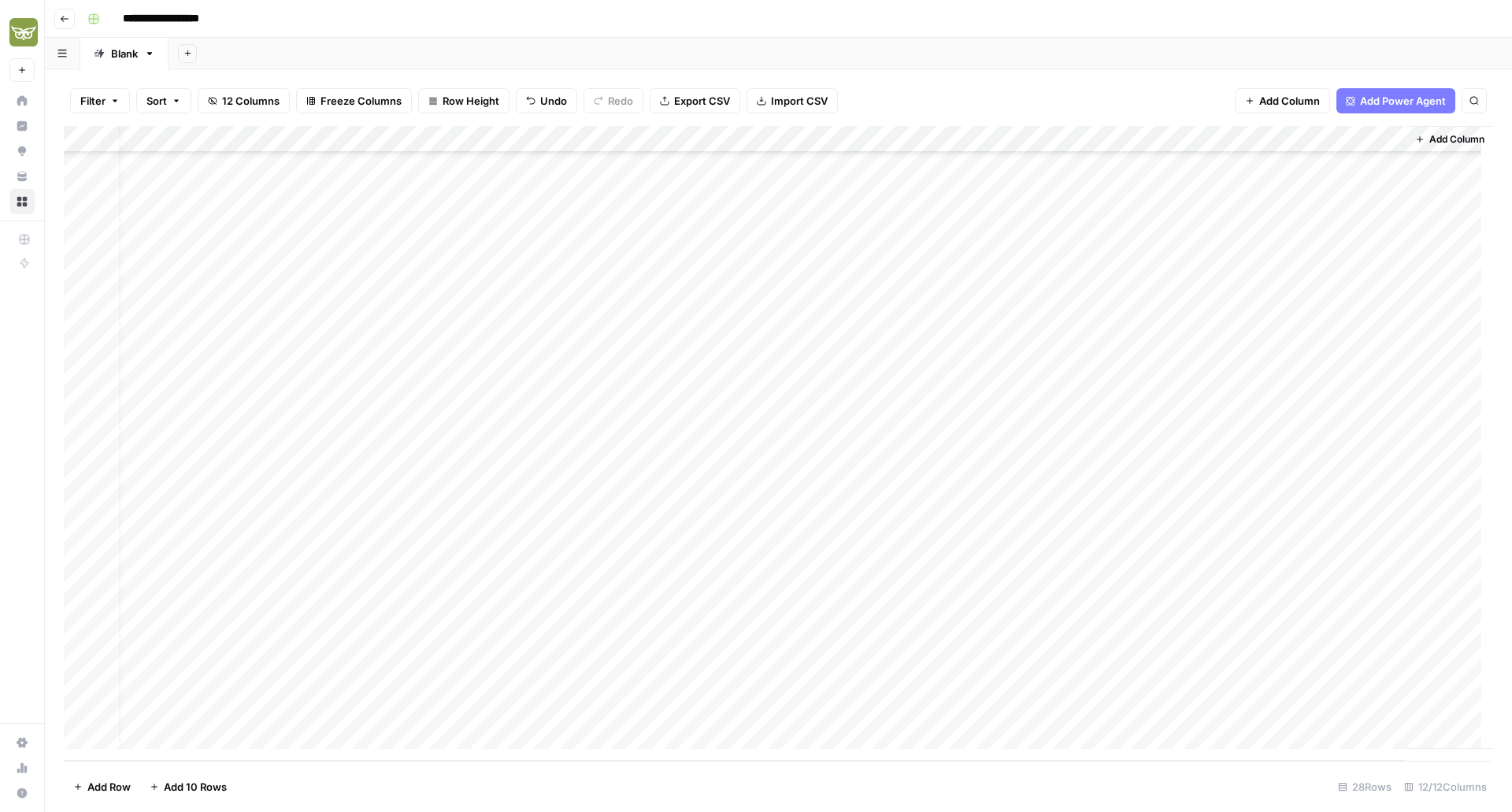
click at [1070, 771] on footer "Add Row Add 10 Rows 28 Rows 12/12 Columns" at bounding box center [778, 785] width 1429 height 51
click at [1012, 704] on div "Add Column" at bounding box center [778, 444] width 1429 height 635
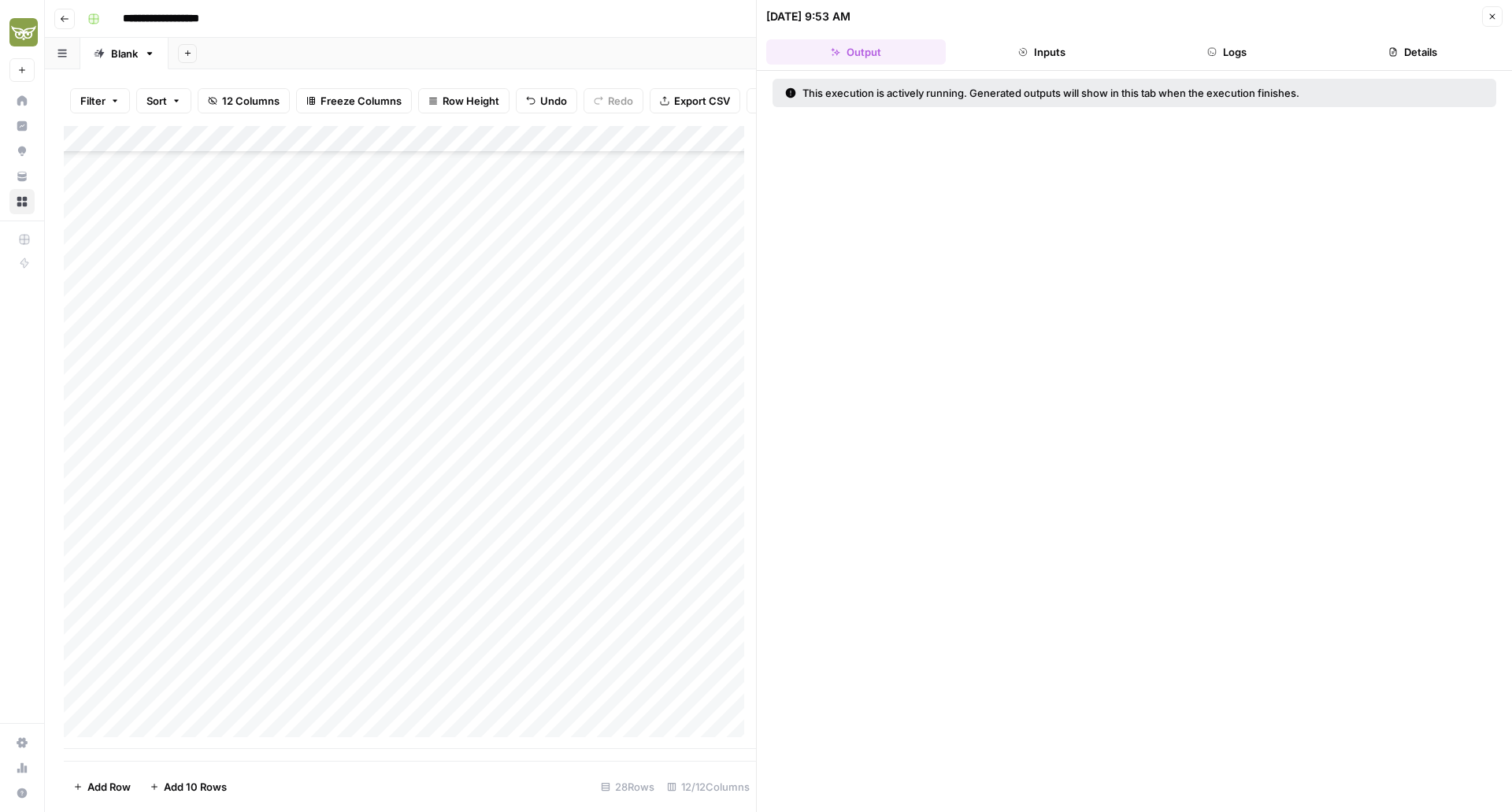
click at [1223, 59] on button "Logs" at bounding box center [1227, 52] width 179 height 25
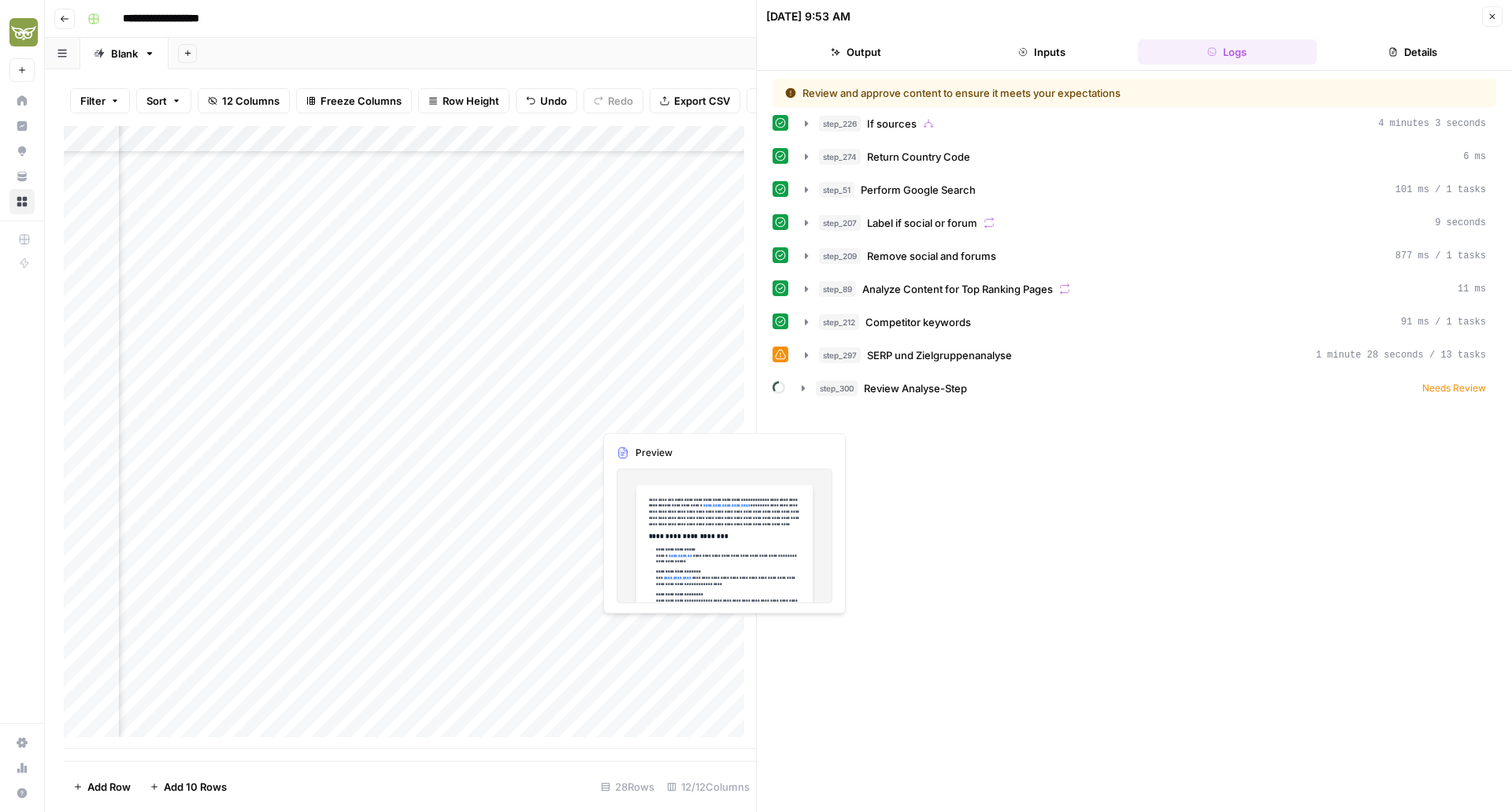
scroll to position [191, 673]
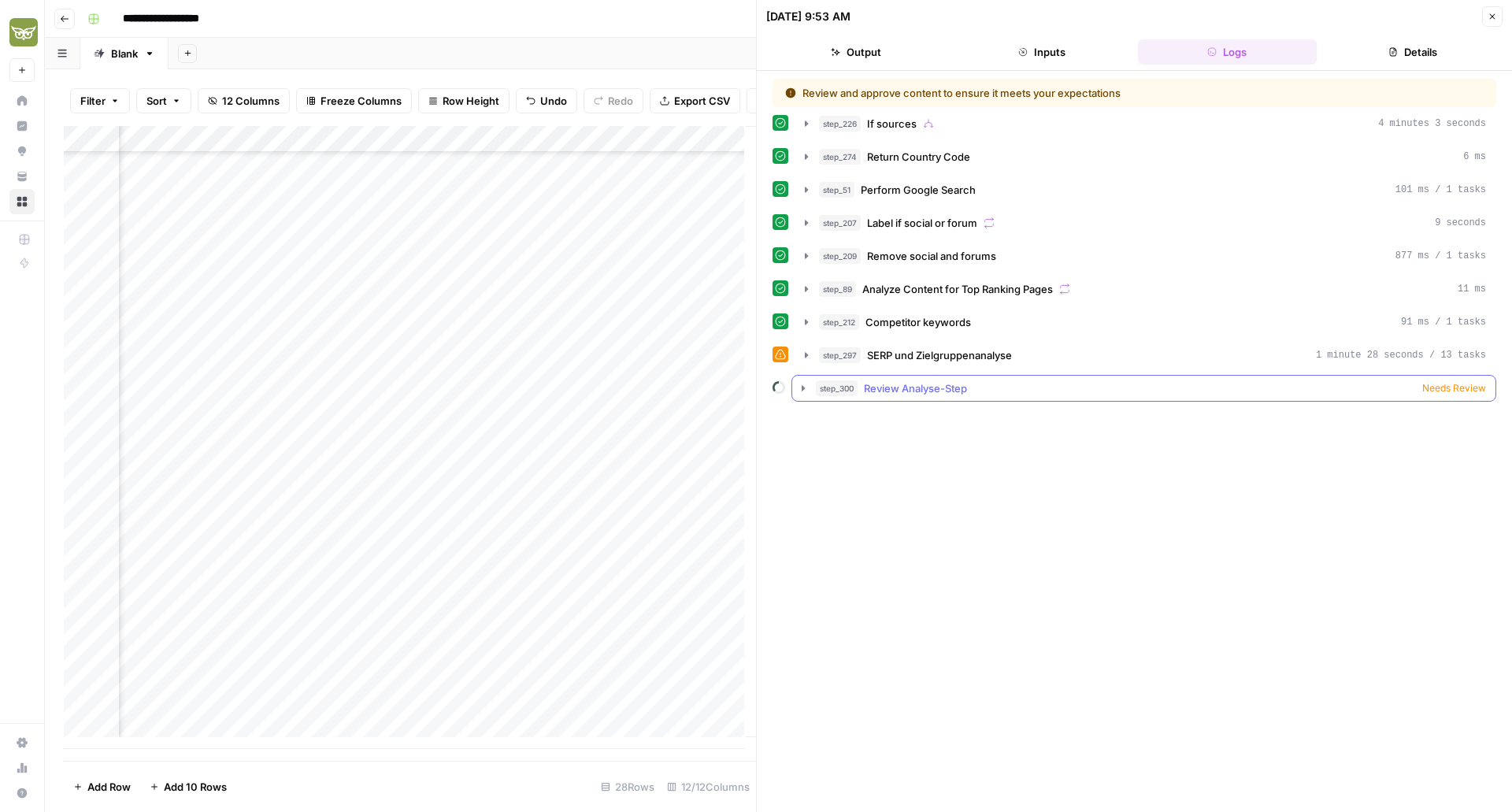
click at [1442, 387] on span "Needs Review" at bounding box center [1454, 388] width 64 height 14
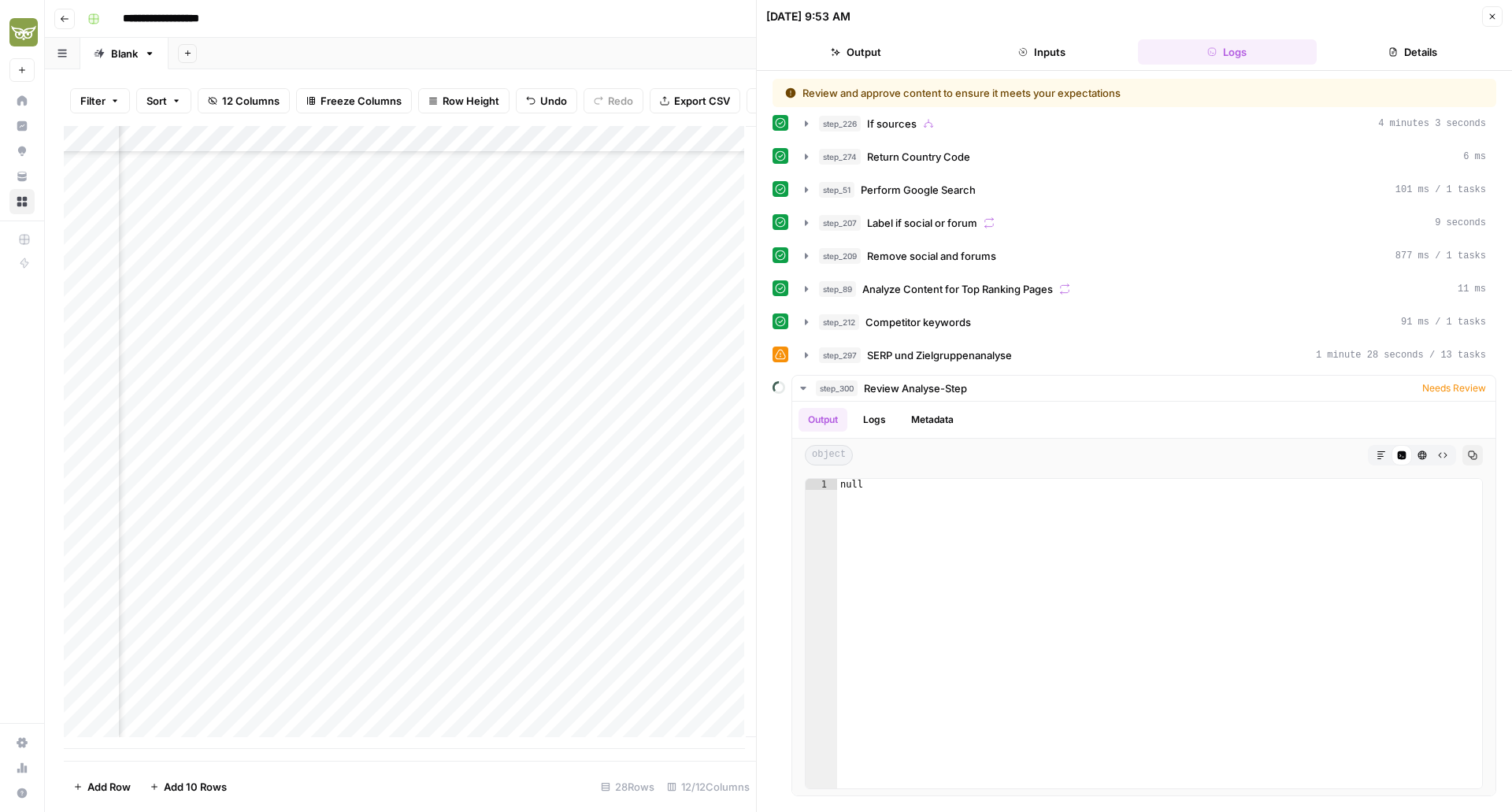
click at [1416, 46] on button "Details" at bounding box center [1413, 52] width 179 height 25
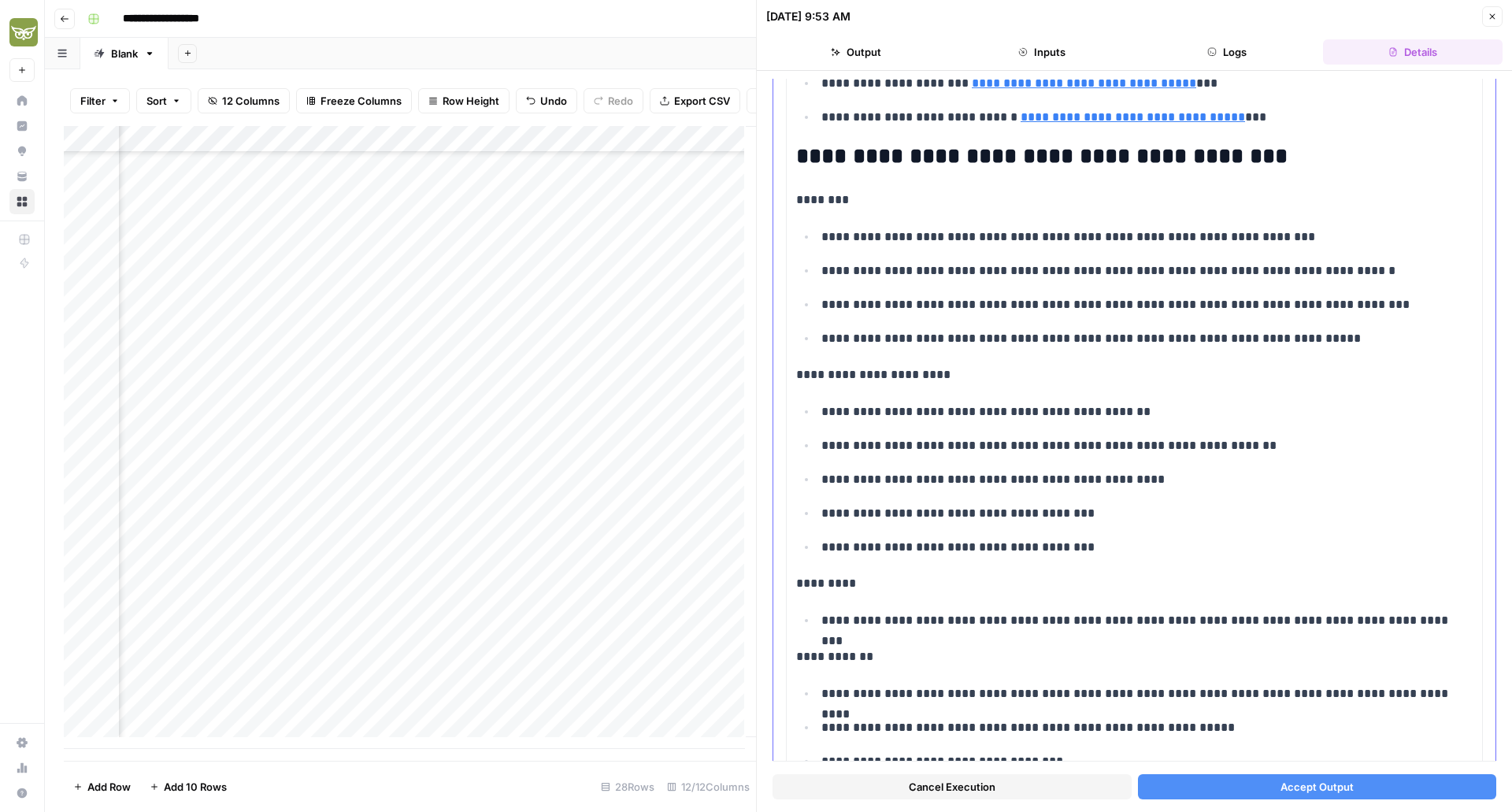
scroll to position [0, 0]
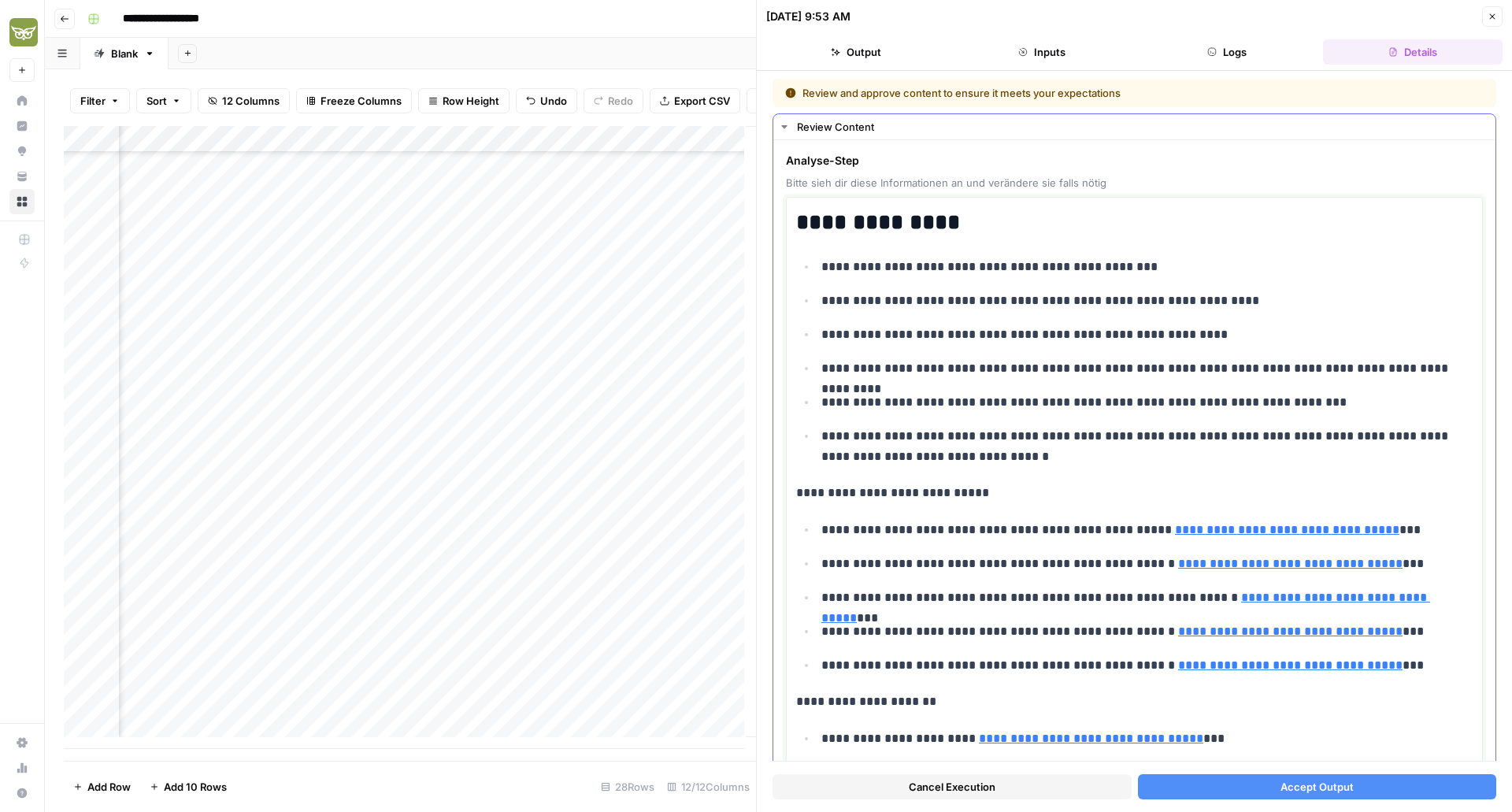
click at [1226, 535] on link "**********" at bounding box center [1287, 529] width 225 height 12
click at [1402, 502] on icon at bounding box center [1398, 506] width 9 height 9
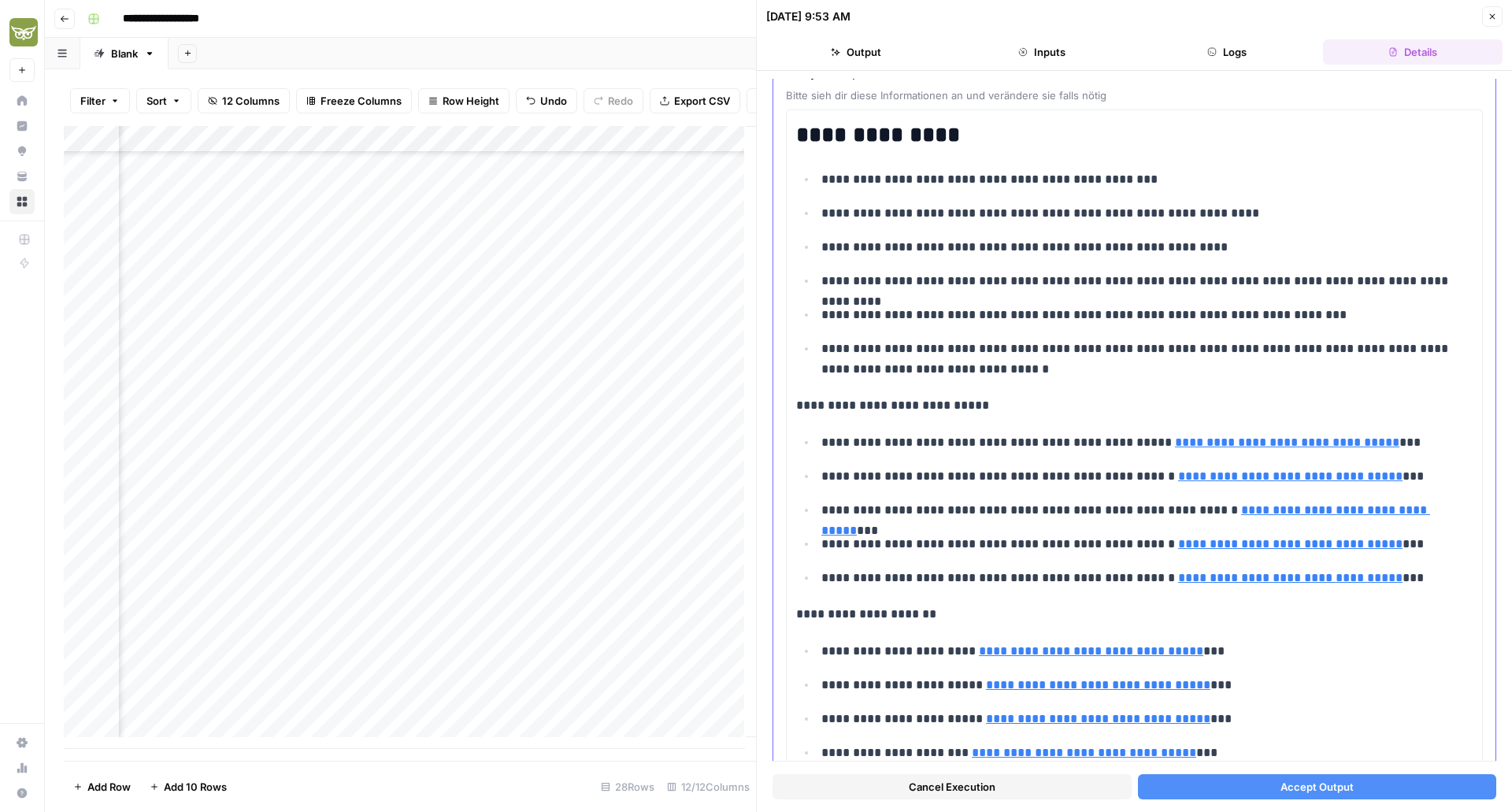
scroll to position [88, 0]
click at [1230, 478] on link "**********" at bounding box center [1290, 474] width 225 height 12
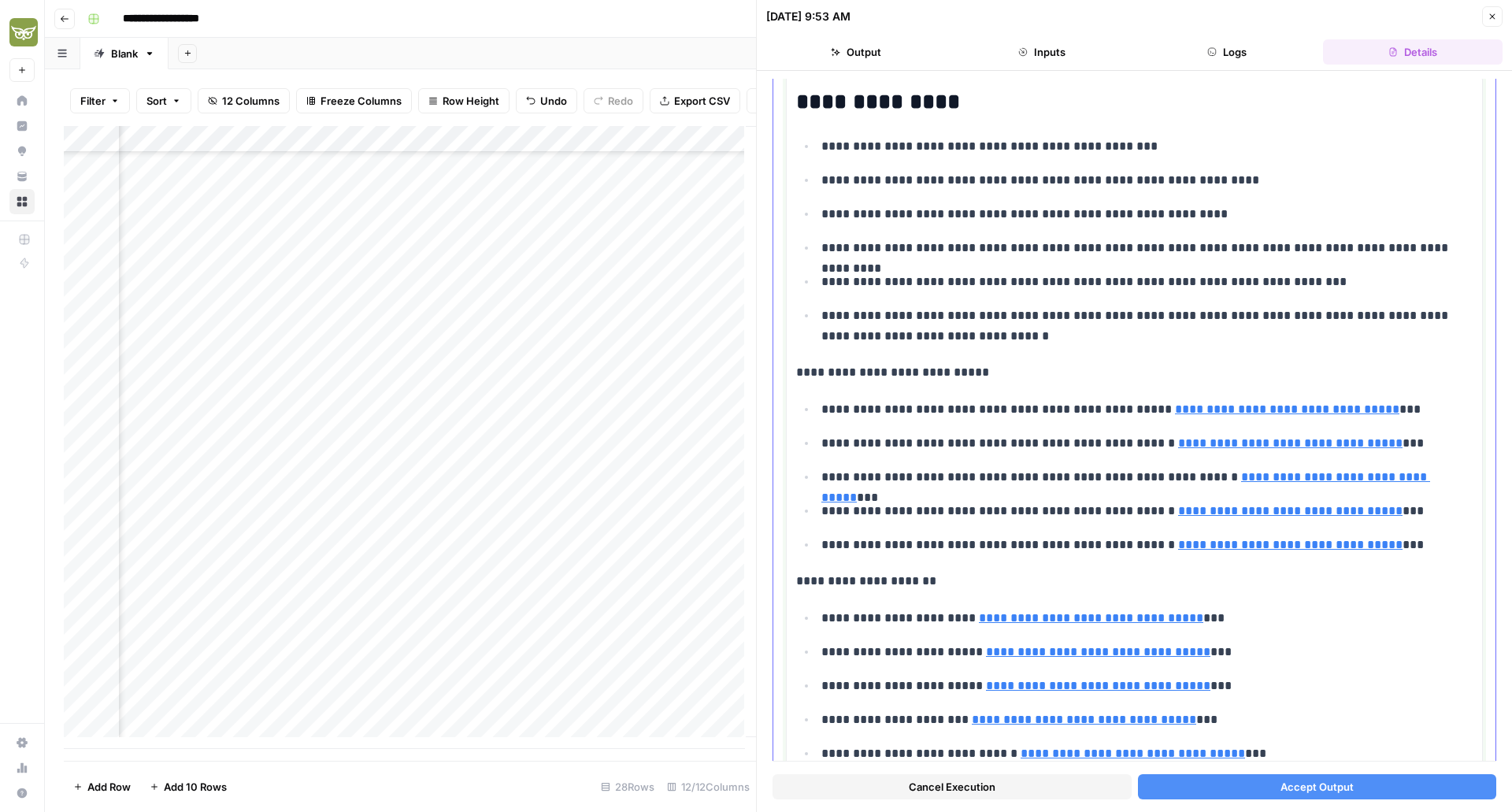
scroll to position [122, 0]
click at [1297, 479] on link "**********" at bounding box center [1125, 485] width 609 height 32
click at [1378, 458] on link "Open in a new tab" at bounding box center [1374, 452] width 20 height 20
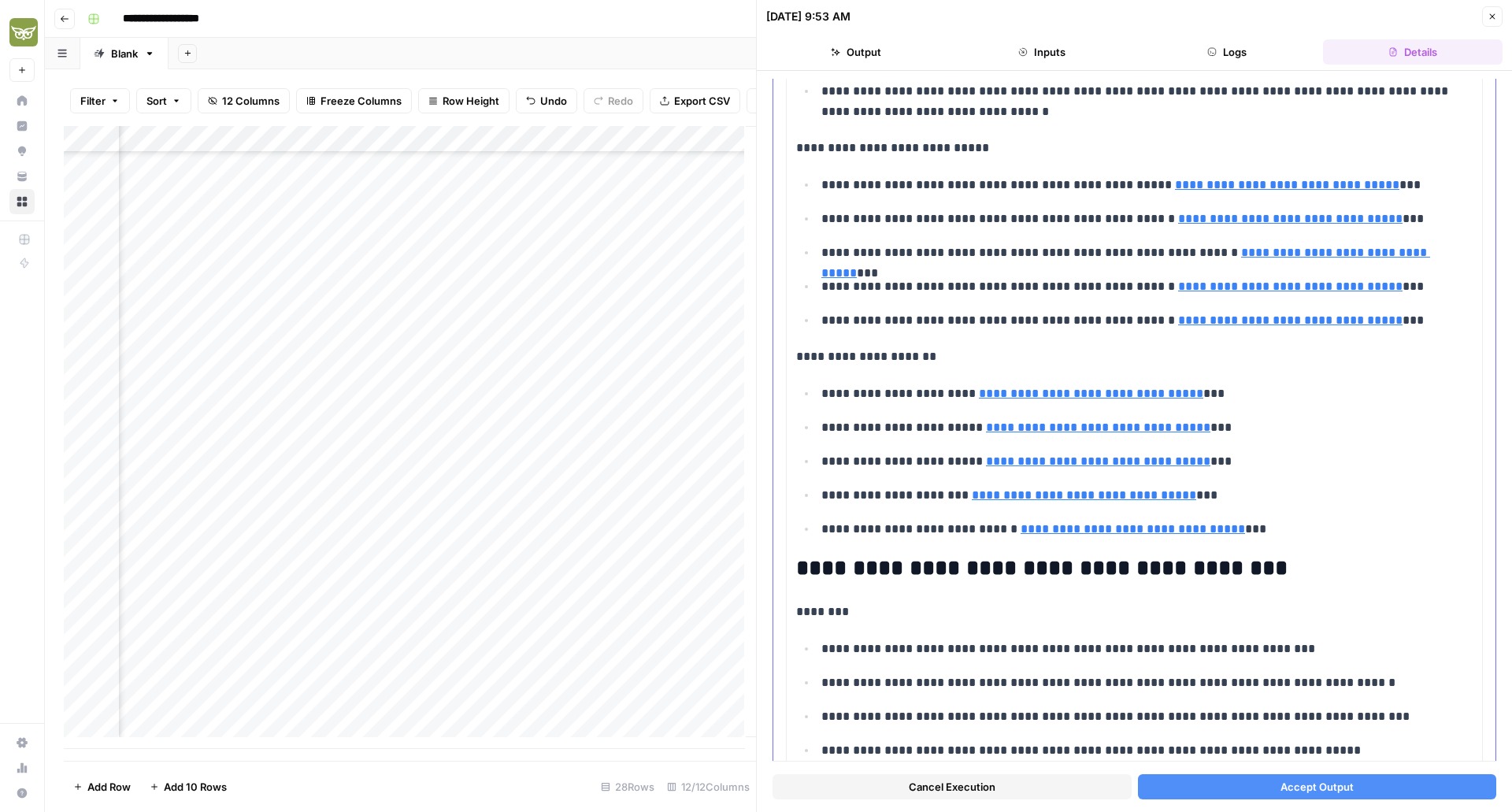
scroll to position [417, 0]
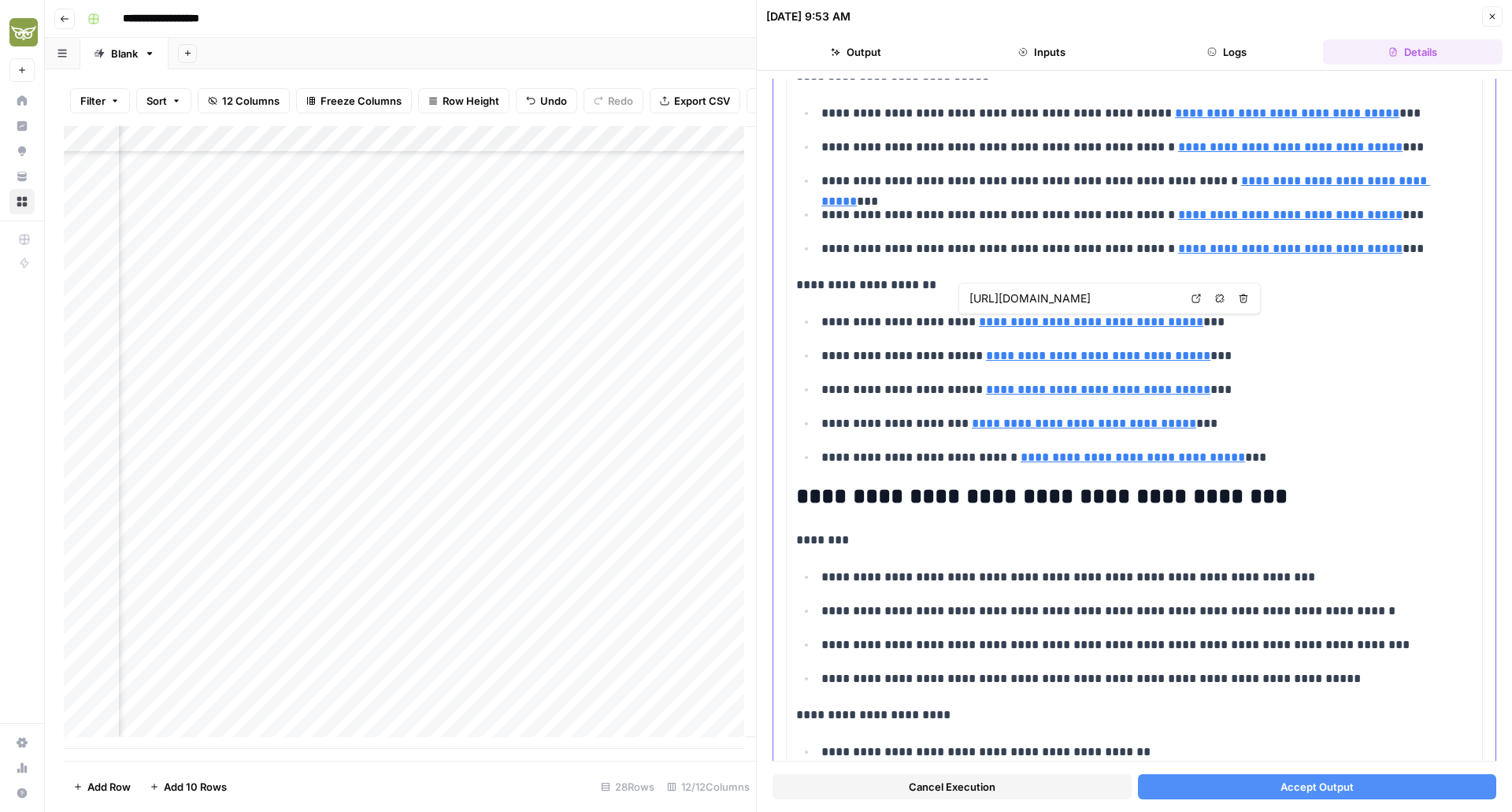
click at [1194, 301] on icon at bounding box center [1196, 298] width 10 height 10
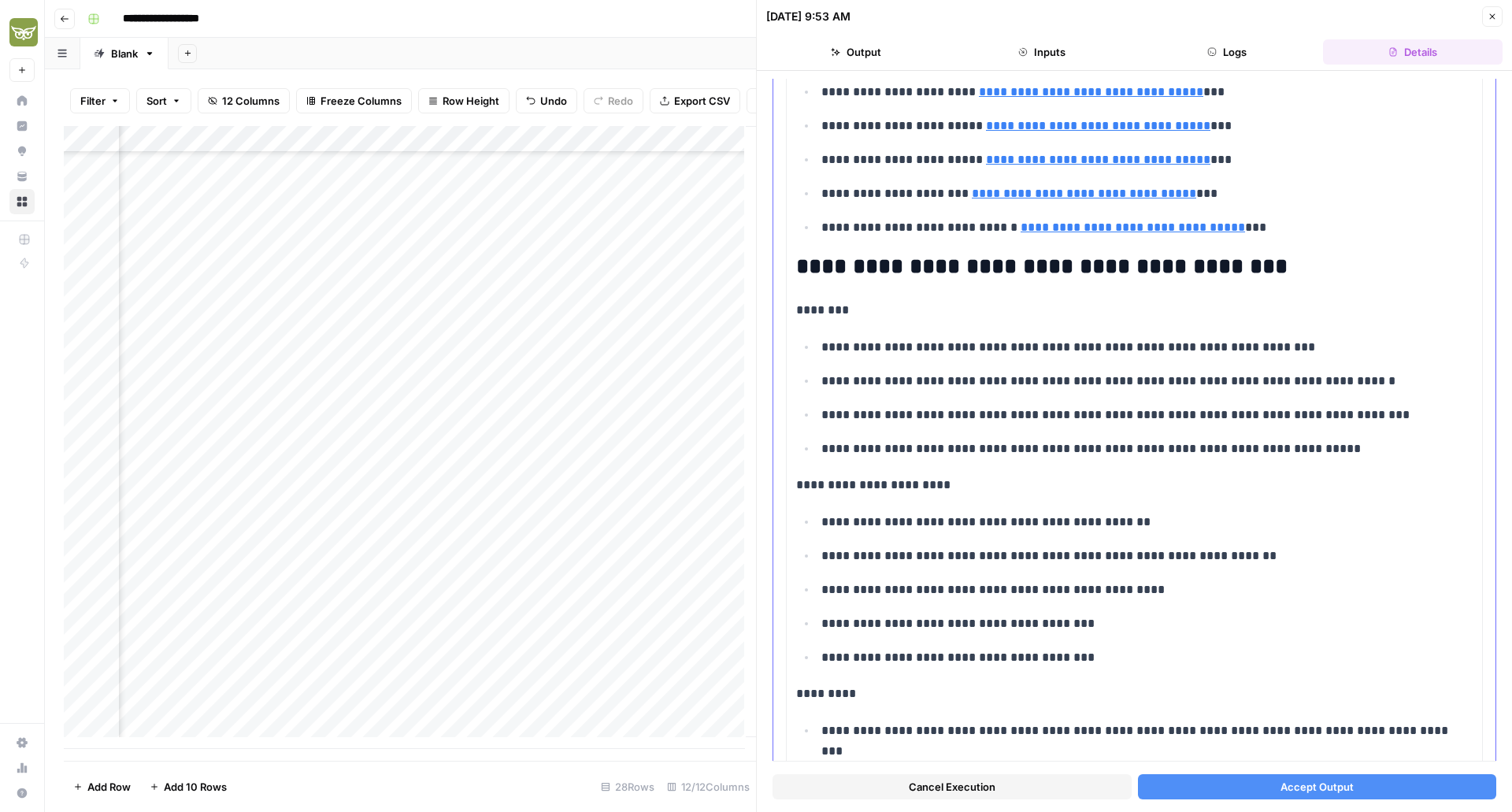
scroll to position [759, 0]
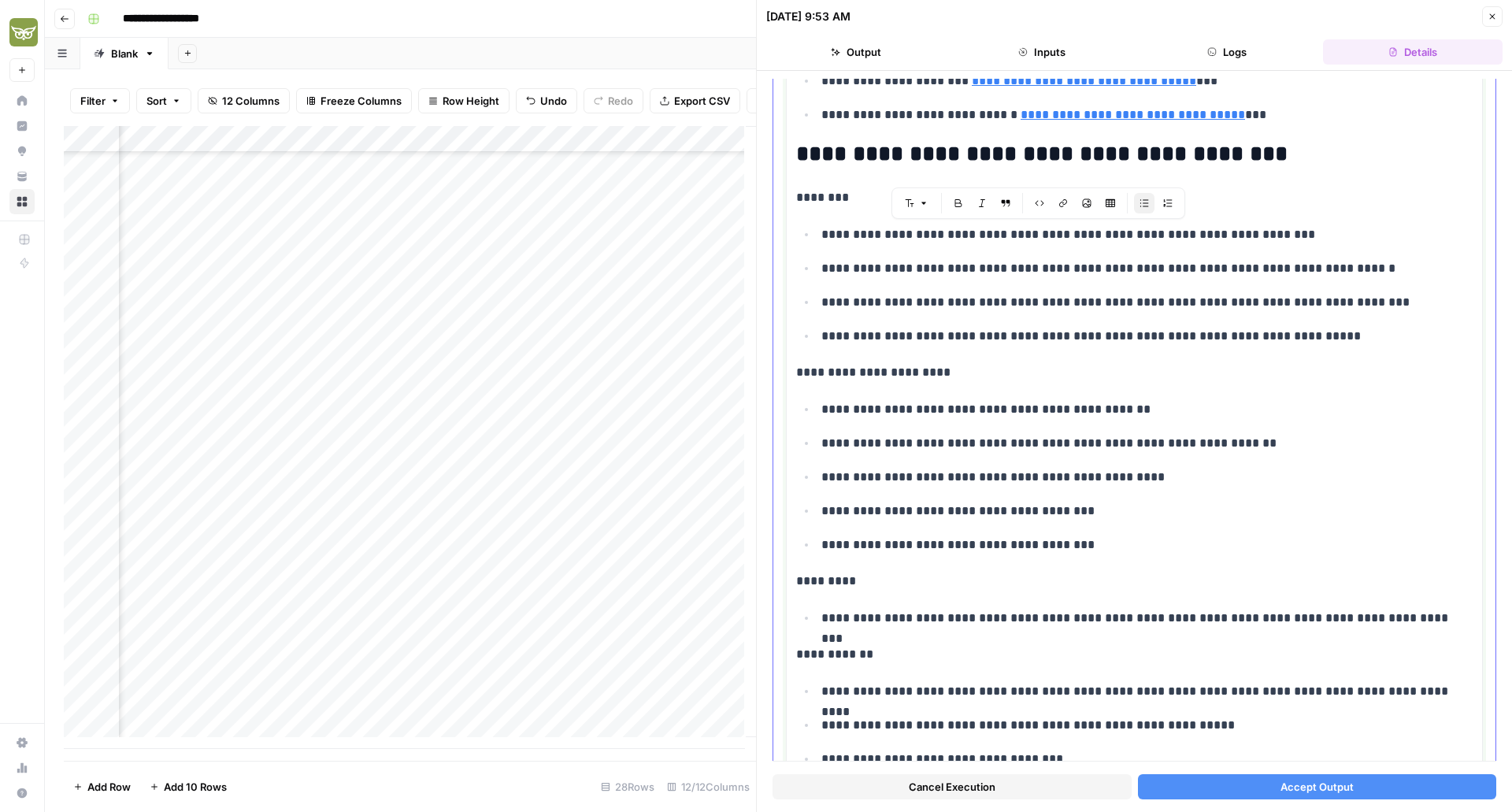
drag, startPoint x: 821, startPoint y: 230, endPoint x: 1251, endPoint y: 259, distance: 431.0
click at [1251, 259] on ul "**********" at bounding box center [1134, 284] width 676 height 122
click at [1195, 328] on p "**********" at bounding box center [1141, 336] width 640 height 20
drag, startPoint x: 1141, startPoint y: 418, endPoint x: 814, endPoint y: 414, distance: 327.0
click at [814, 414] on ul "**********" at bounding box center [1134, 476] width 676 height 156
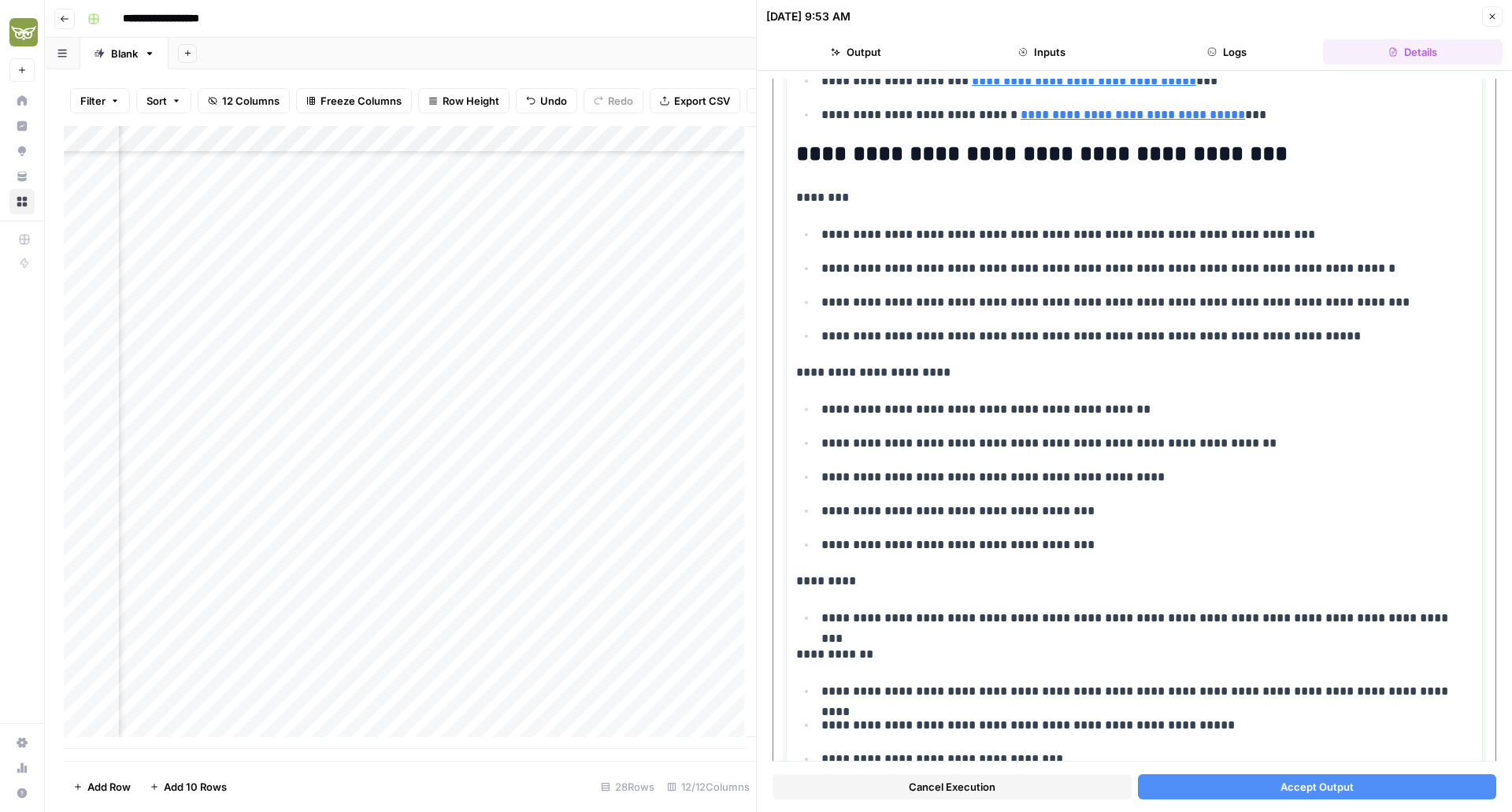
click at [910, 464] on ul "**********" at bounding box center [1134, 476] width 676 height 156
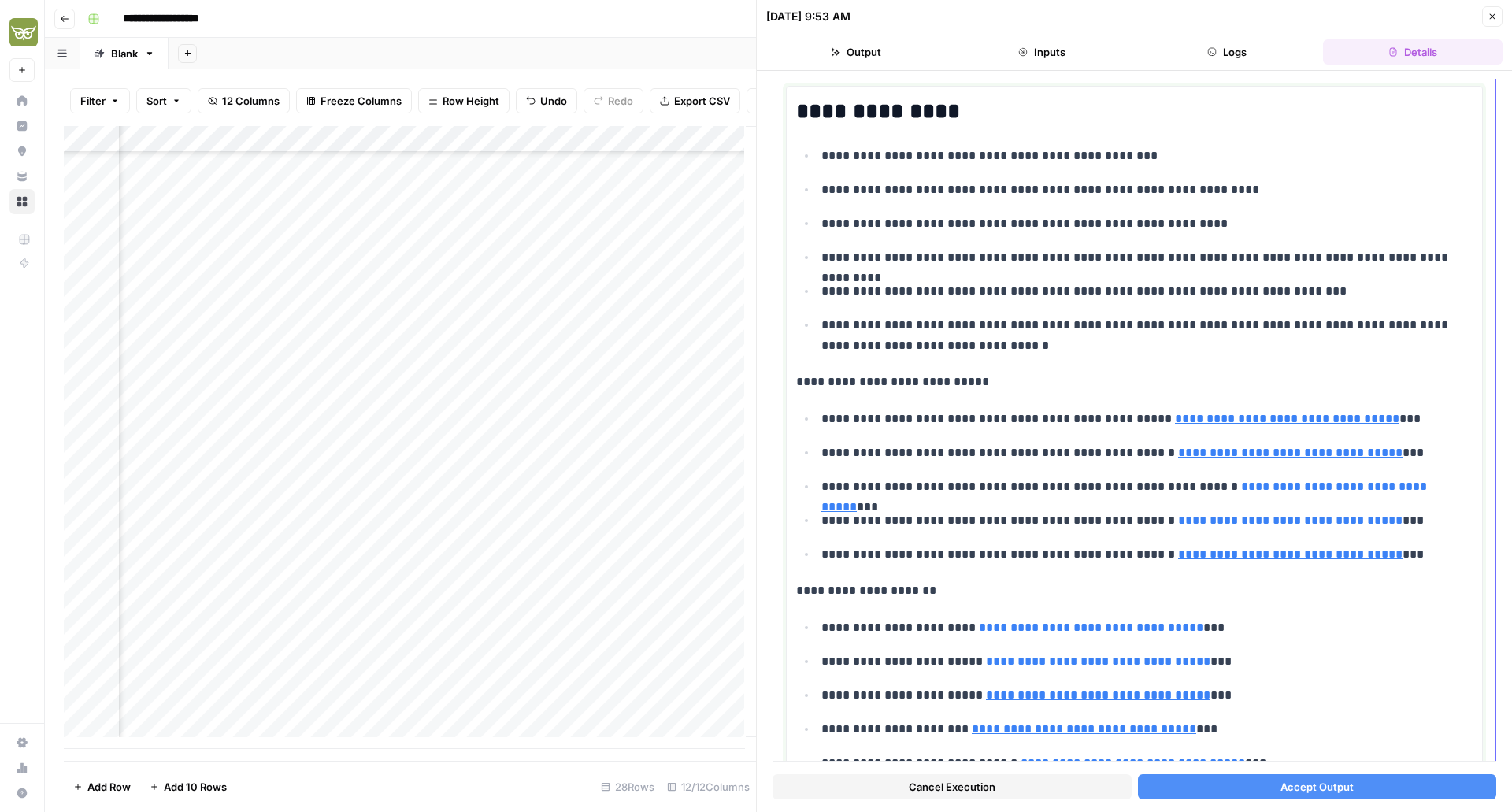
scroll to position [67, 0]
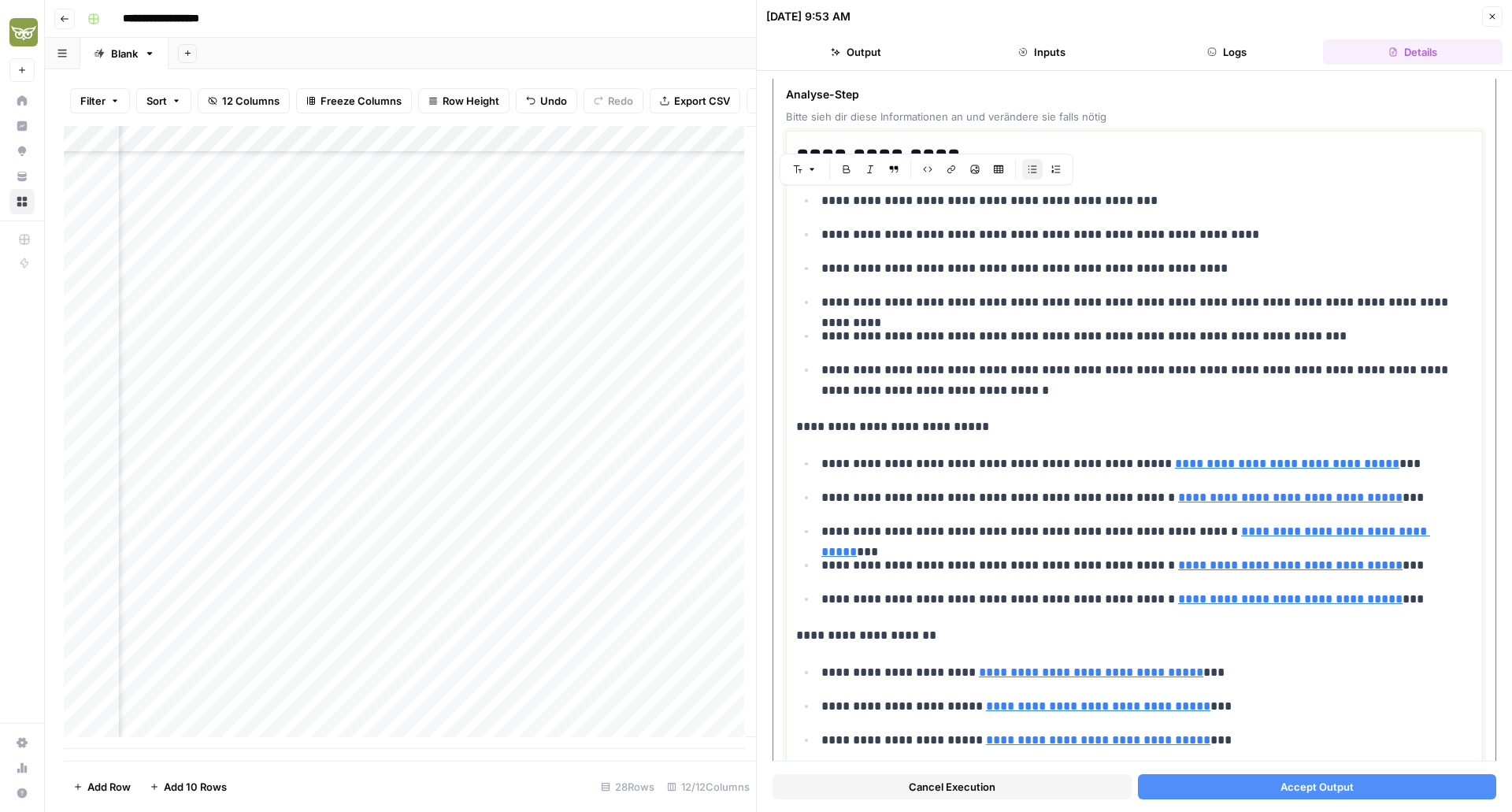
drag, startPoint x: 1042, startPoint y: 392, endPoint x: 824, endPoint y: 200, distance: 290.5
click at [824, 200] on ul "**********" at bounding box center [1134, 295] width 676 height 211
click at [886, 284] on ul "**********" at bounding box center [1134, 295] width 676 height 211
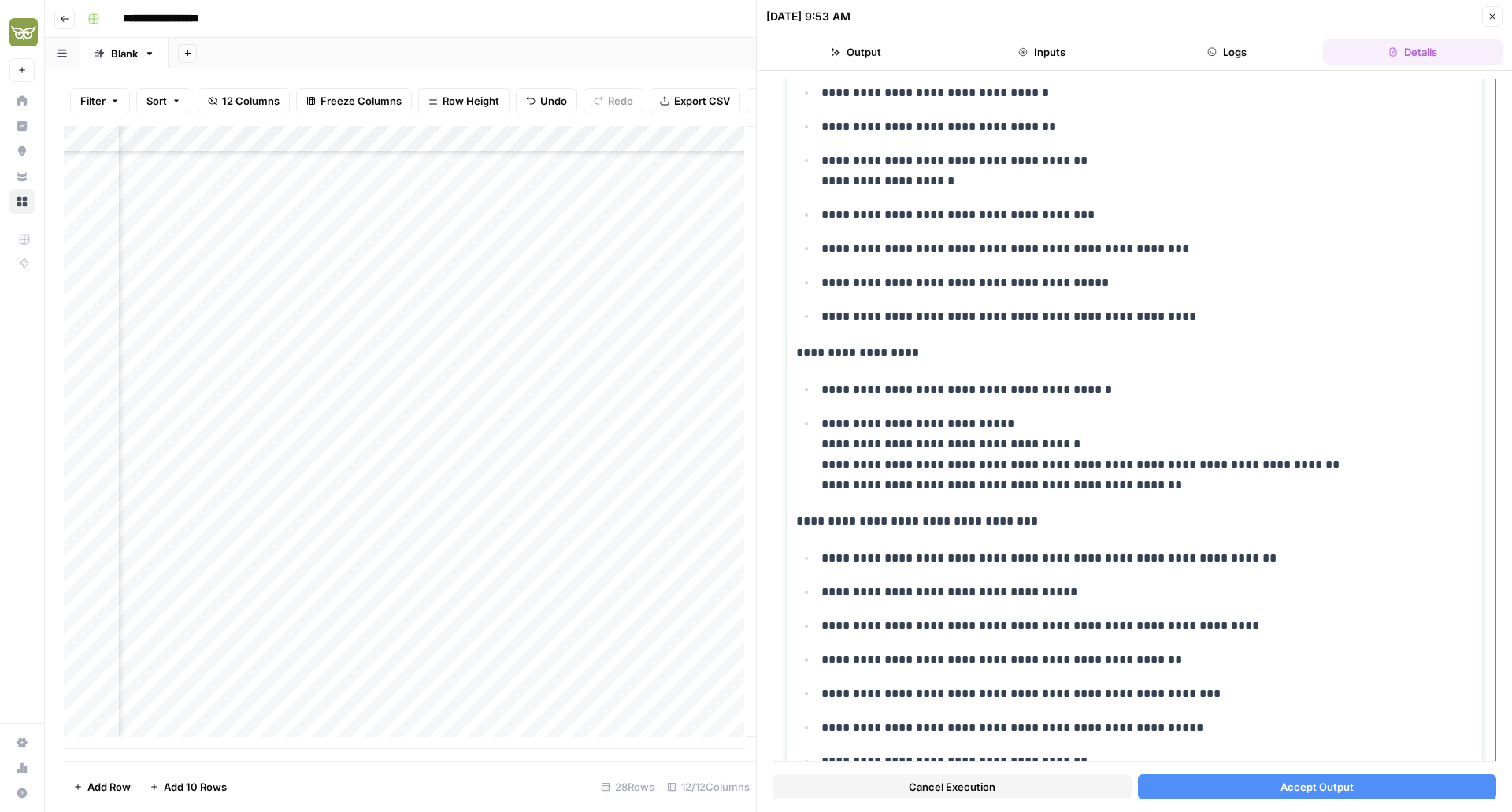
scroll to position [2335, 0]
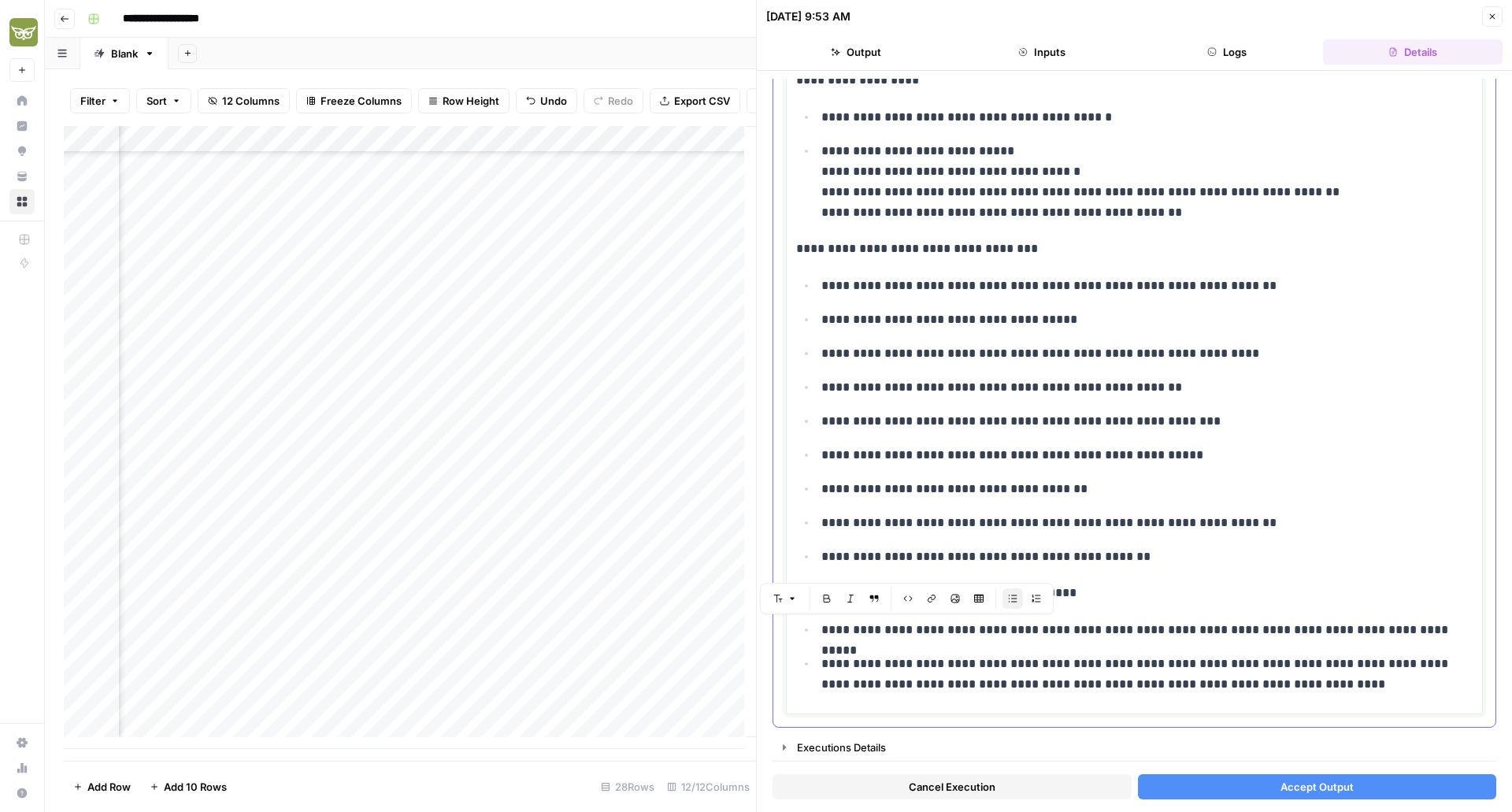
drag, startPoint x: 993, startPoint y: 629, endPoint x: 1419, endPoint y: 631, distance: 426.0
click at [1419, 631] on p "**********" at bounding box center [1141, 629] width 640 height 20
click at [1378, 620] on p "**********" at bounding box center [1141, 629] width 640 height 20
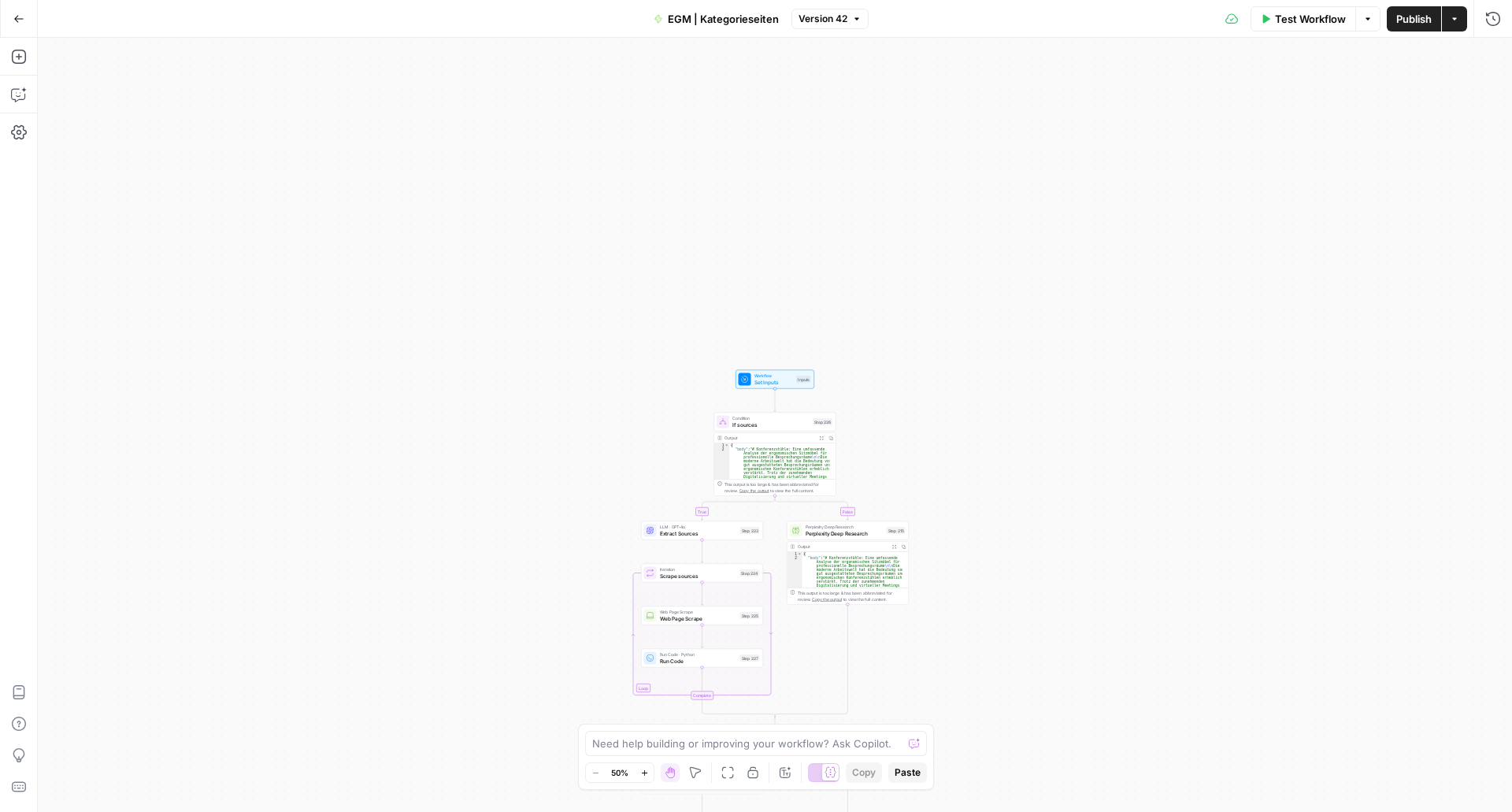
click at [778, 379] on span "Set Inputs" at bounding box center [774, 382] width 40 height 8
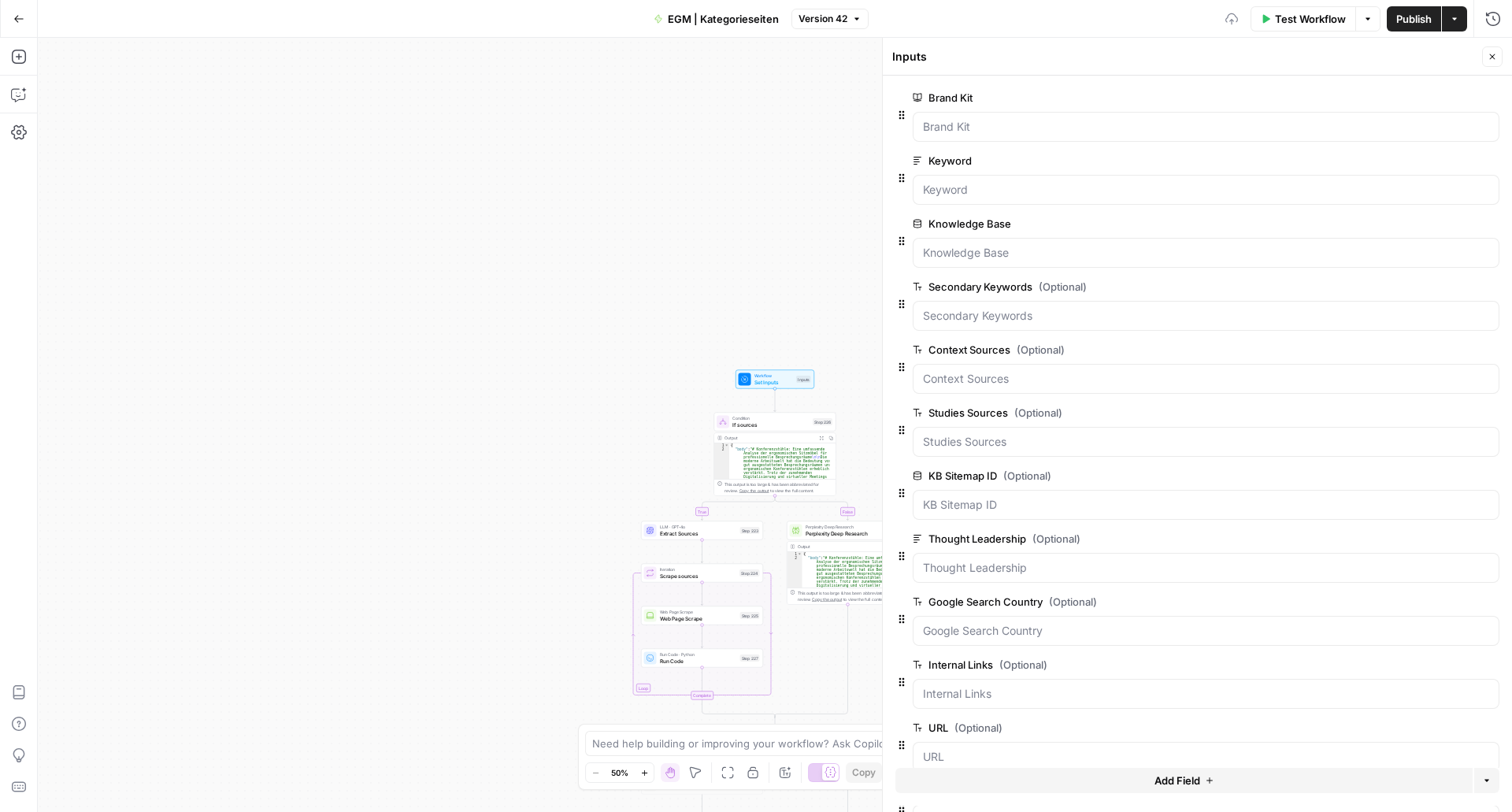
scroll to position [89, 0]
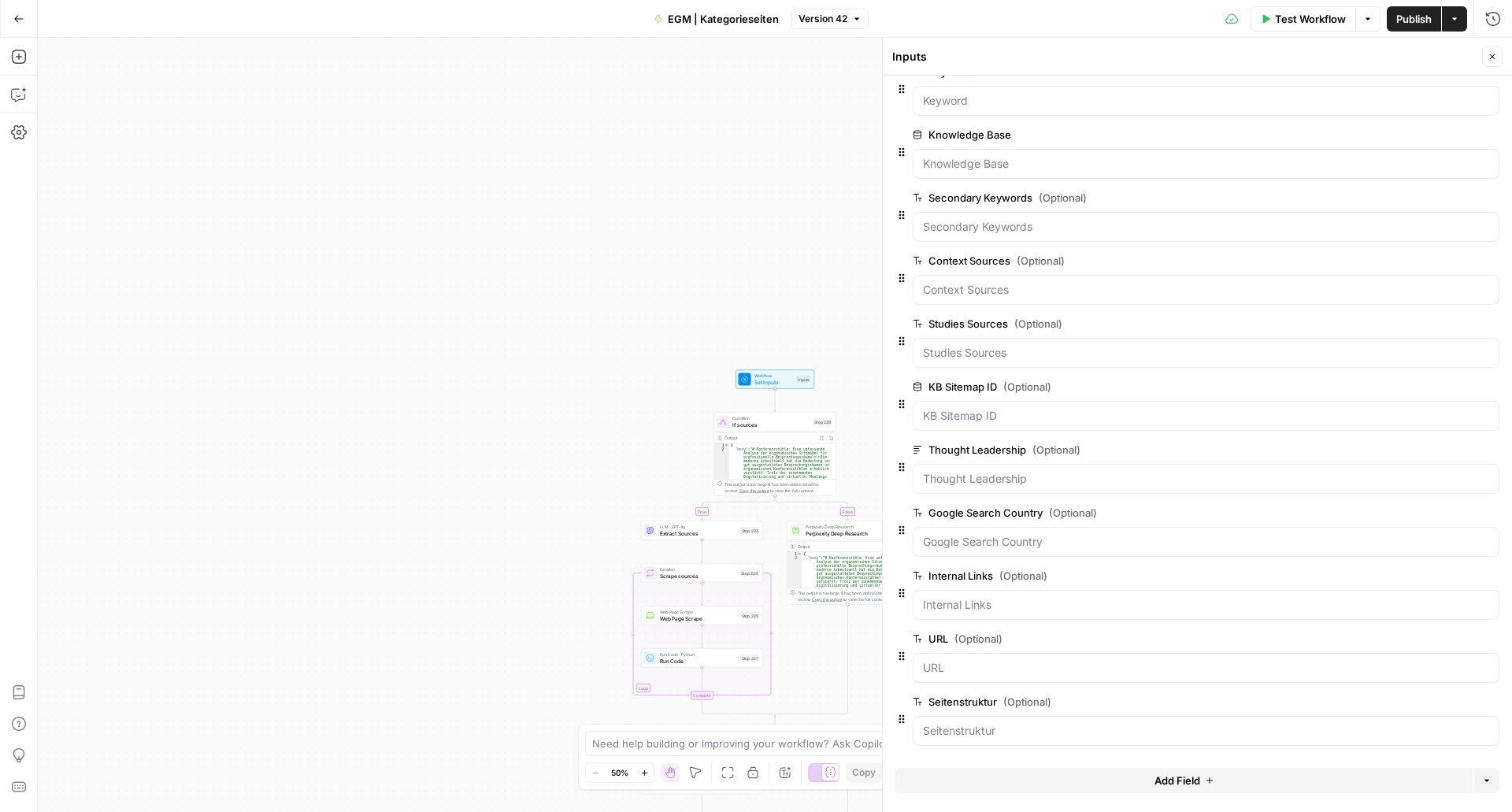
click at [1423, 643] on span "edit field" at bounding box center [1441, 637] width 35 height 13
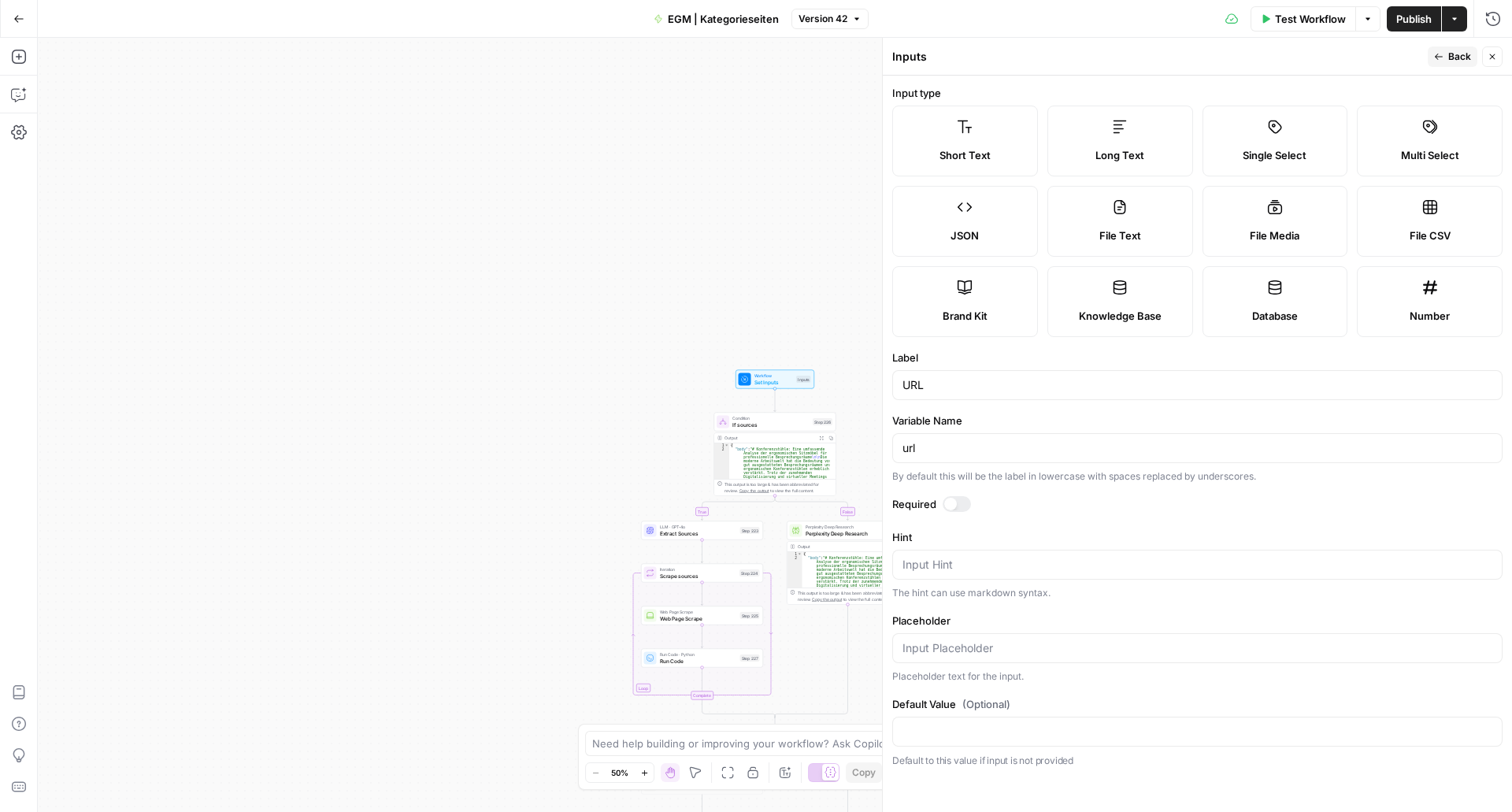
click at [954, 507] on div at bounding box center [950, 503] width 13 height 13
click at [1163, 408] on form "Input type Short Text Long Text Single Select Multi Select JSON File Text File …" at bounding box center [1197, 443] width 629 height 736
click at [1450, 57] on span "Back" at bounding box center [1460, 56] width 23 height 14
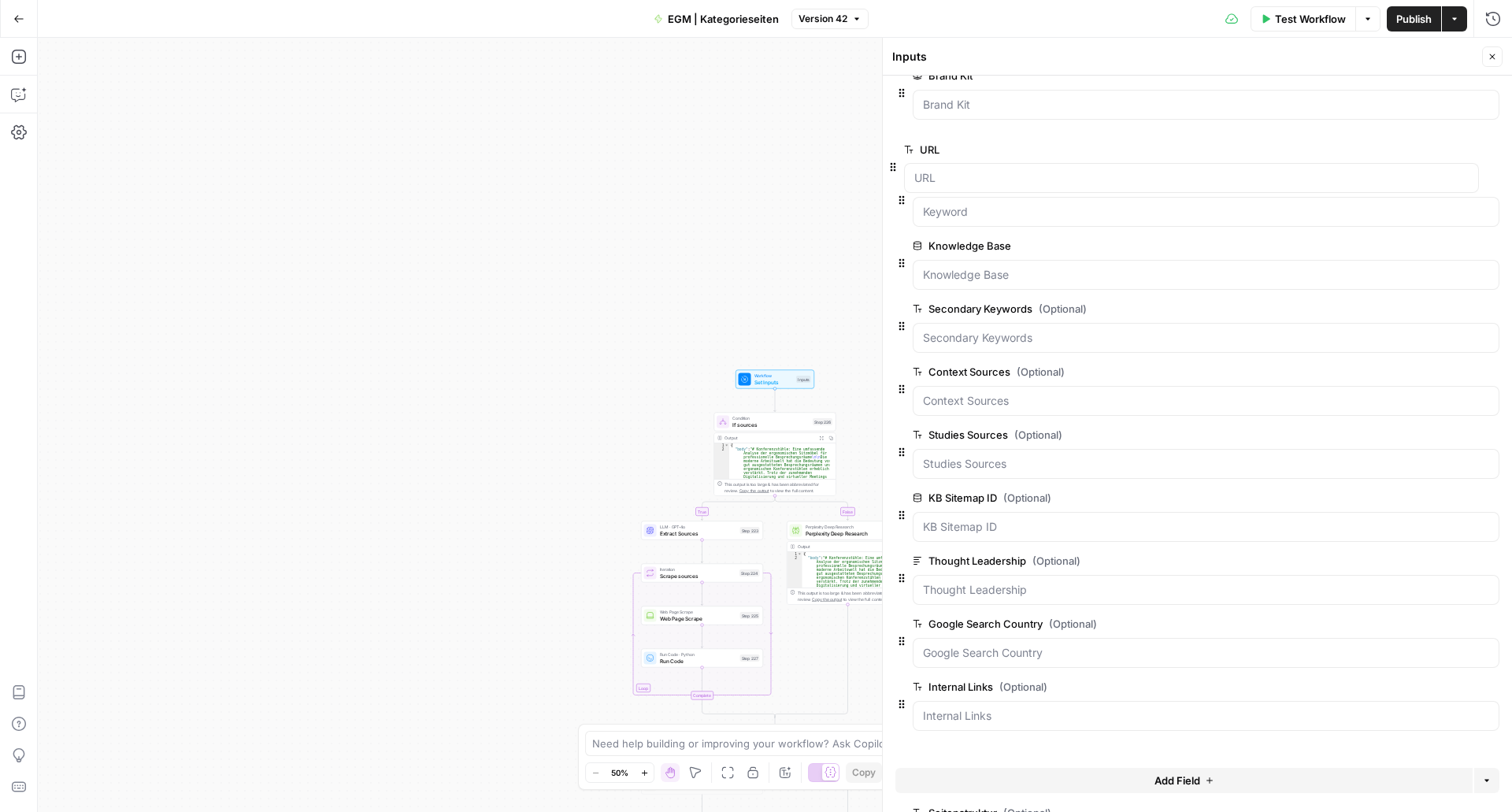
scroll to position [0, 0]
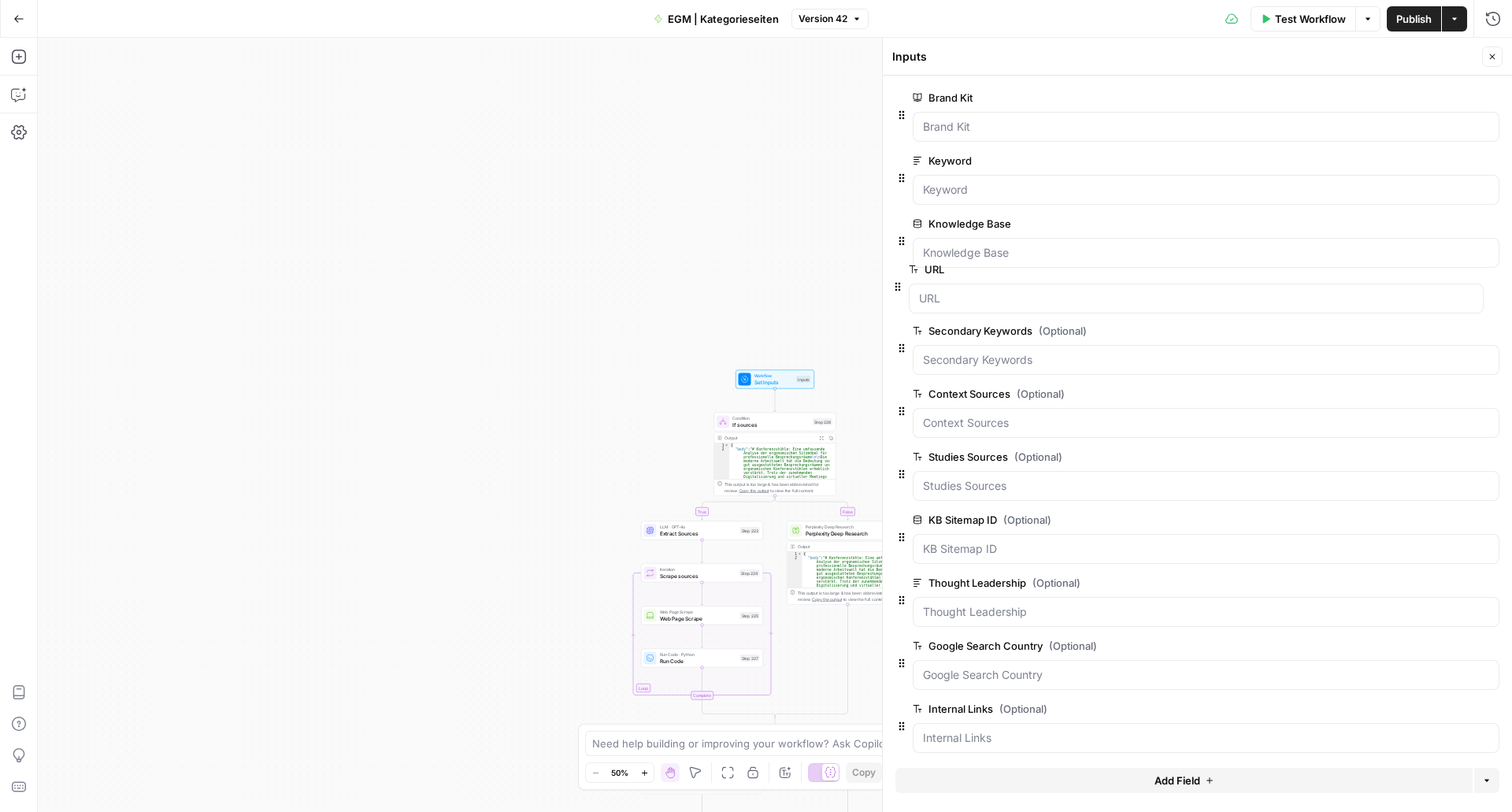
drag, startPoint x: 901, startPoint y: 659, endPoint x: 895, endPoint y: 284, distance: 375.0
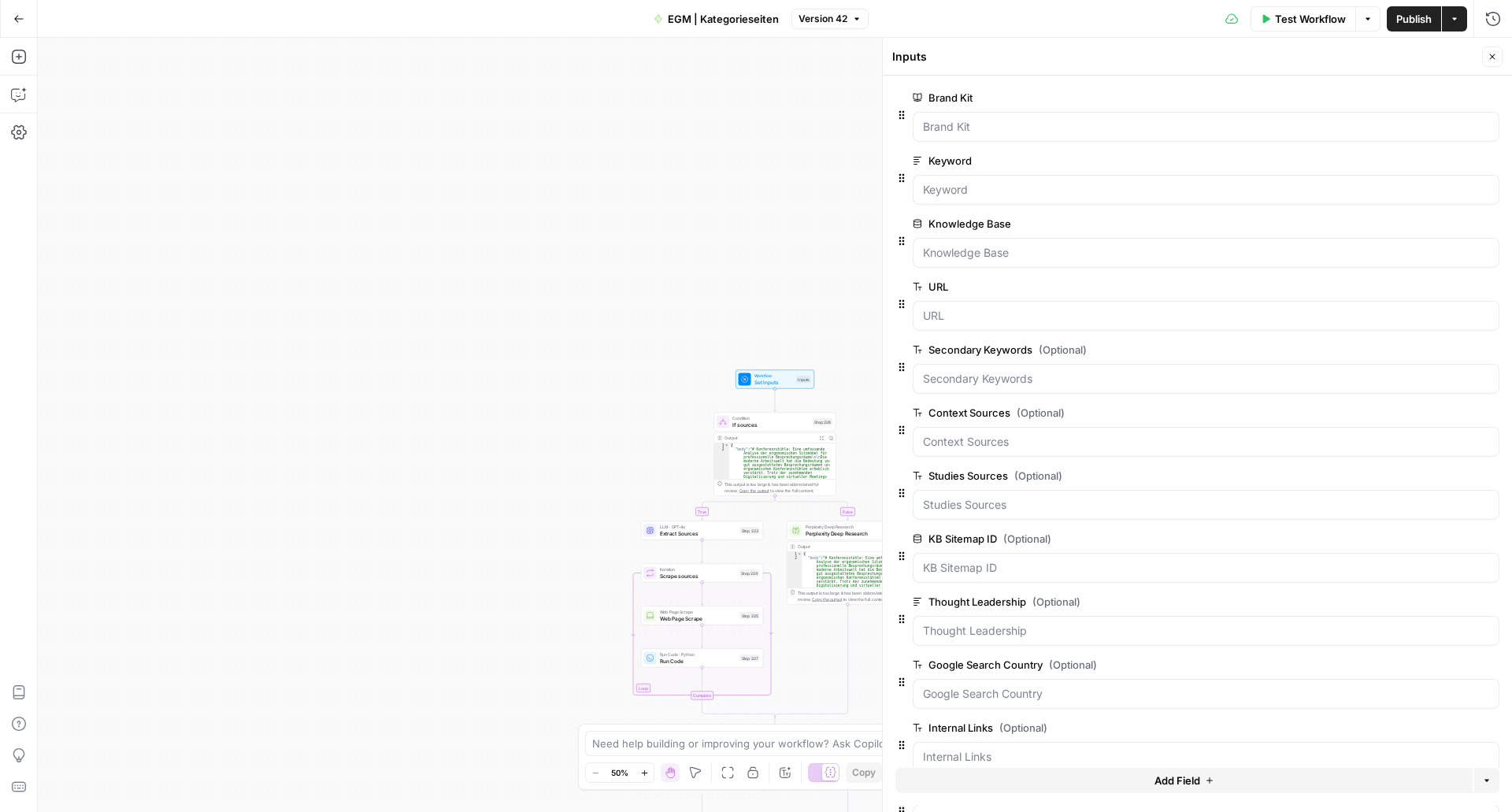
click at [1494, 56] on icon "button" at bounding box center [1493, 57] width 10 height 10
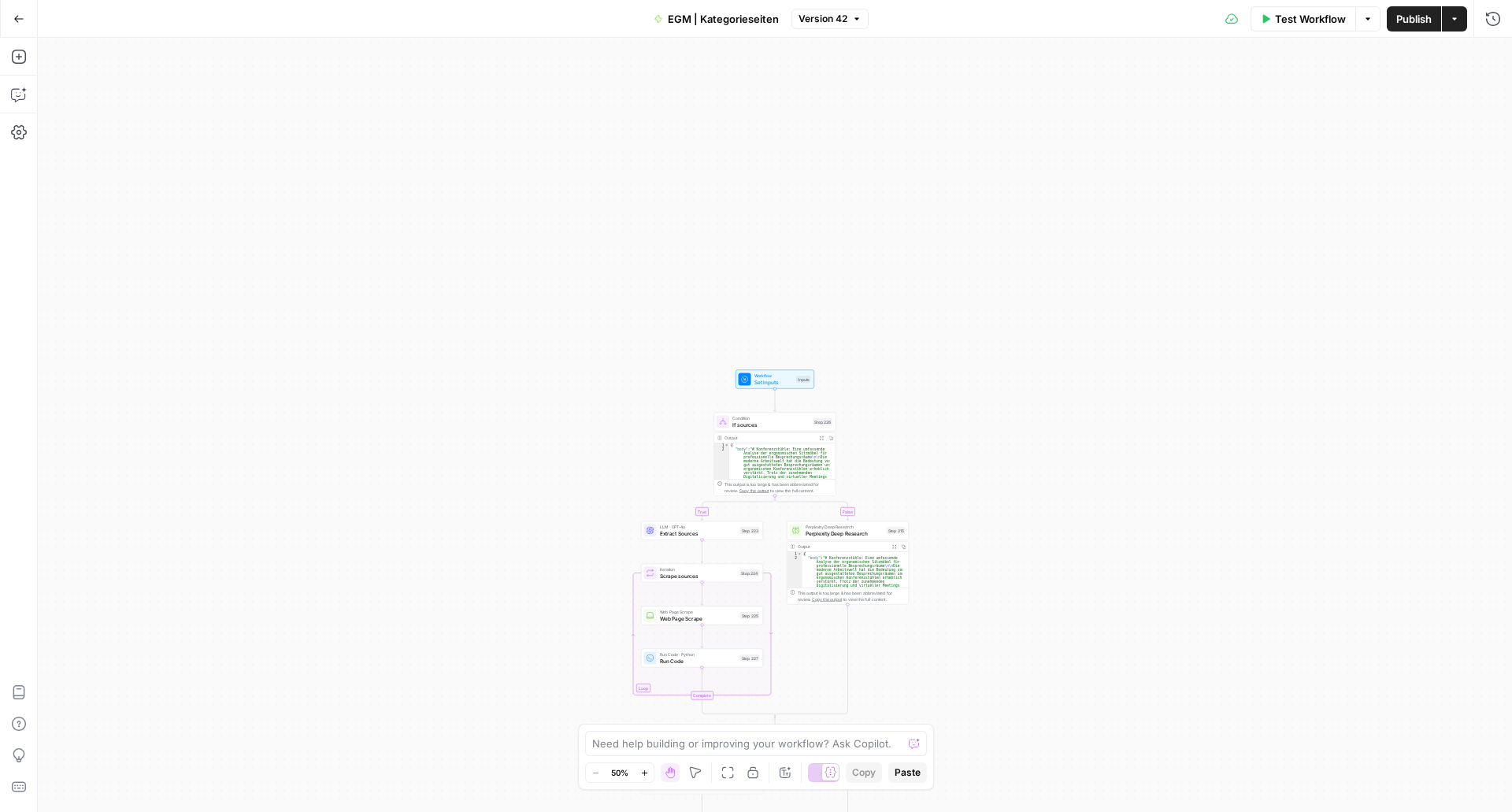
click at [1416, 17] on span "Publish" at bounding box center [1414, 18] width 36 height 15
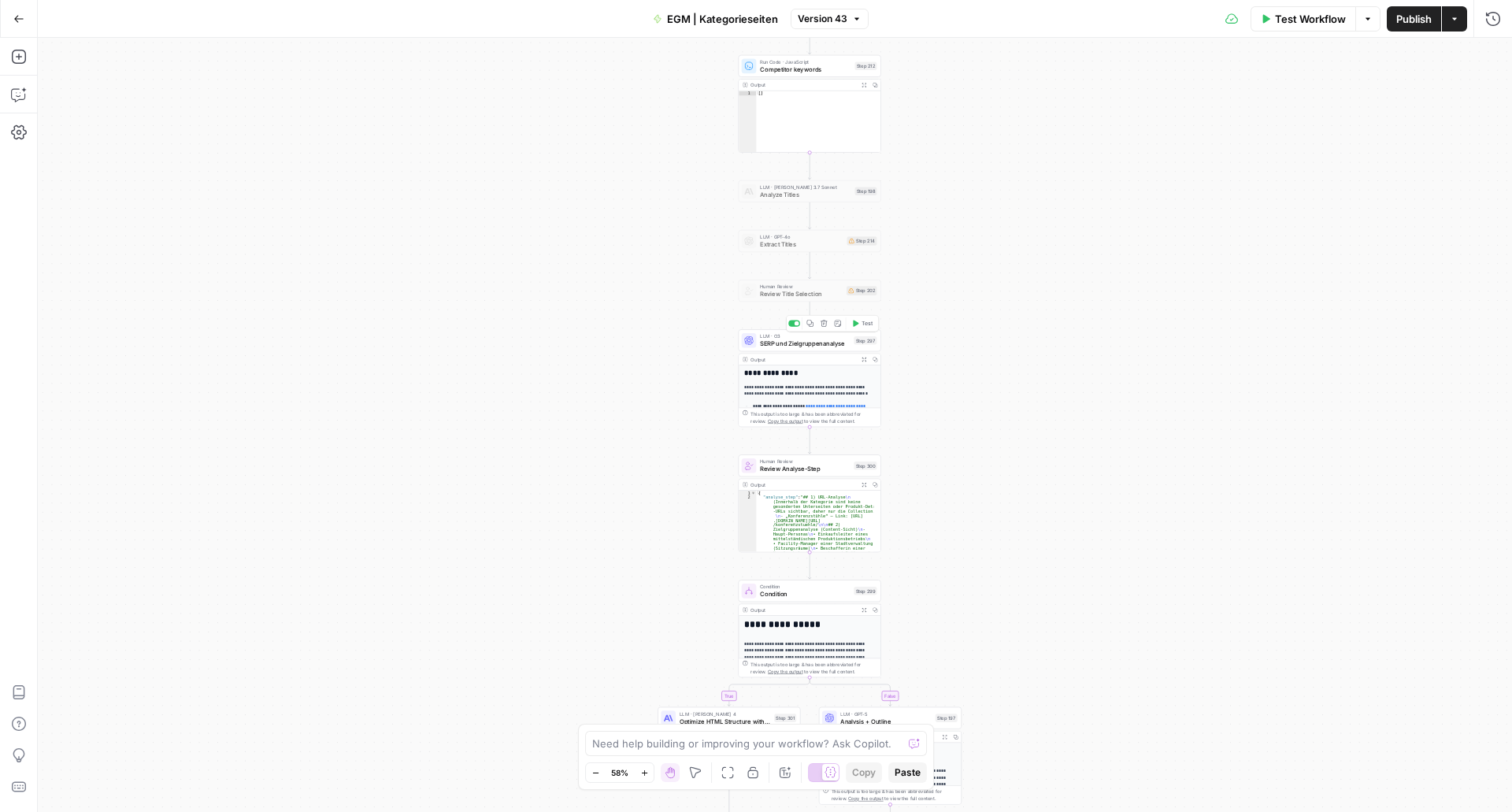
click at [802, 345] on span "SERP und Zielgruppenanalyse" at bounding box center [806, 344] width 91 height 10
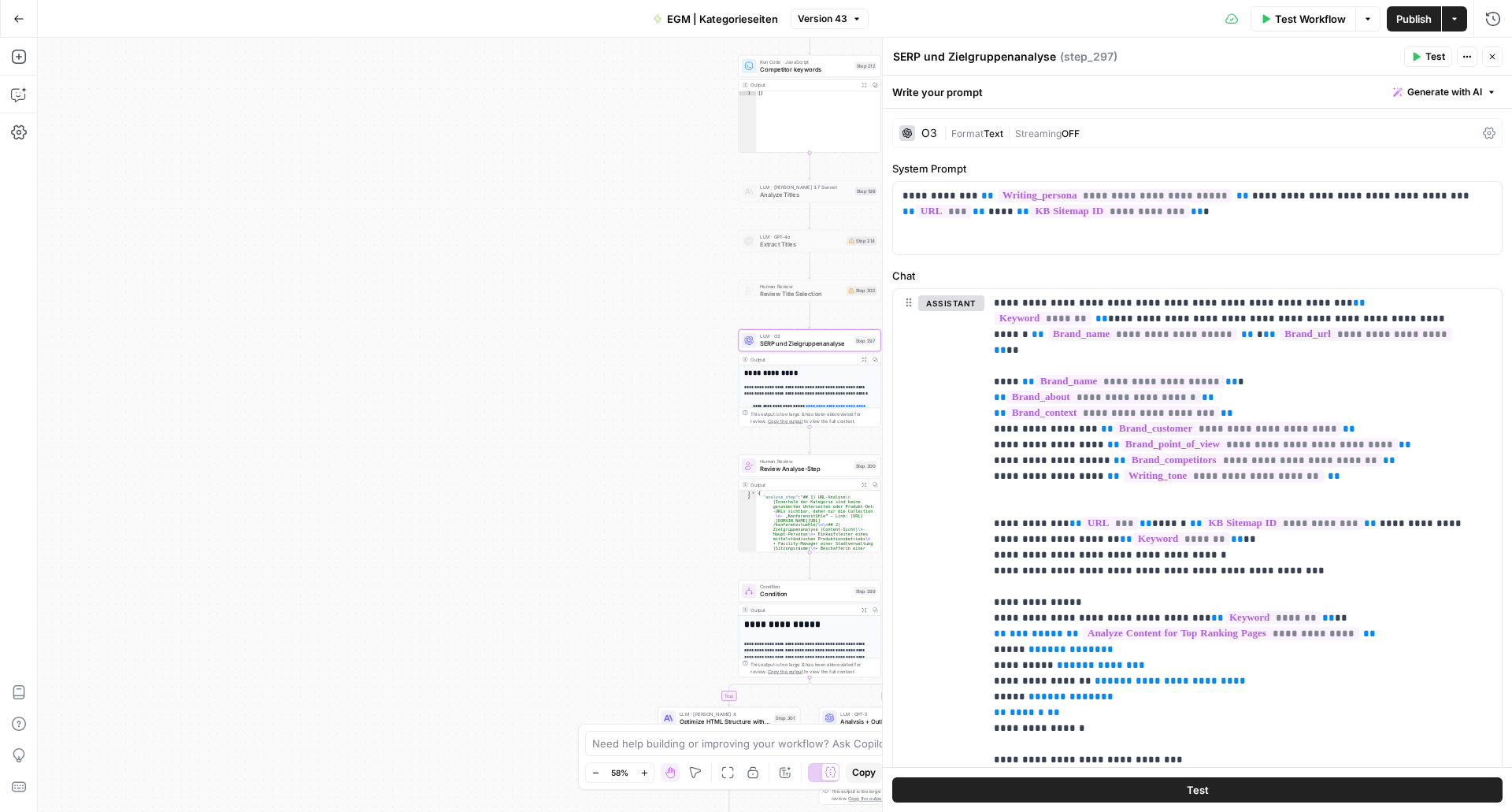
click at [1410, 51] on button "Test" at bounding box center [1428, 56] width 48 height 20
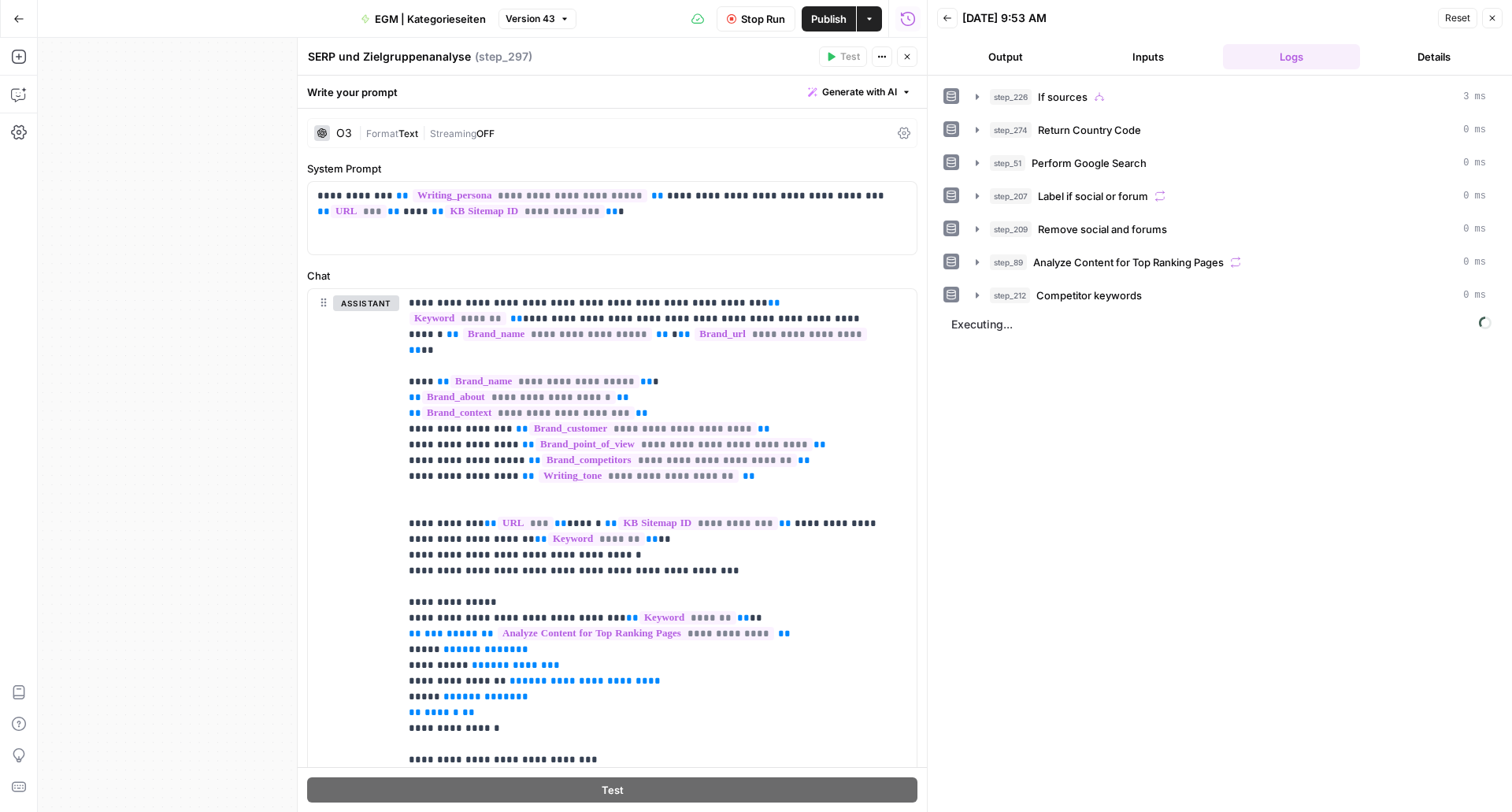
click at [486, 122] on div "O3 | Format Text | Streaming OFF" at bounding box center [612, 132] width 611 height 30
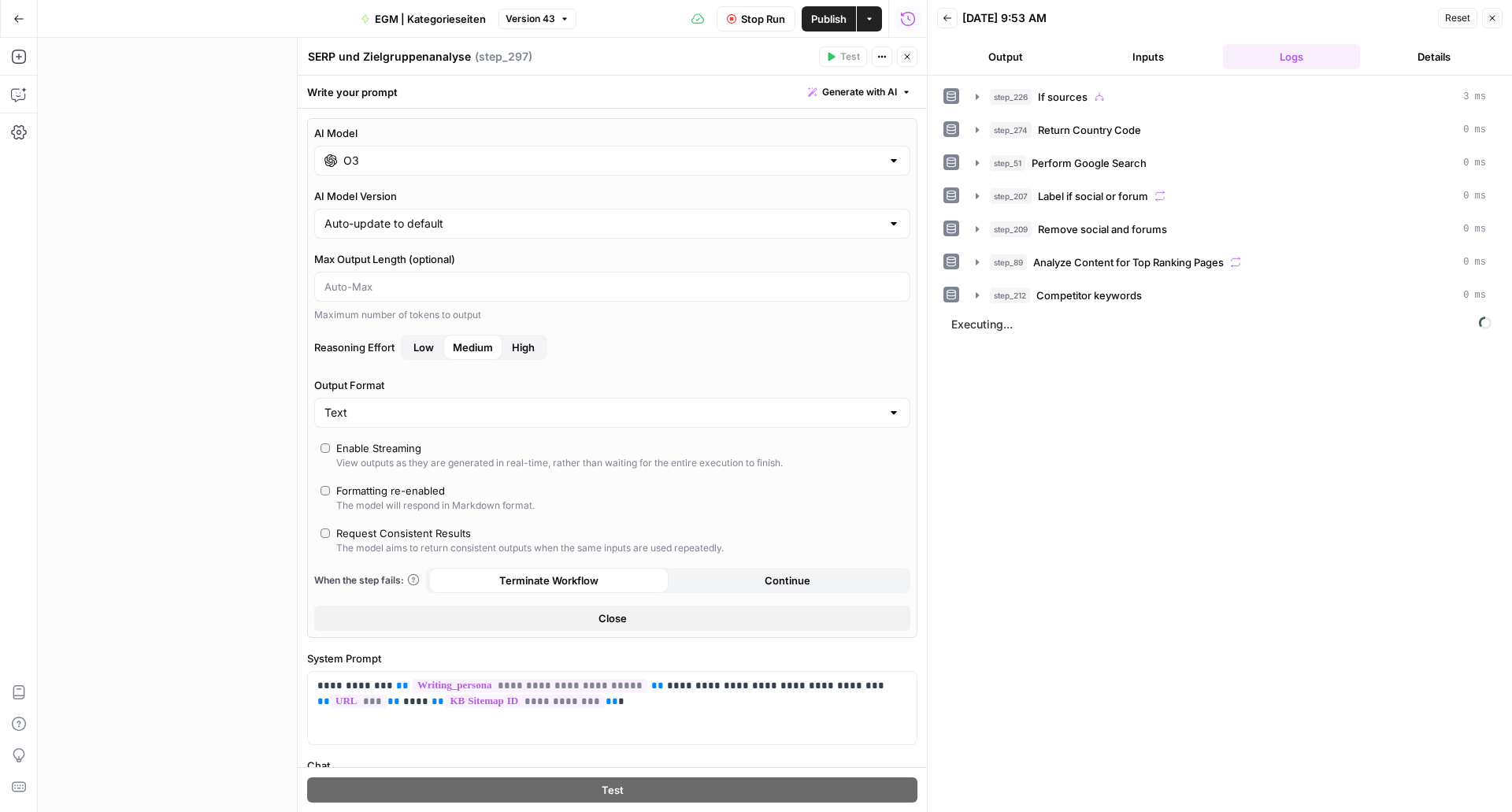
click at [608, 583] on div "Terminate Workflow" at bounding box center [549, 580] width 239 height 25
click at [722, 578] on button "Continue" at bounding box center [788, 580] width 239 height 25
click at [562, 584] on span "Terminate Workflow" at bounding box center [548, 580] width 99 height 15
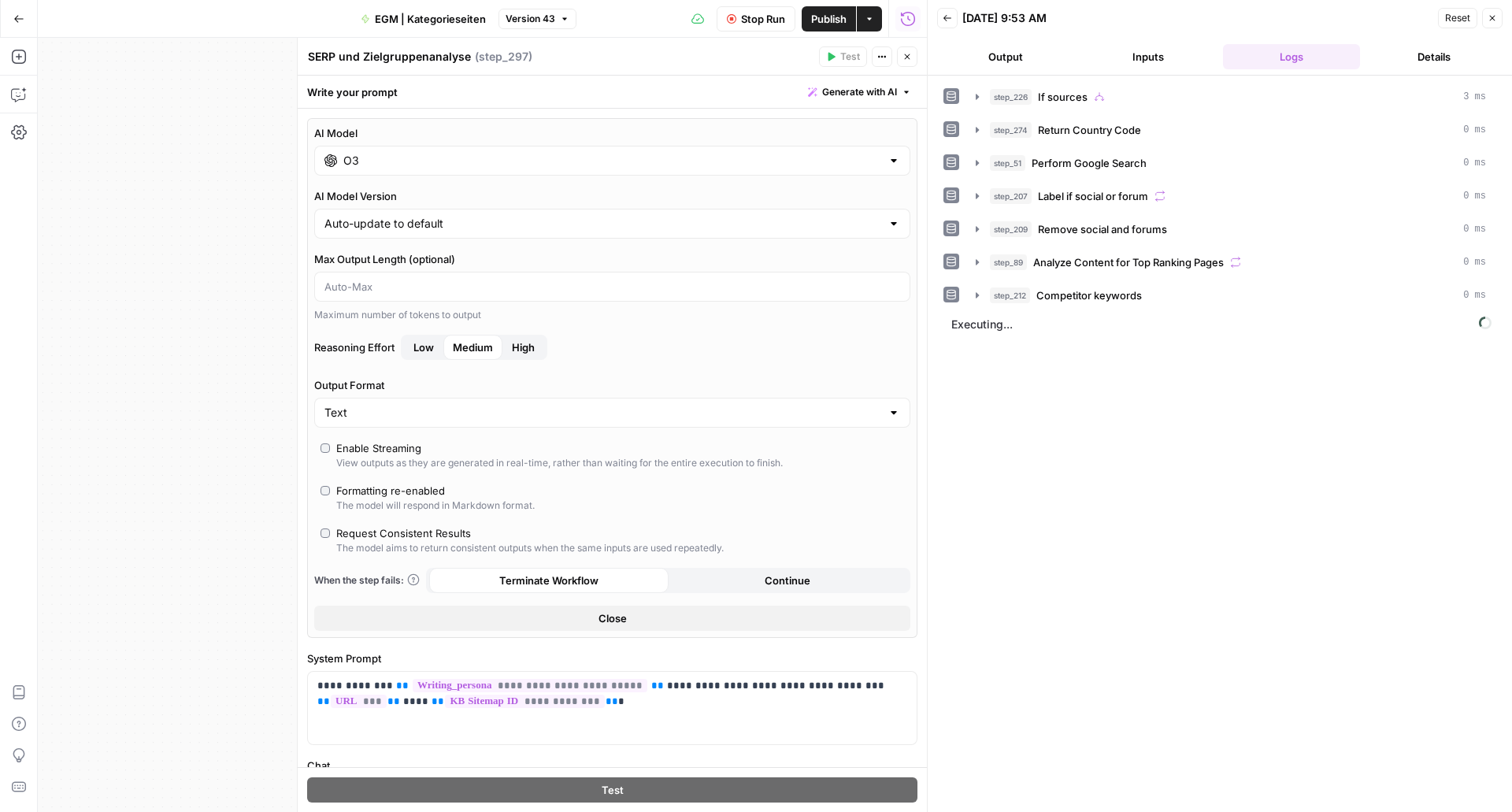
click at [730, 582] on button "Continue" at bounding box center [788, 580] width 239 height 25
click at [776, 15] on span "Stop Run" at bounding box center [763, 18] width 44 height 15
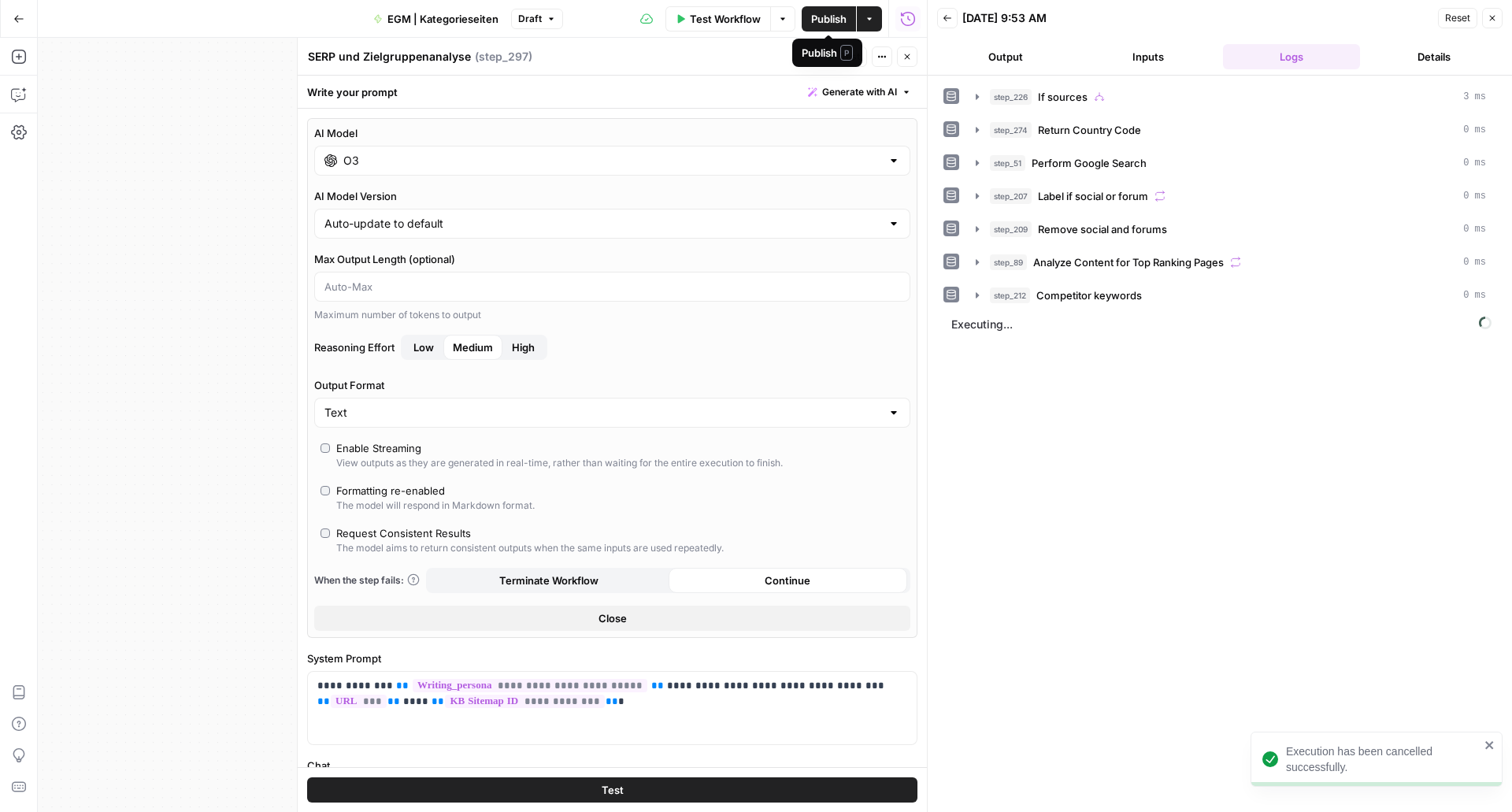
click at [833, 14] on span "Publish" at bounding box center [829, 18] width 36 height 15
click at [706, 11] on span "Test Workflow" at bounding box center [725, 18] width 70 height 15
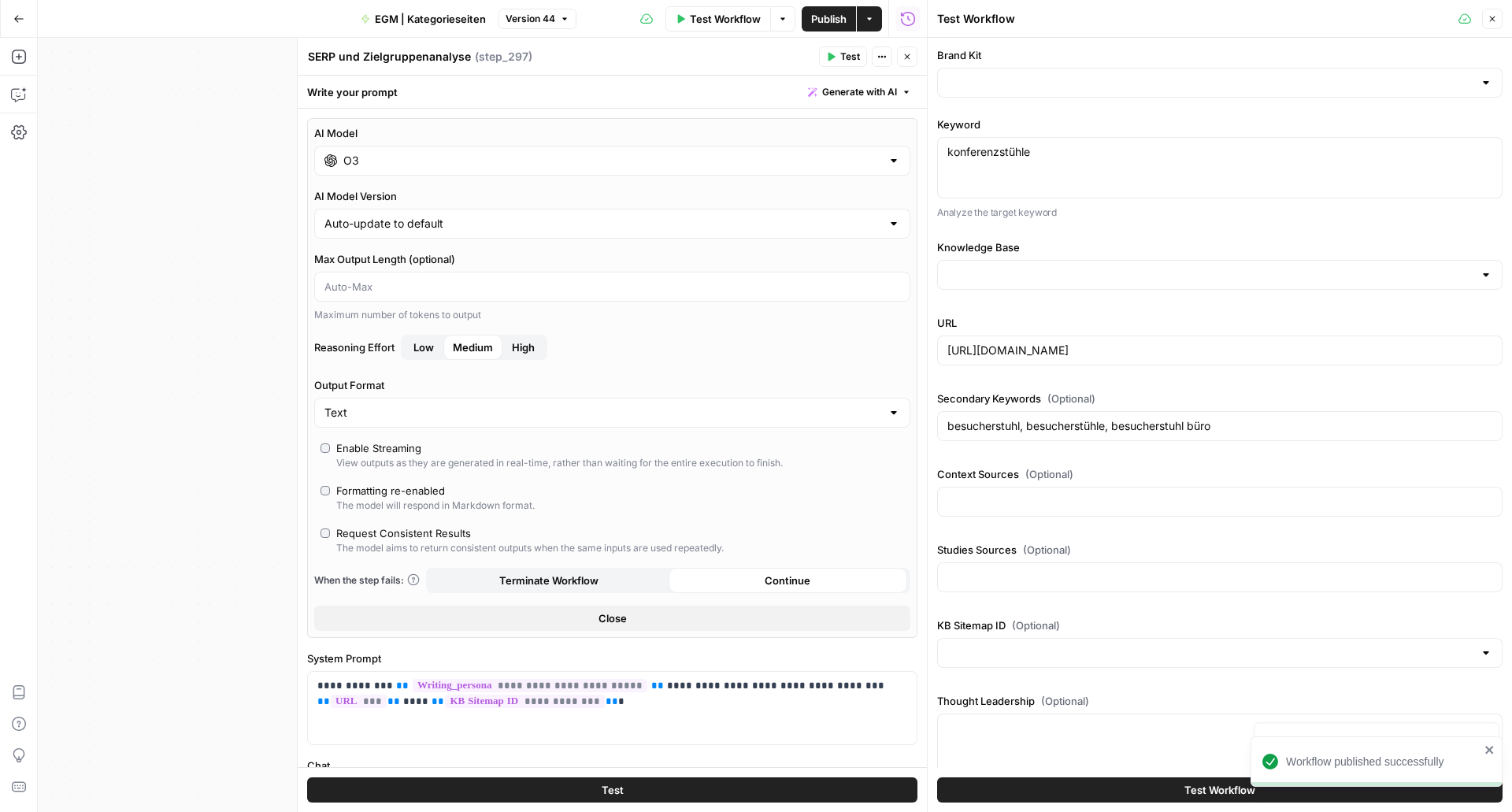
type input "Betriebseinrichtung Sitemap"
type input "Betriebseinrichtung"
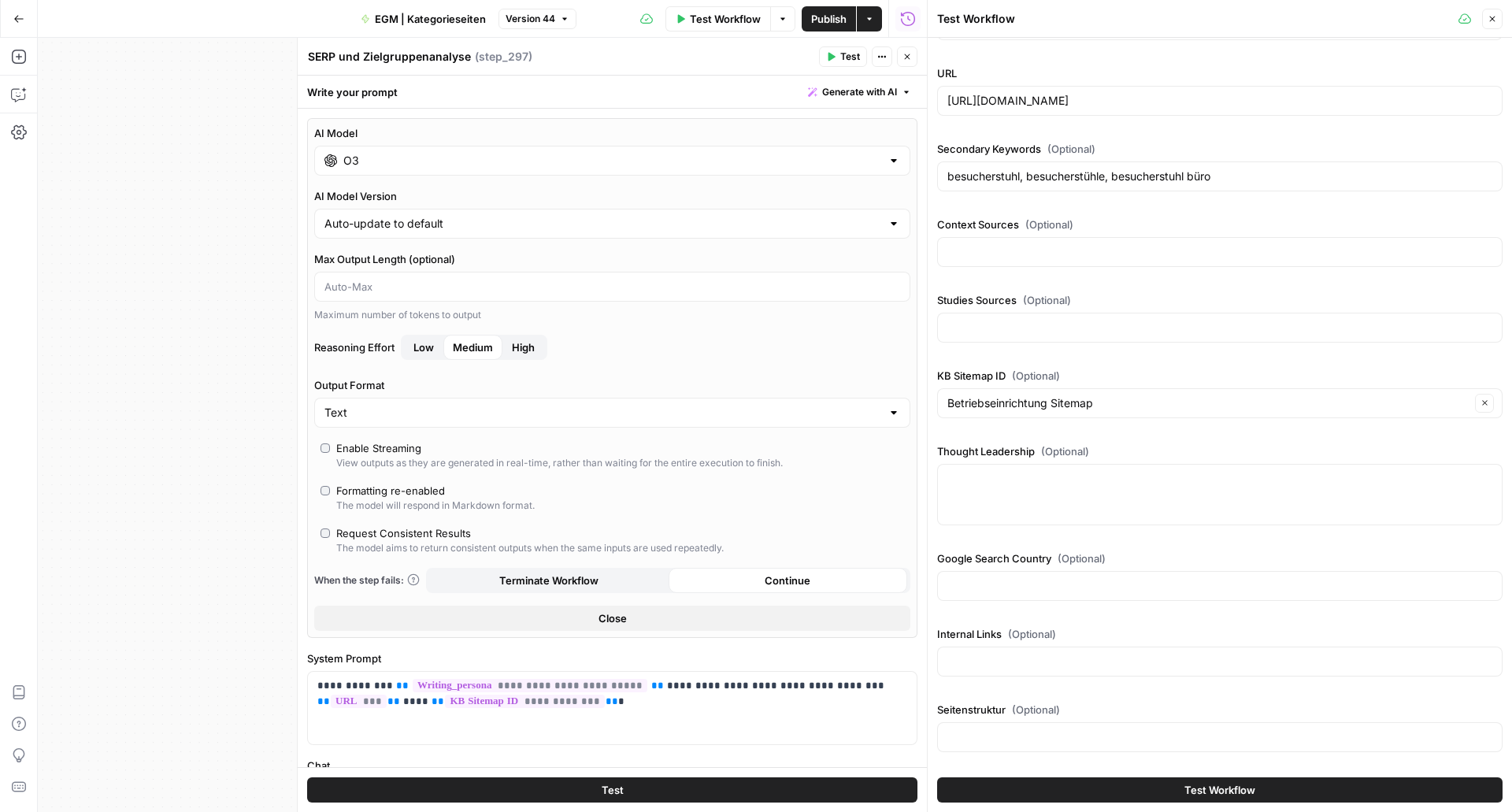
click at [1038, 757] on div "Seitenstruktur (Optional)" at bounding box center [1220, 729] width 565 height 57
click at [998, 736] on input "Seitenstruktur (Optional)" at bounding box center [1220, 737] width 545 height 15
paste input "<!DOCTYPE html> <html lang="de"> <head> <meta charset="UTF-8"> <title>Aktenschr…"
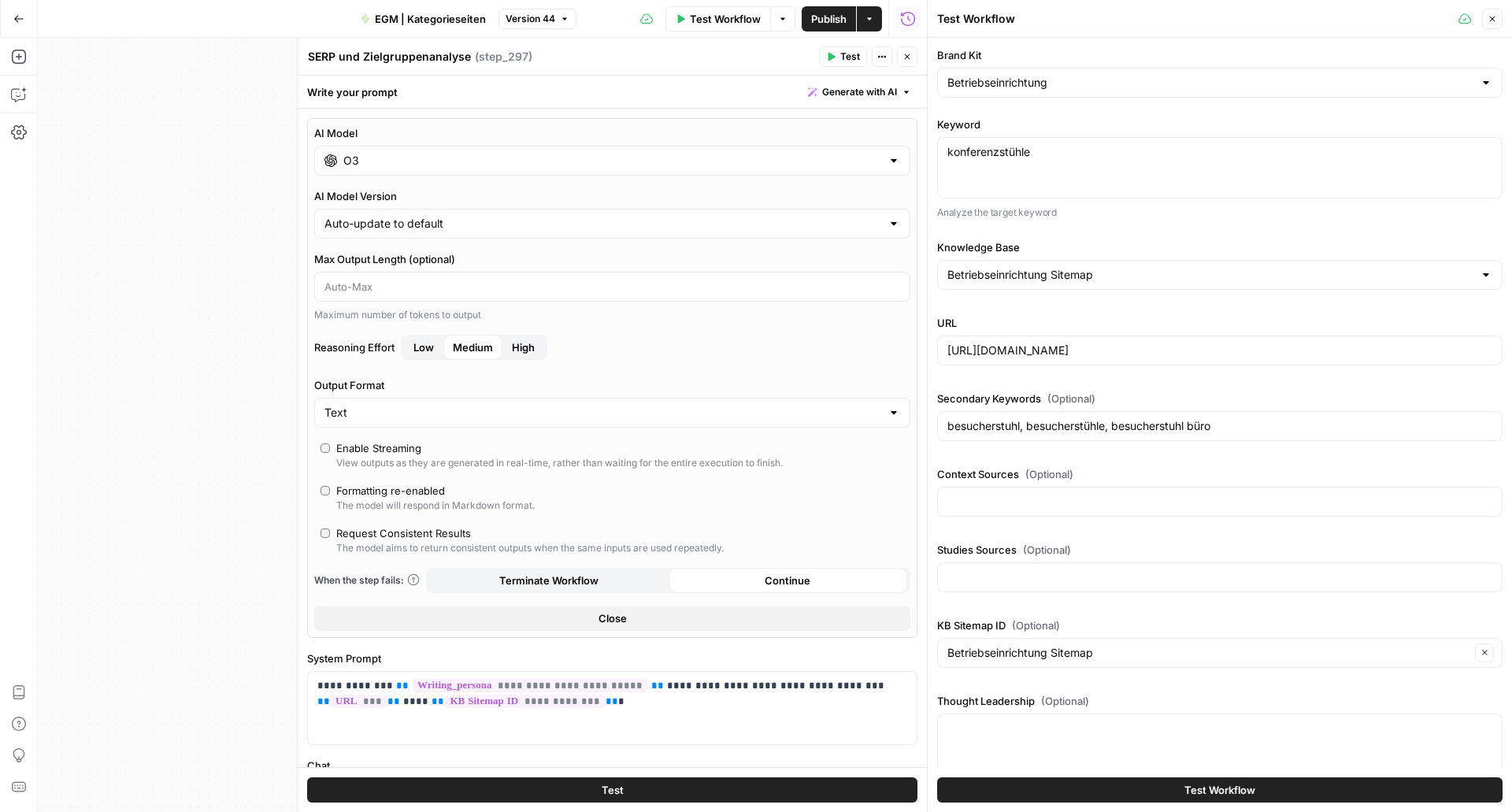
type input "<!DOCTYPE html> <html lang="de"> <head> <meta charset="UTF-8"> <title>Aktenschr…"
click at [1047, 356] on input "https://www.betriebseinrichtung.de/collections/konferenzstuehle/" at bounding box center [1220, 350] width 545 height 15
paste input "umkleidespinde-mit-trennwand"
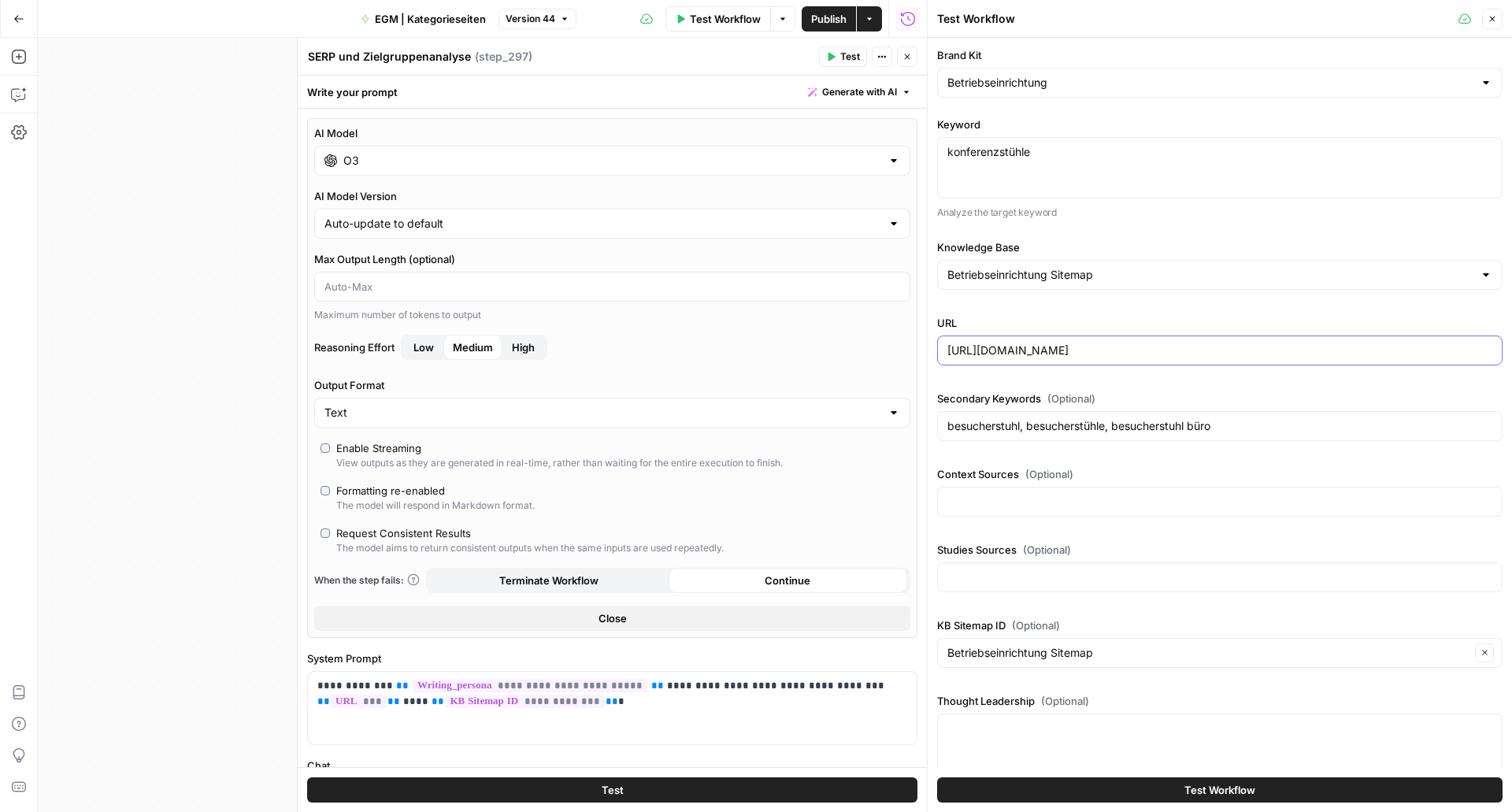
type input "https://www.betriebseinrichtung.de/collections/umkleidespinde-mit-trennwand"
click at [1134, 798] on button "Test Workflow" at bounding box center [1220, 790] width 565 height 25
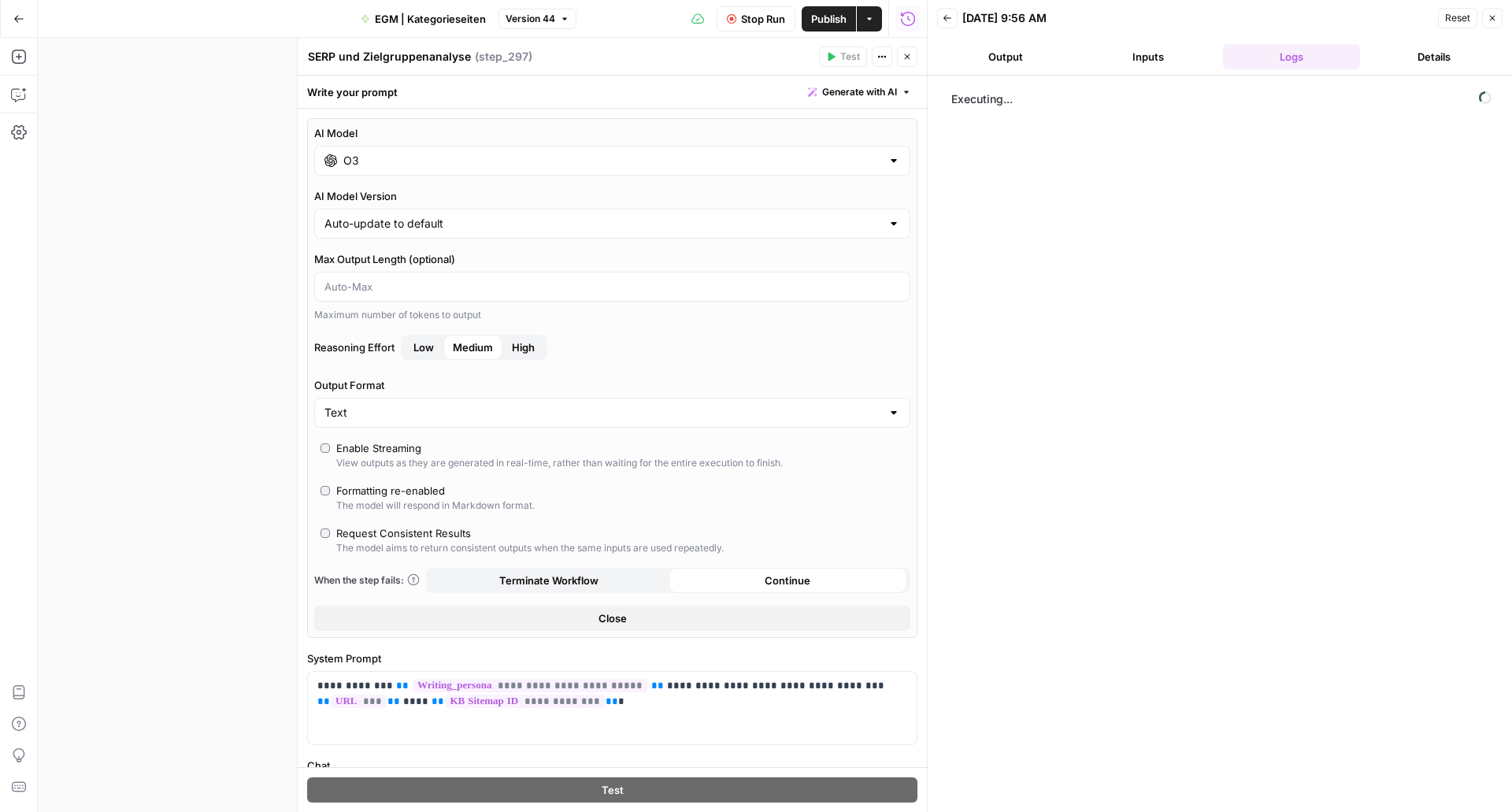
click at [910, 52] on icon "button" at bounding box center [907, 57] width 10 height 10
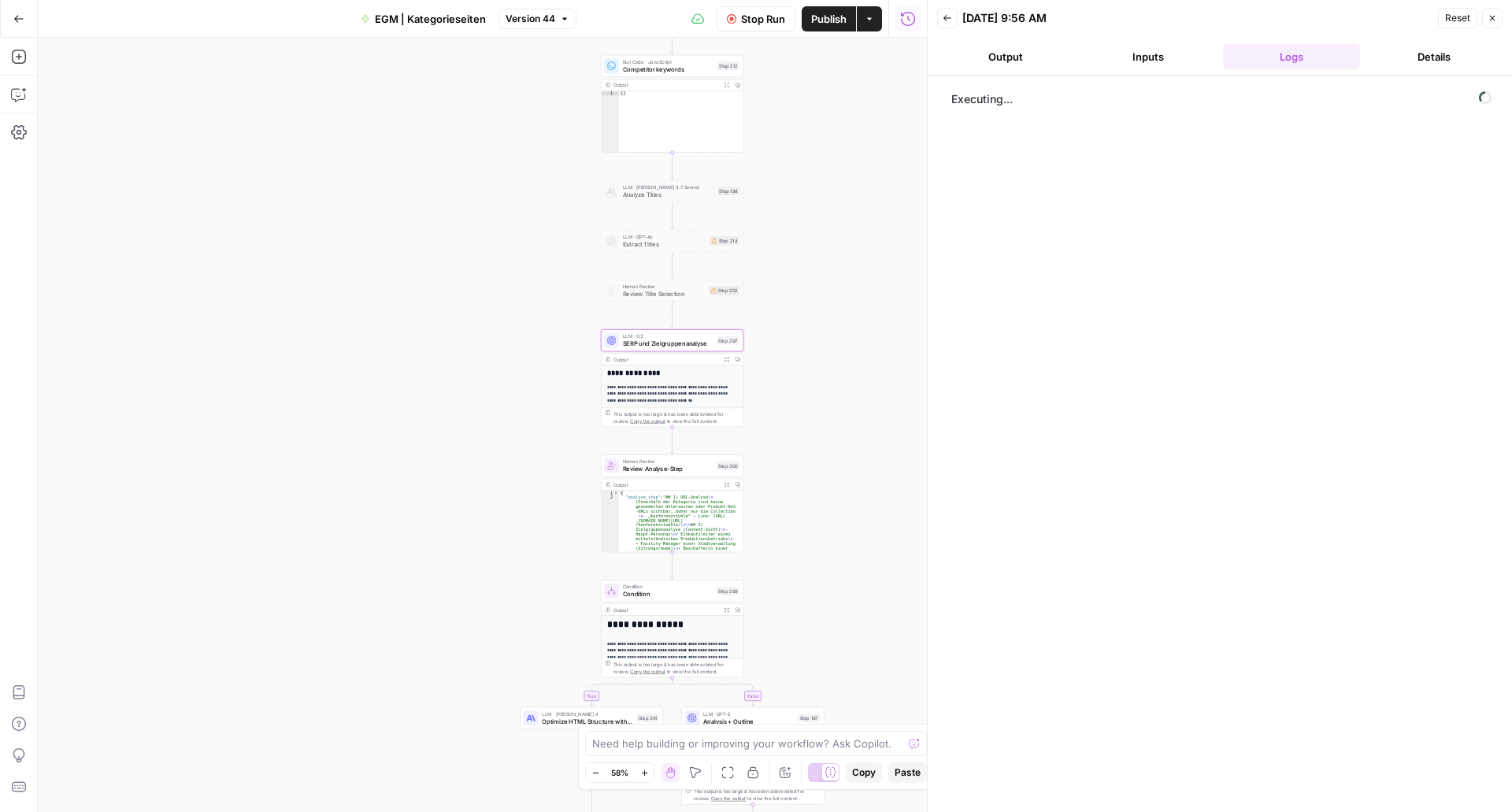
click at [625, 346] on span "SERP und Zielgruppenanalyse" at bounding box center [669, 344] width 91 height 10
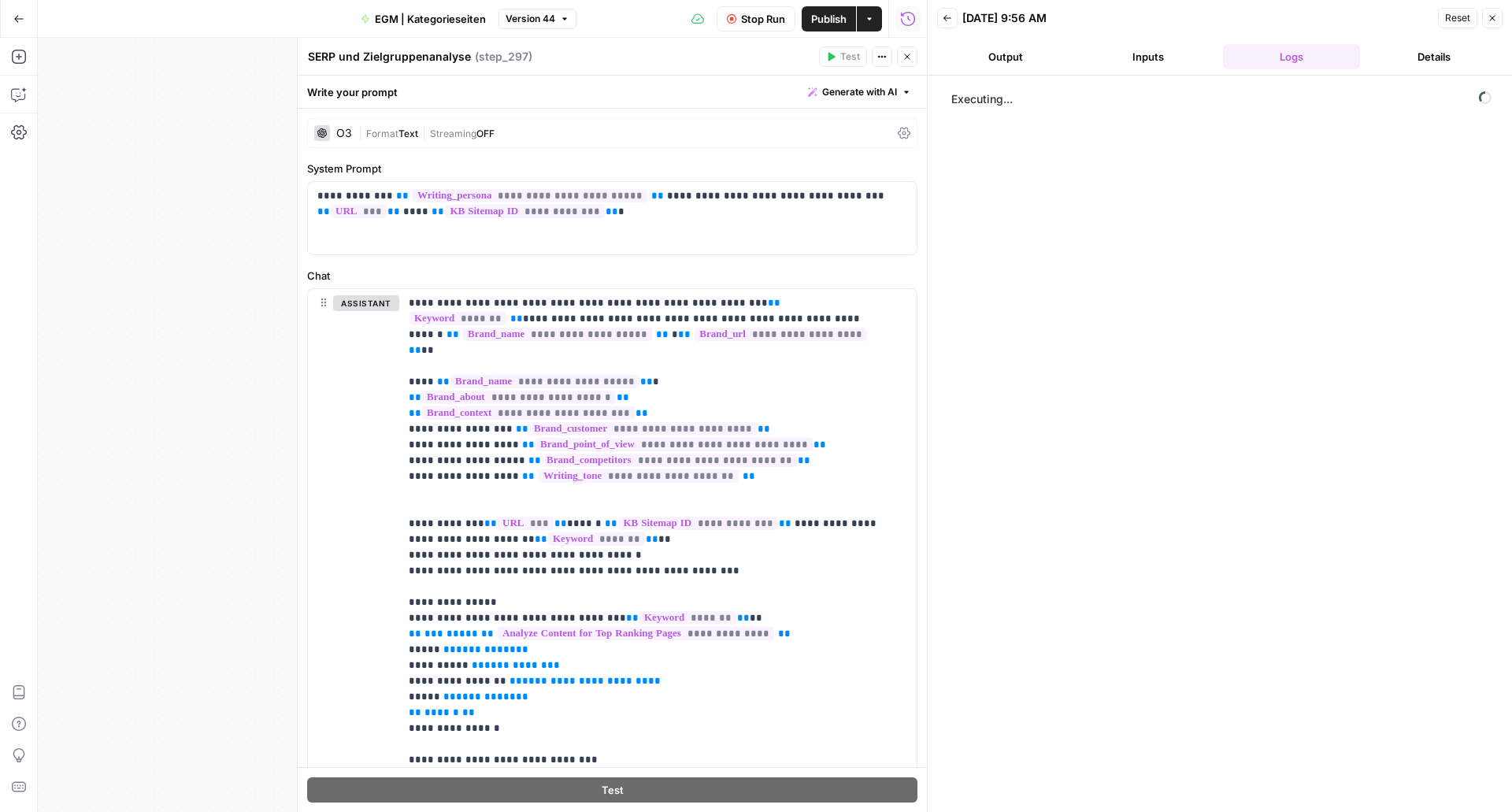
click at [915, 58] on button "Close" at bounding box center [907, 56] width 20 height 20
